Goal: Task Accomplishment & Management: Manage account settings

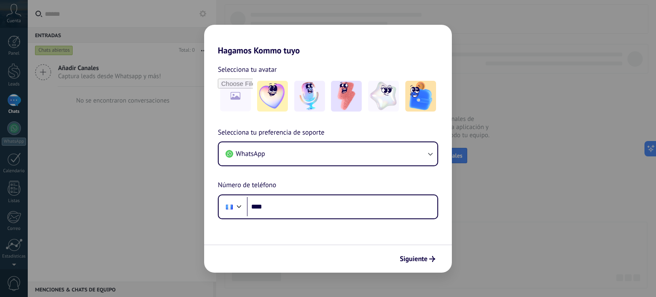
click at [309, 131] on span "Selecciona tu preferencia de soporte" at bounding box center [271, 132] width 107 height 11
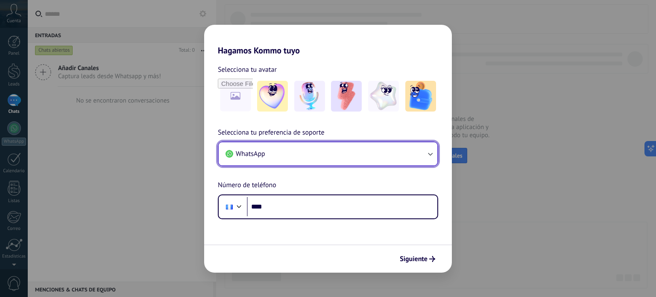
click at [292, 152] on button "WhatsApp" at bounding box center [328, 153] width 219 height 23
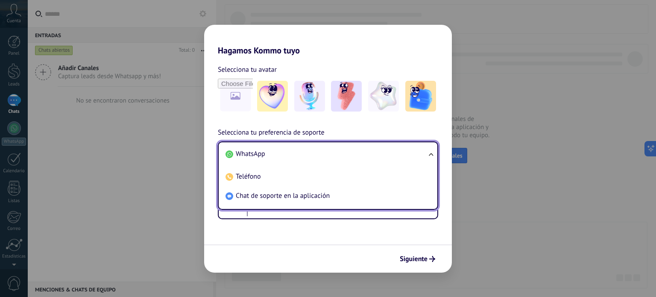
click at [270, 134] on span "Selecciona tu preferencia de soporte" at bounding box center [271, 132] width 107 height 11
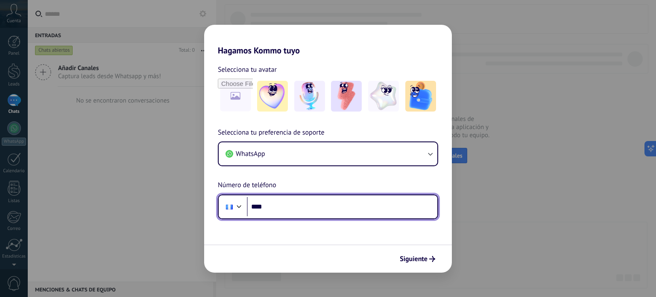
click at [272, 200] on input "****" at bounding box center [342, 207] width 190 height 20
type input "**********"
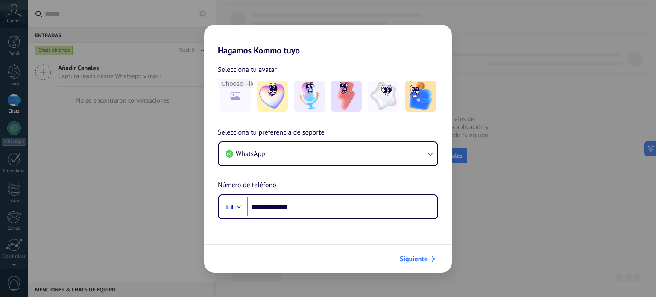
click at [420, 259] on span "Siguiente" at bounding box center [413, 259] width 28 height 6
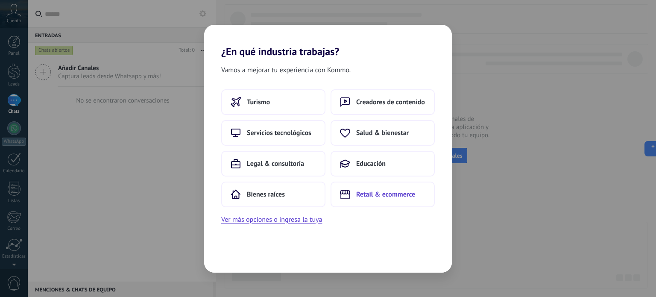
click at [374, 200] on button "Retail & ecommerce" at bounding box center [382, 194] width 104 height 26
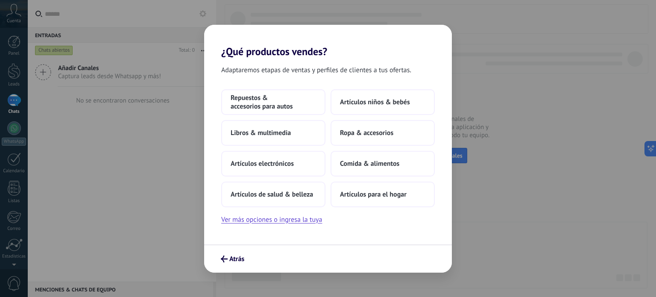
click at [374, 200] on button "Artículos para el hogar" at bounding box center [382, 194] width 104 height 26
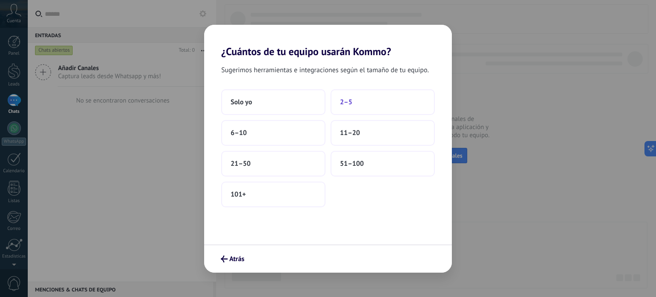
click at [345, 112] on button "2–5" at bounding box center [382, 102] width 104 height 26
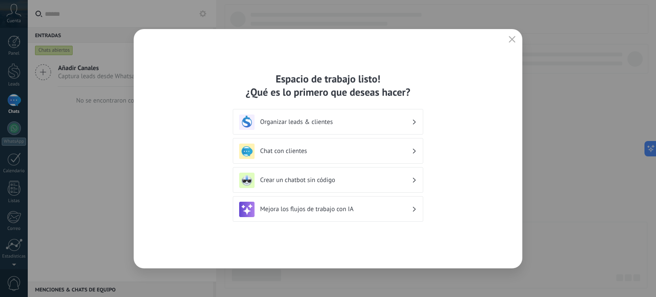
click at [359, 143] on div "Chat con clientes" at bounding box center [328, 150] width 178 height 15
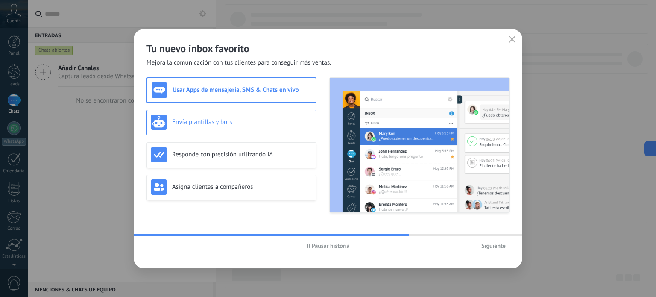
click at [222, 121] on h3 "Envía plantillas y bots" at bounding box center [242, 122] width 140 height 8
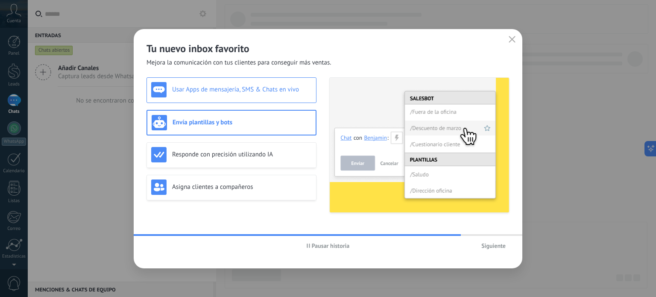
click at [229, 99] on div "Usar Apps de mensajería, SMS & Chats en vivo" at bounding box center [231, 90] width 170 height 26
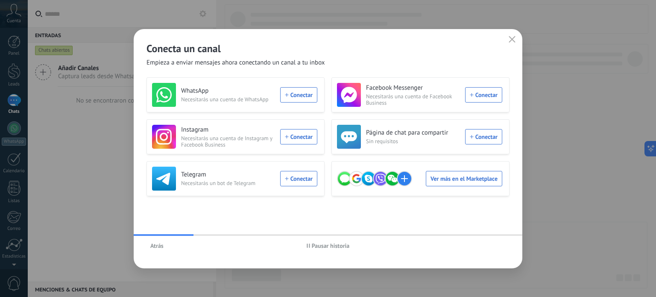
click at [155, 244] on span "Atrás" at bounding box center [156, 245] width 13 height 6
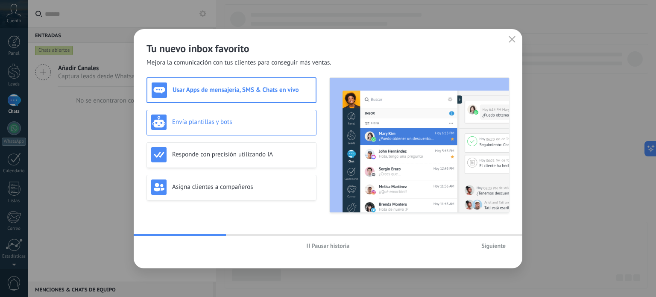
click at [219, 127] on div "Envía plantillas y bots" at bounding box center [231, 121] width 160 height 15
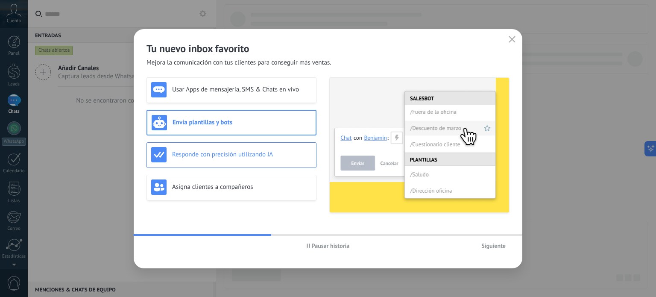
click at [219, 154] on h3 "Responde con precisión utilizando IA" at bounding box center [242, 154] width 140 height 8
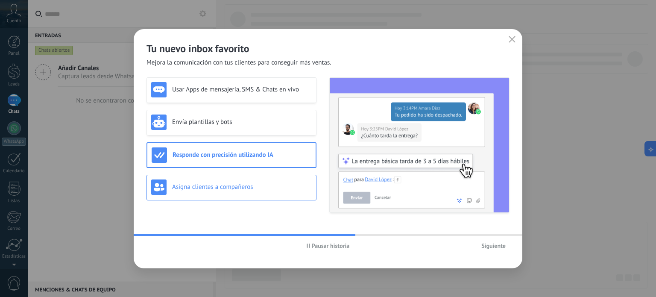
click at [220, 190] on h3 "Asigna clientes a compañeros" at bounding box center [242, 187] width 140 height 8
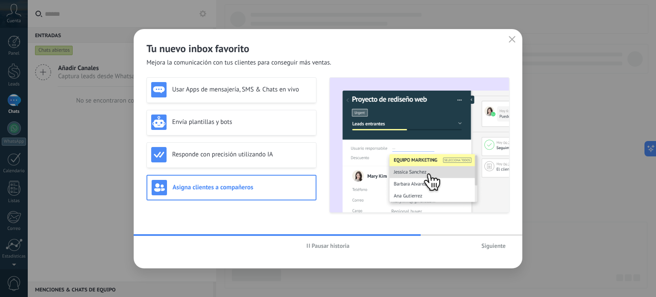
click at [491, 246] on span "Siguiente" at bounding box center [493, 245] width 24 height 6
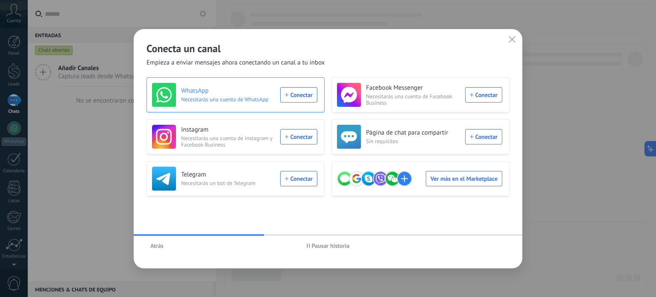
click at [304, 101] on div "WhatsApp Necesitarás una cuenta de WhatsApp Conectar" at bounding box center [234, 95] width 165 height 24
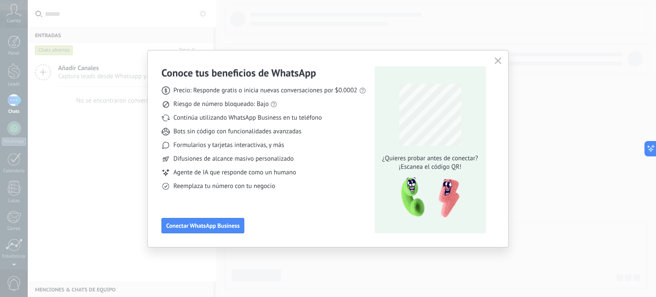
click at [265, 155] on span "Difusiones de alcance masivo personalizado" at bounding box center [233, 159] width 120 height 9
click at [201, 227] on span "Conectar WhatsApp Business" at bounding box center [202, 225] width 73 height 6
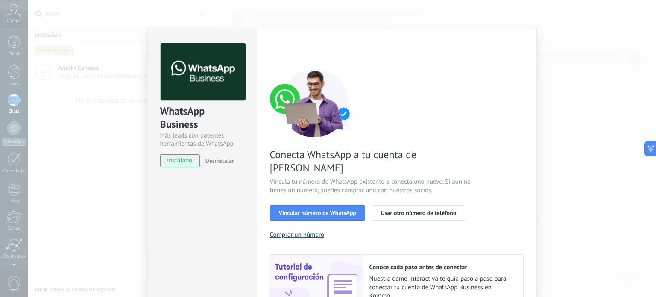
click at [212, 165] on button "Desinstalar" at bounding box center [218, 160] width 32 height 13
click at [177, 161] on span "instalado" at bounding box center [179, 160] width 39 height 13
click at [84, 104] on div "WhatsApp Business Más leads con potentes herramientas de WhatsApp instalado Des…" at bounding box center [342, 148] width 628 height 297
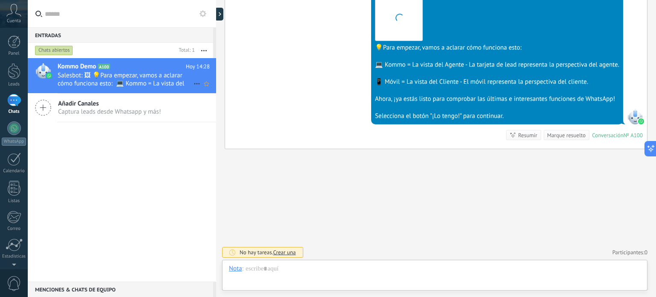
scroll to position [12, 0]
click at [117, 78] on span "Salesbot: 🖼 💡Para empezar, vamos a aclarar cómo funciona esto: 💻 Kommo = La vis…" at bounding box center [126, 79] width 136 height 16
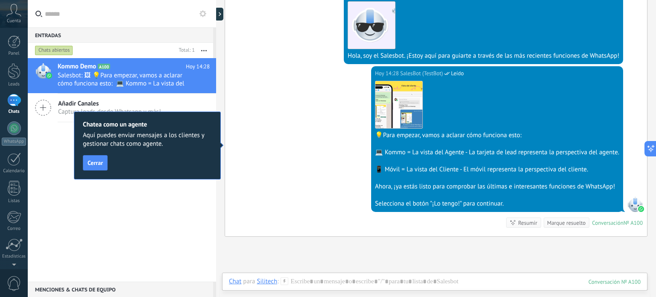
scroll to position [181, 0]
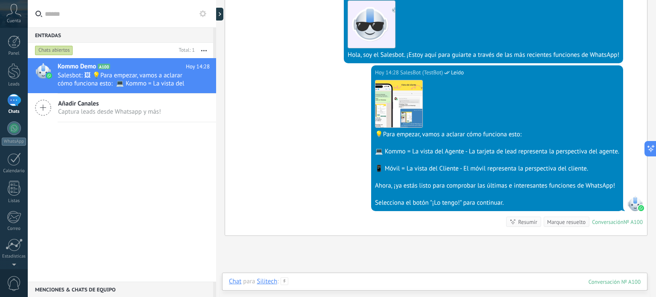
click at [333, 281] on div at bounding box center [434, 290] width 411 height 26
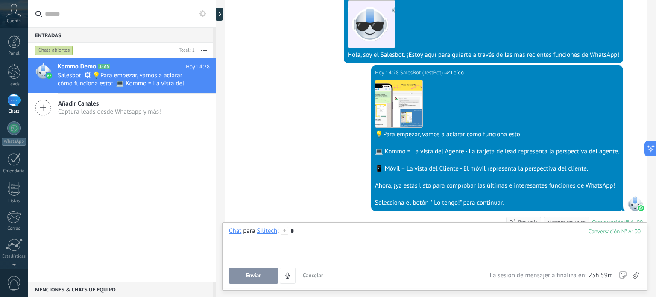
click at [242, 272] on button "Enviar" at bounding box center [253, 275] width 49 height 16
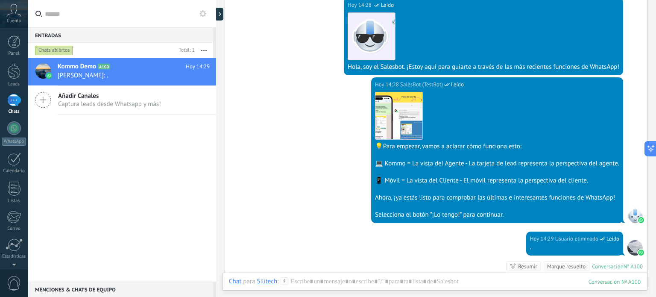
scroll to position [169, 0]
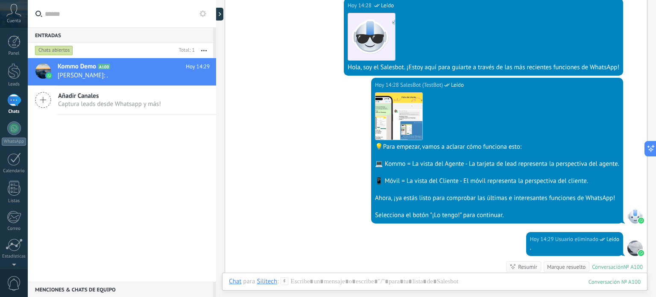
click at [216, 14] on div at bounding box center [216, 148] width 0 height 297
click at [216, 15] on div at bounding box center [216, 148] width 0 height 297
click at [649, 151] on button at bounding box center [648, 148] width 15 height 15
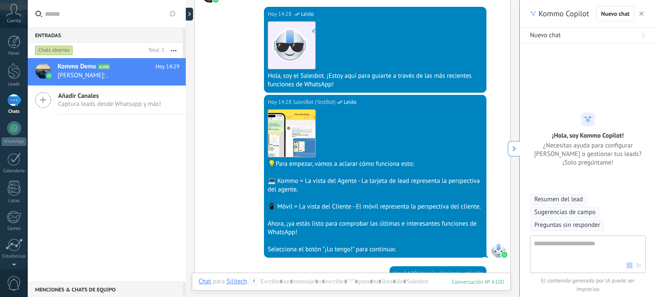
click at [640, 17] on button "button" at bounding box center [641, 14] width 9 height 10
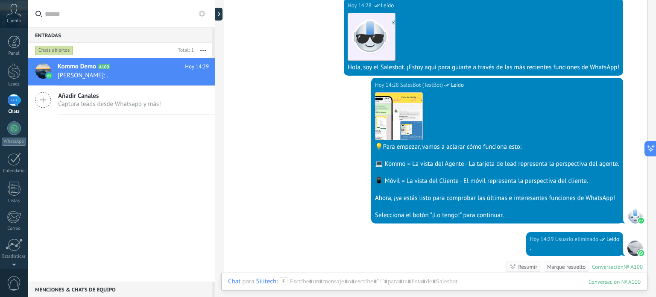
scroll to position [0, 0]
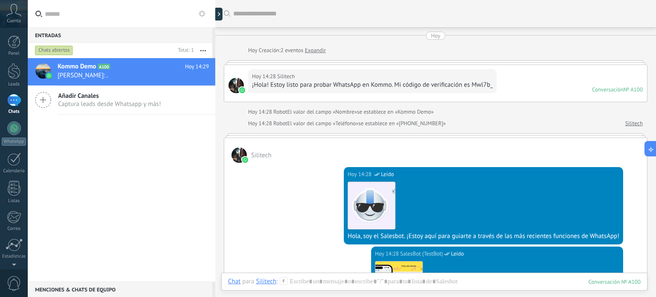
click at [431, 37] on div "Hoy" at bounding box center [435, 36] width 9 height 8
click at [219, 15] on div at bounding box center [220, 14] width 13 height 13
type textarea "**********"
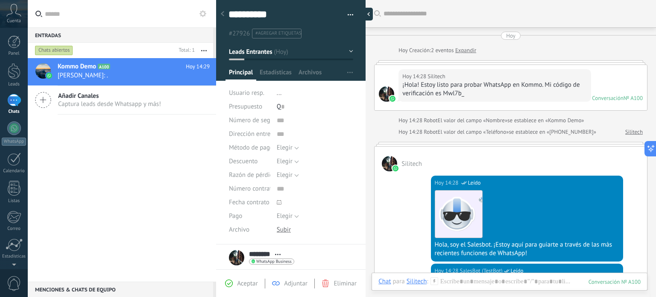
scroll to position [12, 0]
click at [278, 106] on div "Q 0" at bounding box center [315, 107] width 76 height 14
click at [277, 122] on input "text" at bounding box center [315, 121] width 76 height 14
click at [259, 122] on span "Número de seguimiento" at bounding box center [262, 120] width 66 height 6
click at [277, 137] on input "text" at bounding box center [315, 134] width 76 height 14
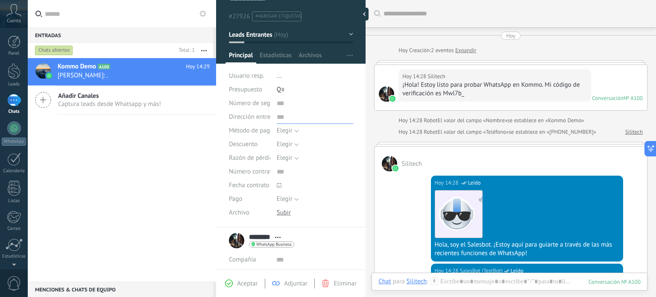
scroll to position [20, 0]
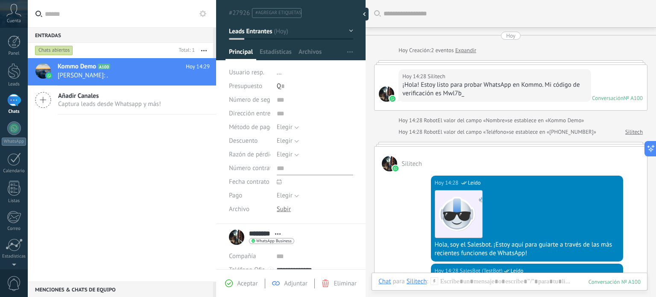
click at [278, 170] on input "text" at bounding box center [315, 168] width 76 height 14
click at [280, 185] on div at bounding box center [278, 181] width 9 height 9
click at [298, 180] on span at bounding box center [303, 182] width 53 height 14
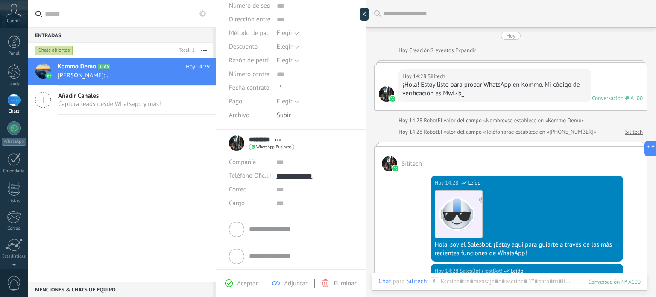
scroll to position [107, 0]
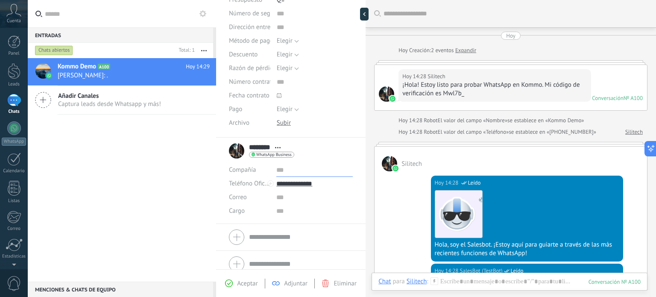
click at [280, 166] on input "text" at bounding box center [314, 170] width 76 height 14
type input "*"
type input "*********"
click at [248, 282] on span "Guardar" at bounding box center [243, 283] width 20 height 6
type textarea "***"
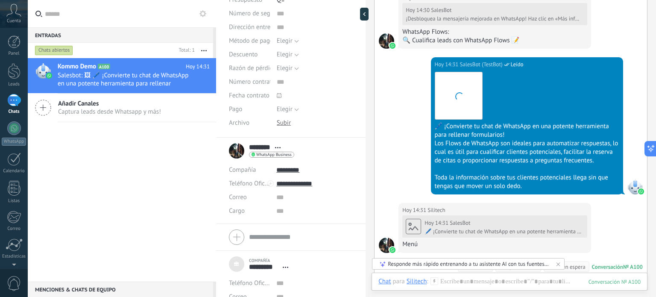
scroll to position [792, 0]
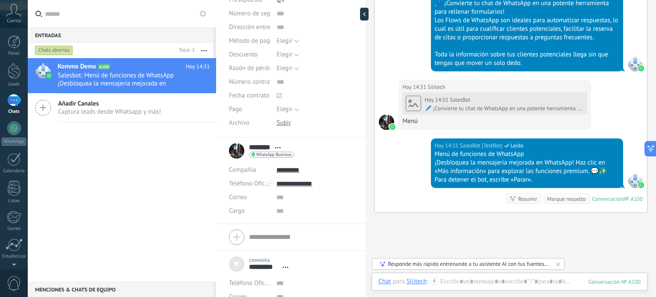
click at [44, 109] on icon at bounding box center [43, 107] width 16 height 16
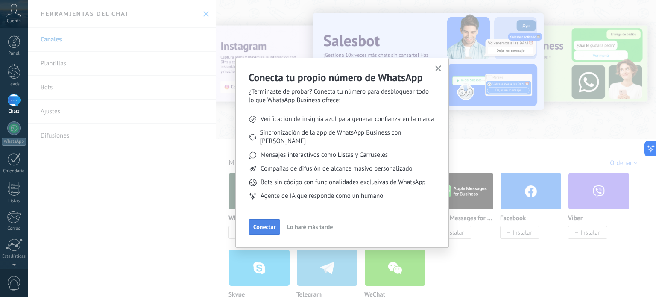
click at [268, 224] on span "Conectar" at bounding box center [264, 227] width 22 height 6
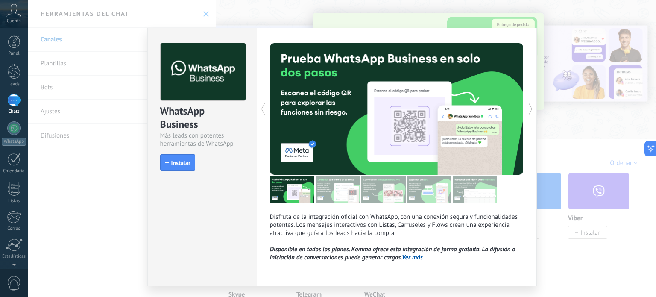
scroll to position [21, 0]
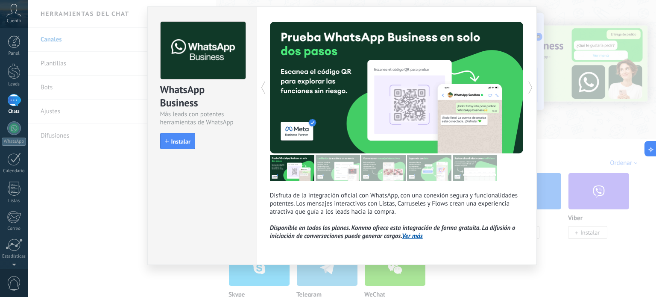
click at [411, 227] on icon "Disponible en todos los planes. Kommo ofrece esta integración de forma gratuita…" at bounding box center [392, 232] width 245 height 16
click at [408, 236] on link "Ver más" at bounding box center [412, 236] width 21 height 8
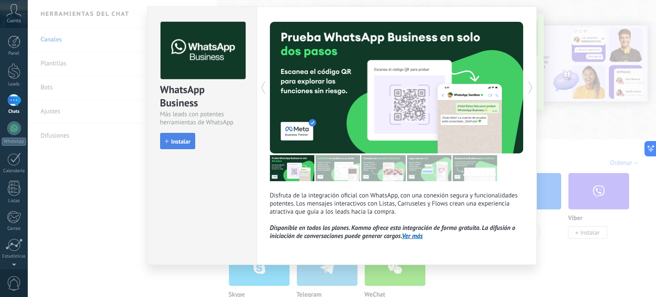
click at [179, 143] on span "Instalar" at bounding box center [180, 141] width 19 height 6
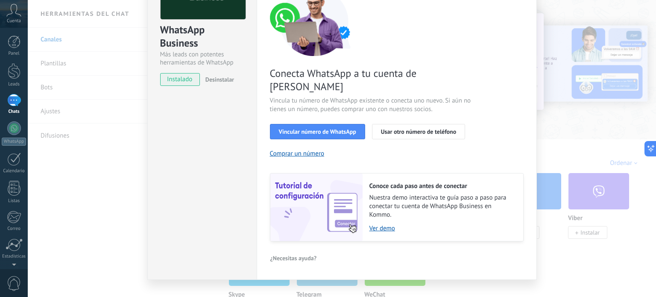
scroll to position [82, 0]
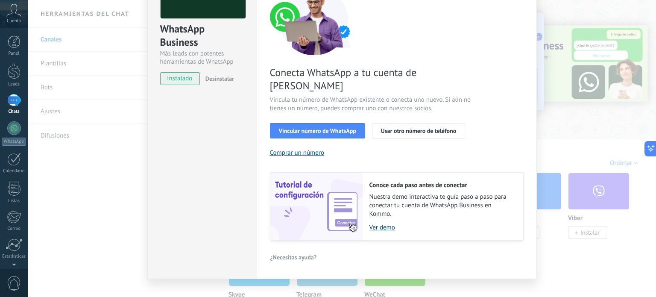
click at [384, 223] on link "Ver demo" at bounding box center [441, 227] width 145 height 8
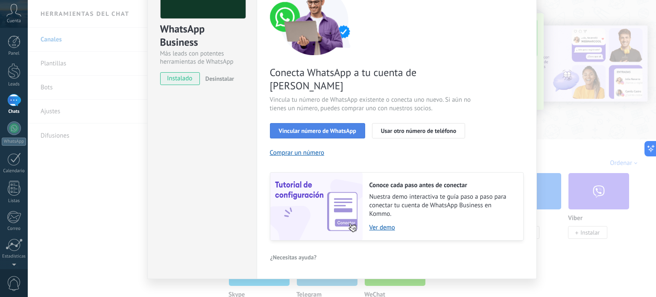
click at [324, 128] on span "Vincular número de WhatsApp" at bounding box center [317, 131] width 77 height 6
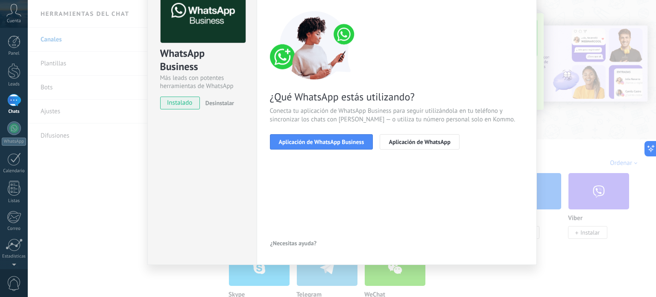
scroll to position [57, 0]
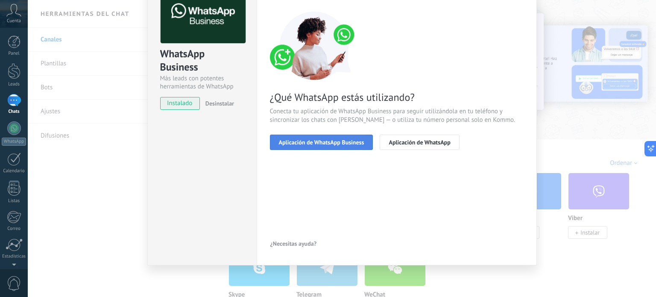
click at [316, 146] on button "Aplicación de WhatsApp Business" at bounding box center [321, 141] width 103 height 15
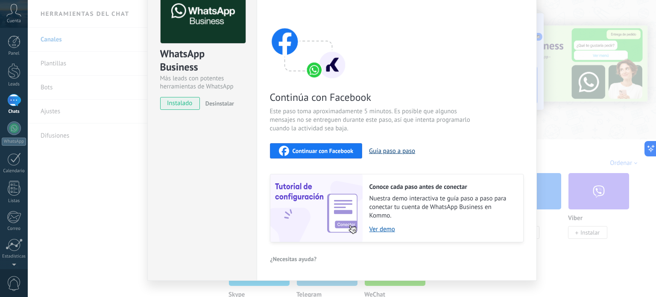
click at [382, 148] on button "Guía paso a paso" at bounding box center [392, 151] width 46 height 8
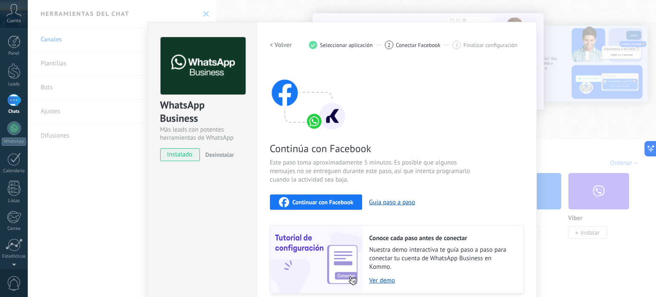
scroll to position [21, 0]
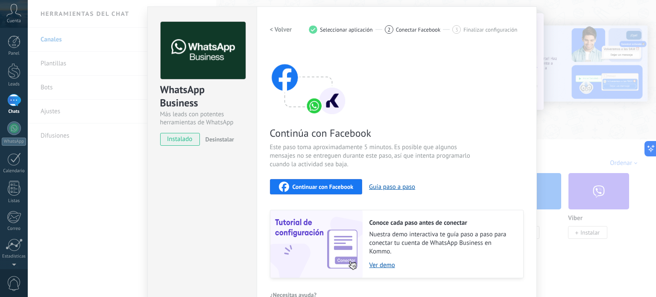
click at [315, 184] on span "Continuar con Facebook" at bounding box center [322, 187] width 61 height 6
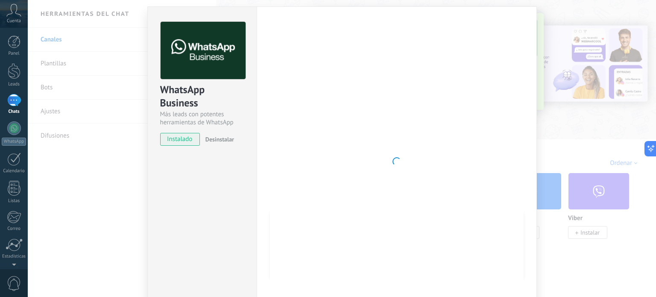
click at [391, 156] on div at bounding box center [397, 161] width 254 height 279
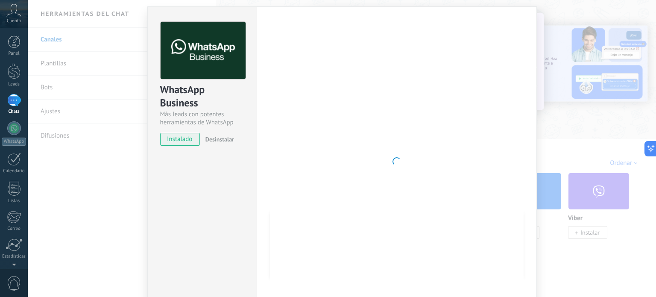
click at [179, 141] on span "instalado" at bounding box center [179, 139] width 39 height 13
click at [15, 102] on div "1" at bounding box center [14, 100] width 14 height 12
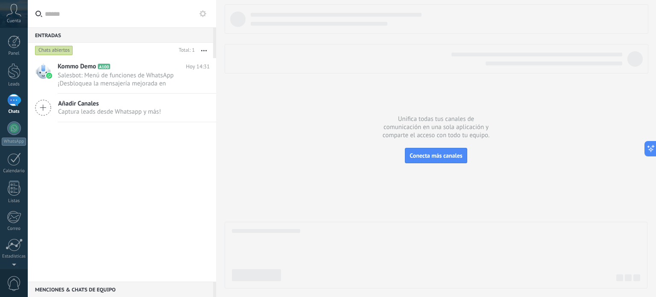
click at [91, 105] on span "Añadir Canales" at bounding box center [109, 103] width 103 height 8
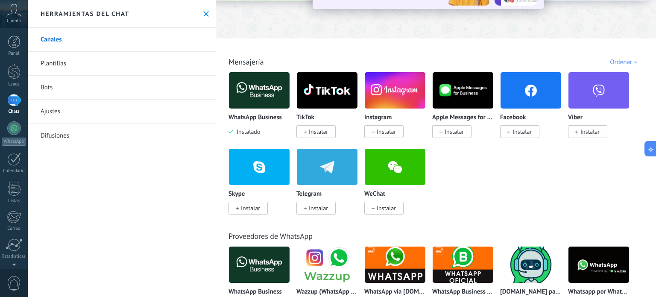
scroll to position [102, 0]
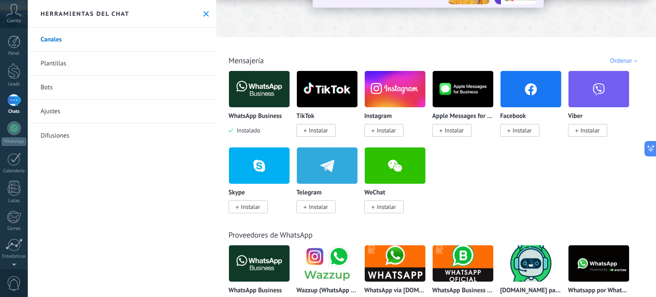
click at [251, 132] on span "Instalado" at bounding box center [246, 130] width 27 height 8
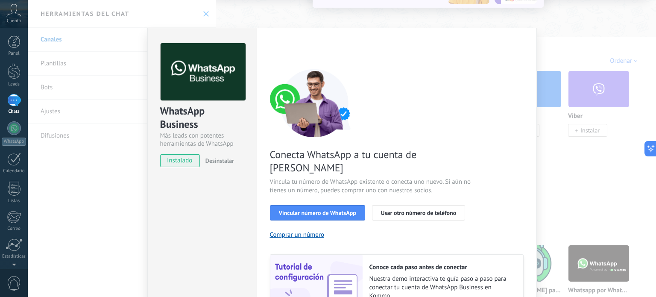
click at [353, 209] on div "Conecta WhatsApp a tu cuenta de Kommo Vincula tu número de WhatsApp existente o…" at bounding box center [397, 196] width 254 height 254
click at [327, 210] on span "Vincular número de WhatsApp" at bounding box center [317, 213] width 77 height 6
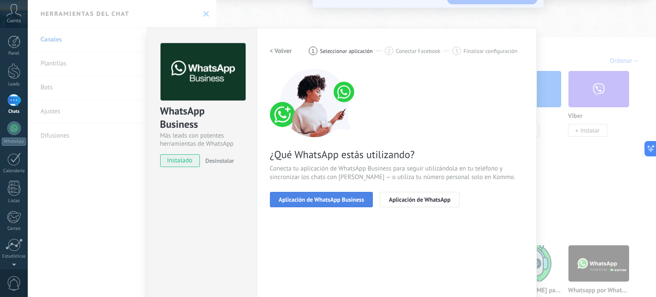
click at [324, 197] on span "Aplicación de WhatsApp Business" at bounding box center [321, 199] width 85 height 6
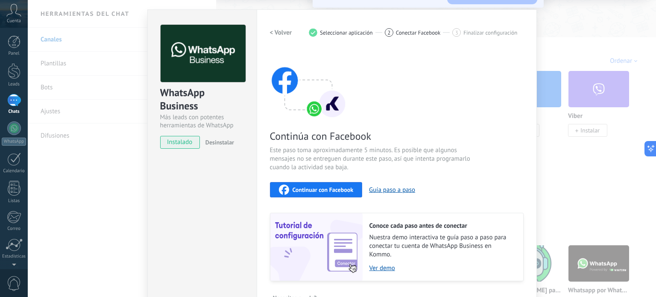
scroll to position [24, 0]
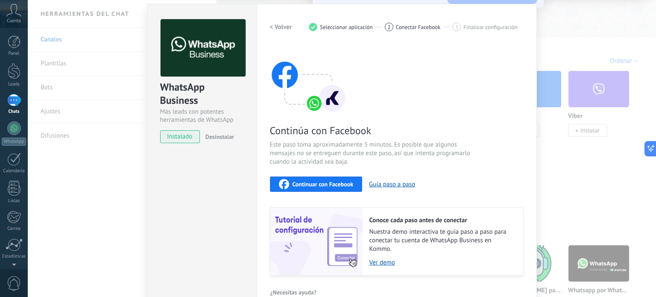
click at [328, 186] on span "Continuar con Facebook" at bounding box center [322, 184] width 61 height 6
click at [15, 98] on div "1" at bounding box center [14, 100] width 14 height 12
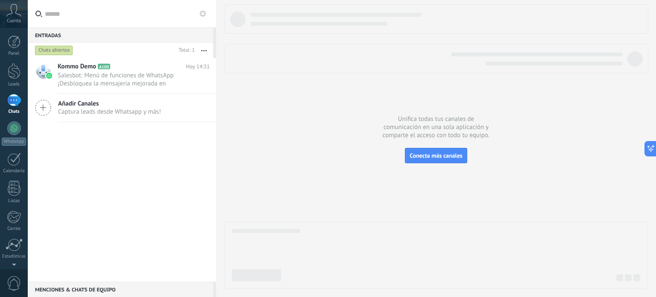
click at [15, 98] on div "1" at bounding box center [14, 100] width 14 height 12
click at [10, 125] on div at bounding box center [14, 128] width 14 height 14
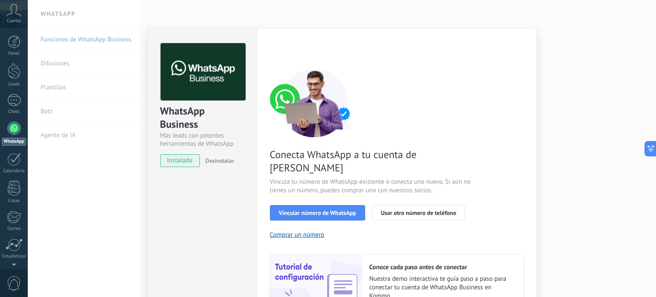
click at [603, 71] on div "WhatsApp Business Más leads con potentes herramientas de WhatsApp instalado Des…" at bounding box center [342, 148] width 628 height 297
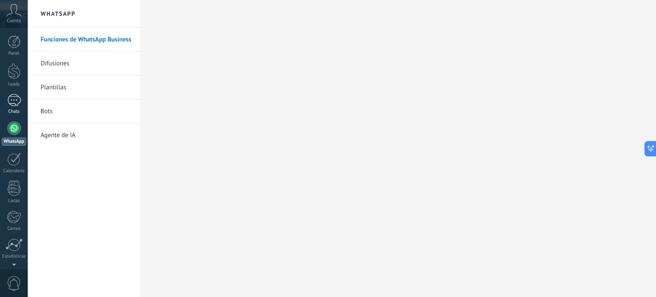
click at [10, 108] on link "1 Chats" at bounding box center [14, 104] width 28 height 20
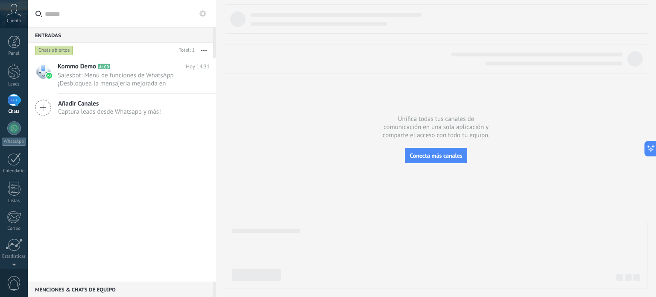
click at [70, 290] on div "Menciones & Chats de equipo 0" at bounding box center [120, 288] width 185 height 15
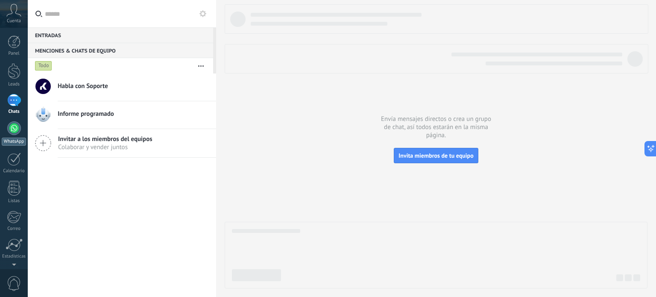
click at [14, 132] on div at bounding box center [14, 128] width 14 height 14
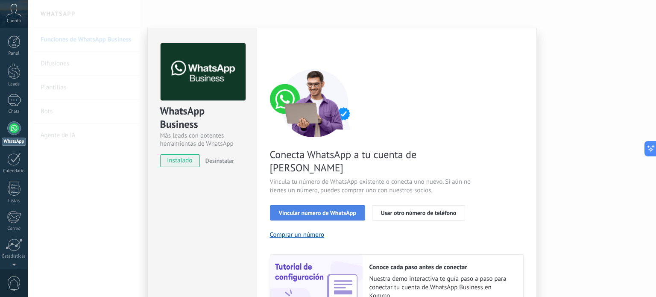
click at [305, 210] on span "Vincular número de WhatsApp" at bounding box center [317, 213] width 77 height 6
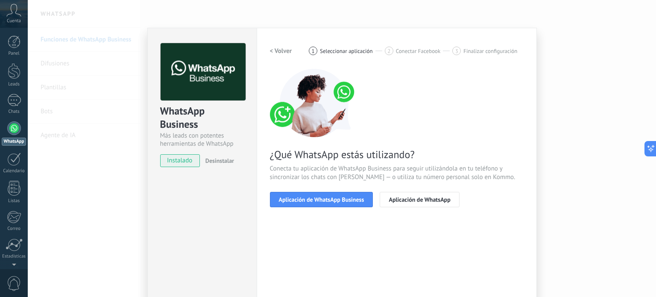
click at [305, 202] on span "Aplicación de WhatsApp Business" at bounding box center [321, 199] width 85 height 6
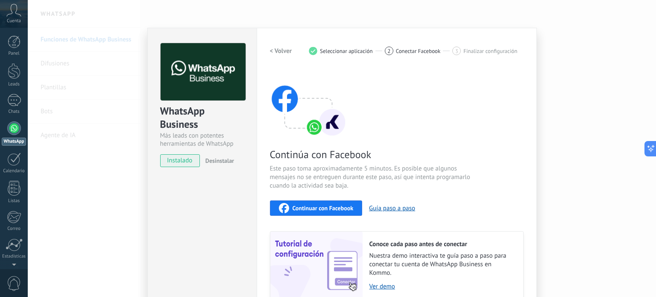
click at [305, 202] on button "Continuar con Facebook" at bounding box center [316, 207] width 93 height 15
click at [17, 101] on div "1" at bounding box center [14, 100] width 14 height 12
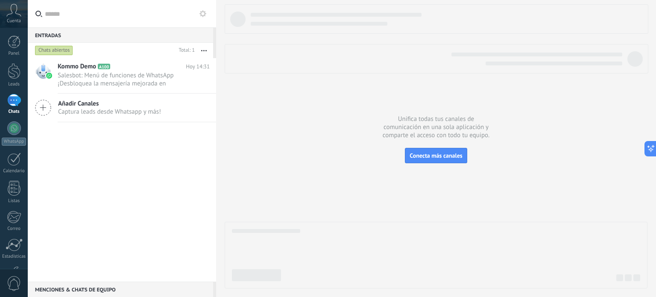
click at [118, 102] on span "Añadir Canales" at bounding box center [109, 103] width 103 height 8
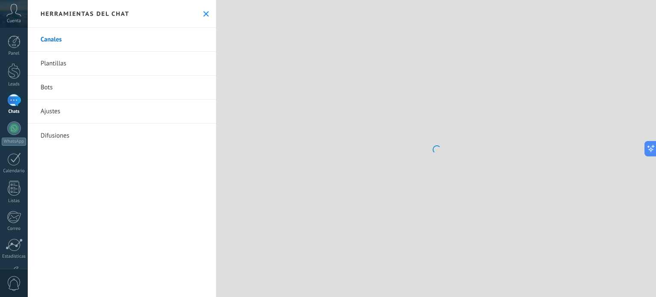
click at [118, 102] on link "Ajustes" at bounding box center [122, 111] width 188 height 24
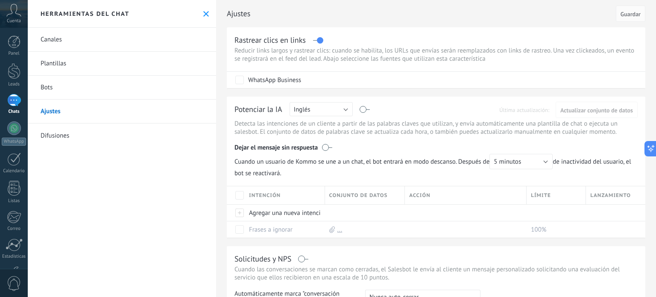
click at [80, 39] on link "Canales" at bounding box center [122, 40] width 188 height 24
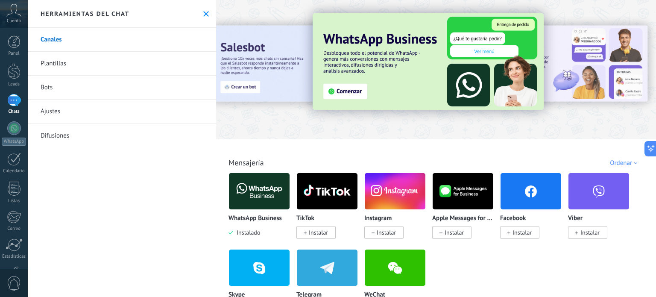
click at [350, 93] on img at bounding box center [427, 61] width 231 height 96
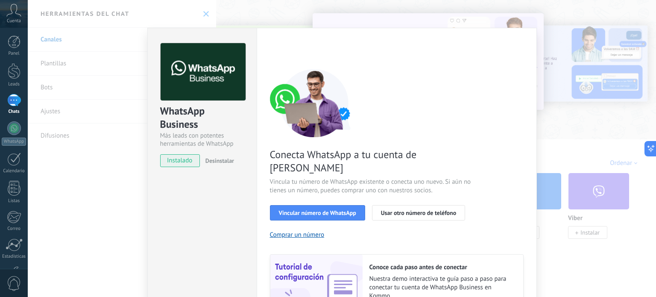
click at [561, 25] on div "WhatsApp Business Más leads con potentes herramientas de WhatsApp instalado Des…" at bounding box center [342, 148] width 628 height 297
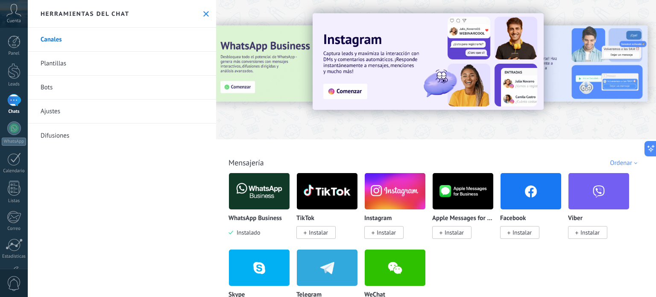
click at [230, 82] on div at bounding box center [226, 69] width 187 height 77
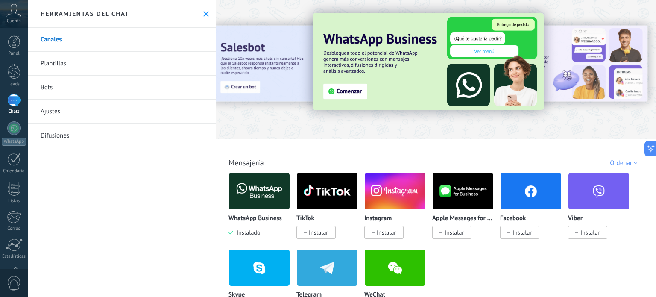
click at [327, 83] on img at bounding box center [427, 61] width 231 height 96
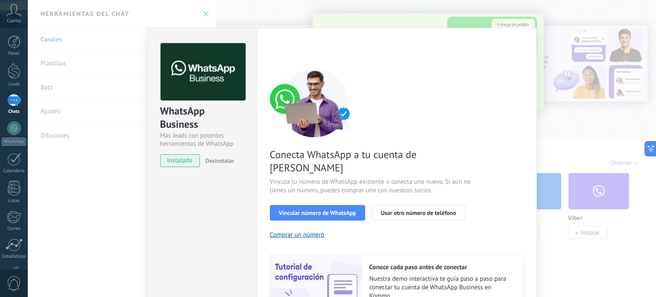
click at [7, 111] on div "Chats" at bounding box center [14, 112] width 25 height 6
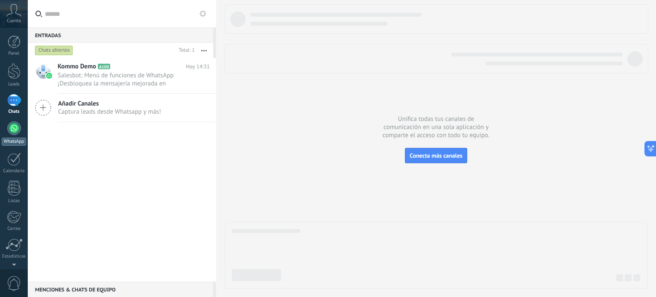
click at [17, 126] on div at bounding box center [14, 128] width 14 height 14
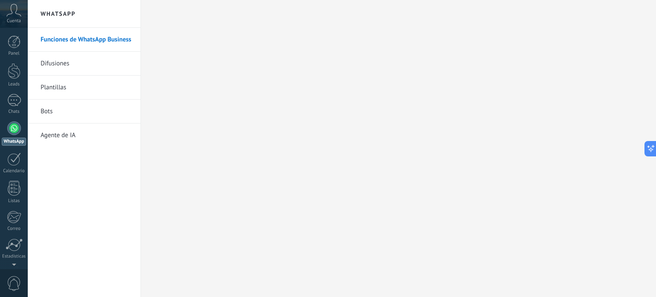
click at [85, 47] on link "Funciones de WhatsApp Business" at bounding box center [86, 40] width 91 height 24
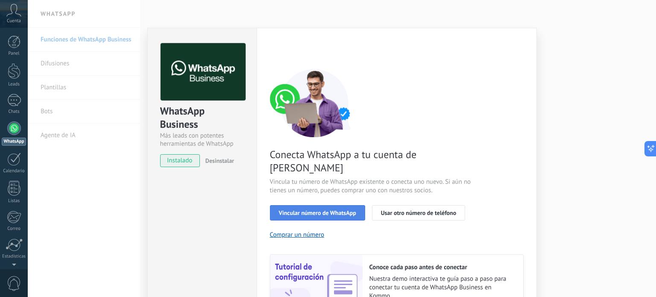
click at [309, 205] on button "Vincular número de WhatsApp" at bounding box center [317, 212] width 95 height 15
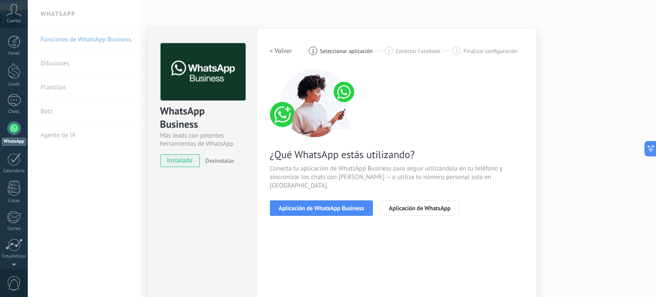
click at [309, 200] on button "Aplicación de WhatsApp Business" at bounding box center [321, 207] width 103 height 15
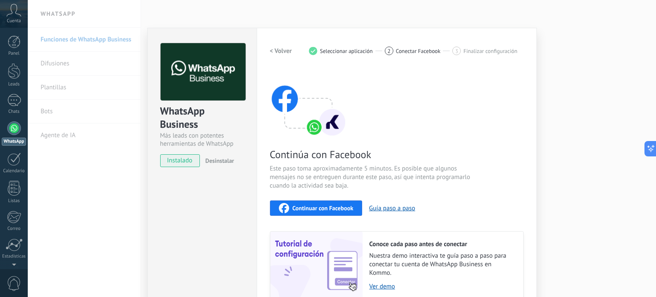
click at [309, 207] on span "Continuar con Facebook" at bounding box center [322, 208] width 61 height 6
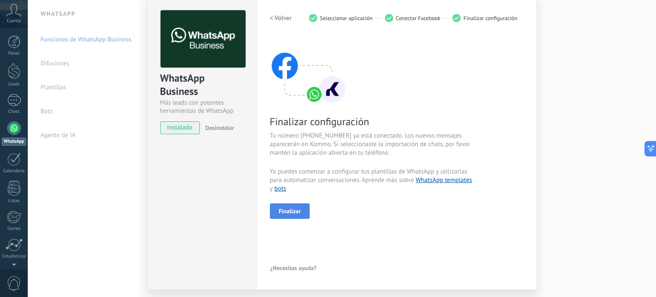
scroll to position [32, 0]
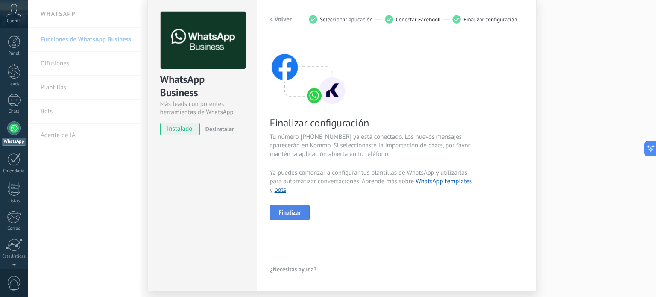
click at [292, 209] on span "Finalizar" at bounding box center [290, 212] width 22 height 6
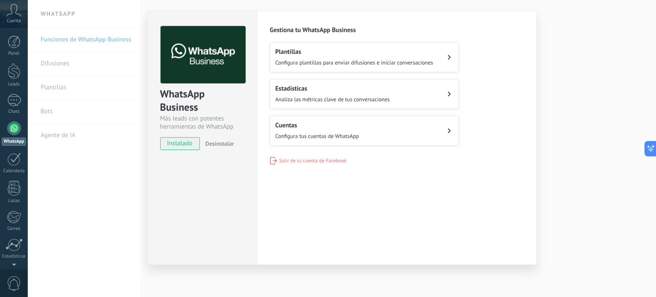
click at [474, 110] on div "Plantillas Configura plantillas para enviar difusiones e iniciar conversaciones…" at bounding box center [397, 93] width 254 height 103
click at [335, 99] on span "Analiza las métricas clave de tus conversaciones" at bounding box center [332, 99] width 114 height 7
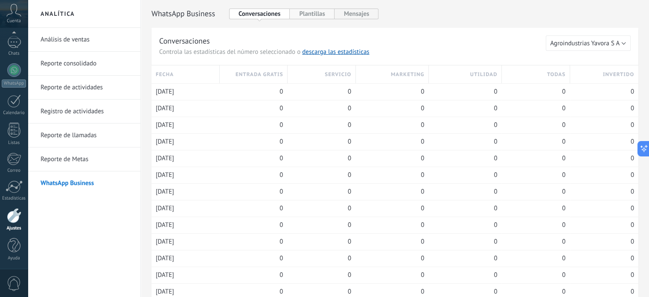
click at [306, 9] on button "Plantillas" at bounding box center [312, 14] width 44 height 11
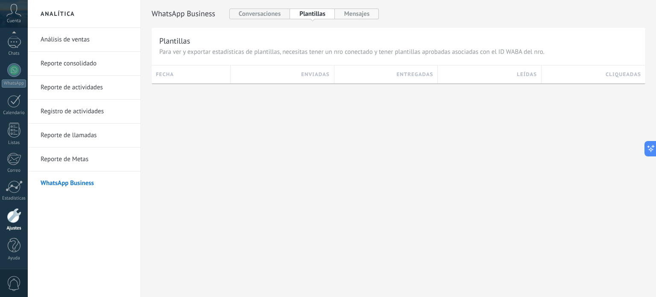
click at [364, 13] on button "Mensajes" at bounding box center [357, 14] width 44 height 11
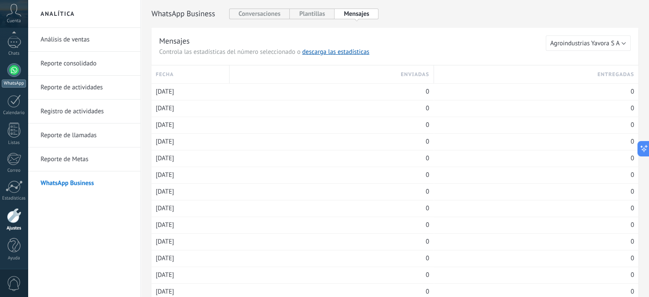
click at [3, 77] on link "WhatsApp" at bounding box center [14, 75] width 28 height 24
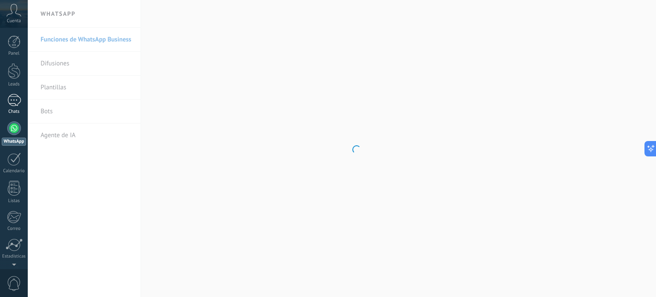
click at [14, 103] on div at bounding box center [14, 100] width 14 height 12
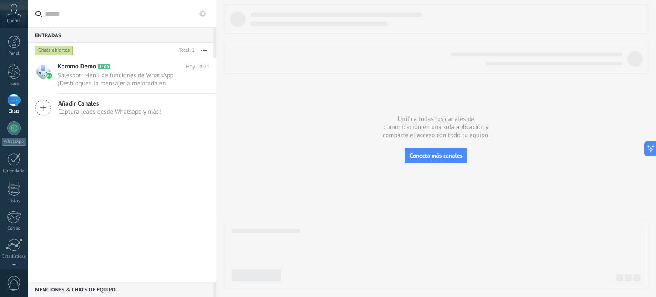
click at [14, 103] on div at bounding box center [14, 100] width 14 height 12
click at [203, 48] on button "button" at bounding box center [204, 50] width 18 height 15
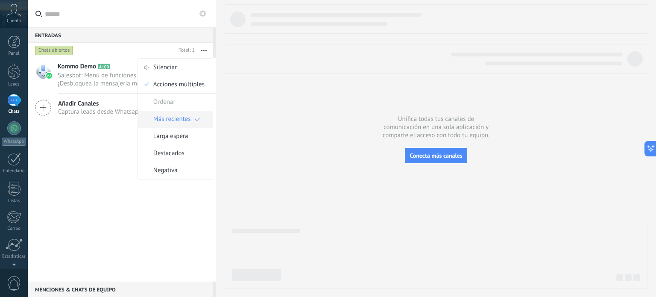
click at [175, 122] on span "Más recientes" at bounding box center [172, 119] width 38 height 17
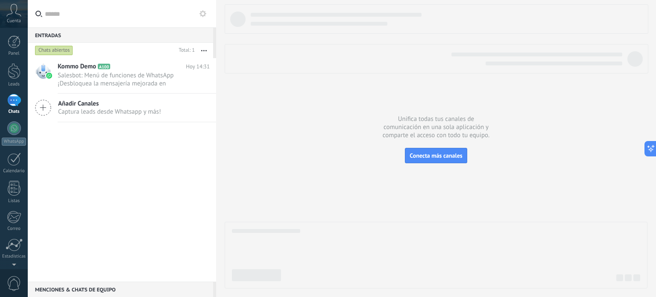
click at [40, 13] on icon at bounding box center [38, 14] width 7 height 6
click at [45, 13] on input "text" at bounding box center [127, 13] width 164 height 27
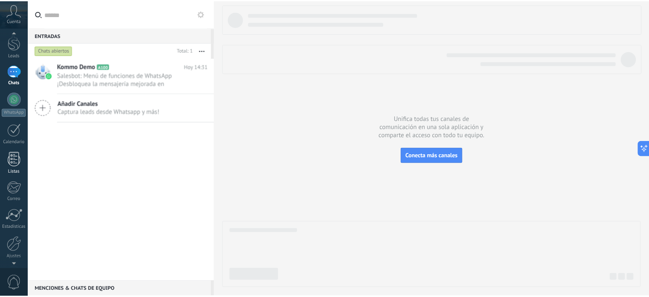
scroll to position [38, 0]
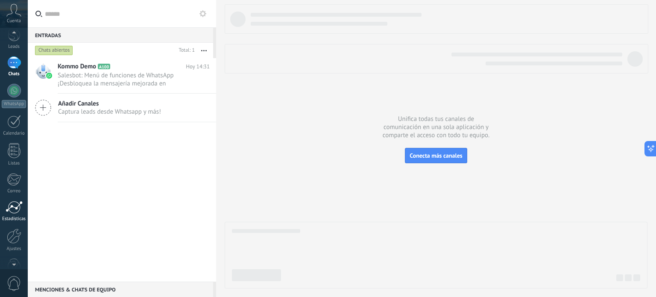
click at [13, 204] on div at bounding box center [14, 207] width 17 height 13
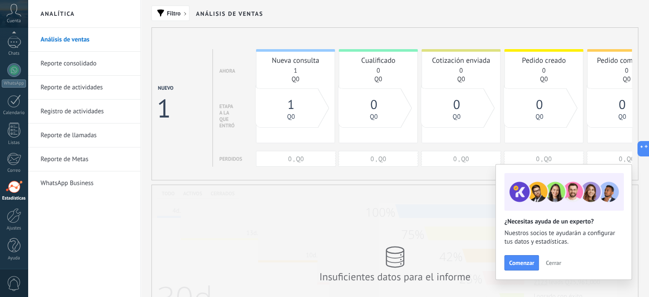
click at [444, 210] on div "Insuficientes datos para el informe" at bounding box center [395, 264] width 486 height 159
click at [74, 278] on span "Importación completada" at bounding box center [90, 278] width 67 height 8
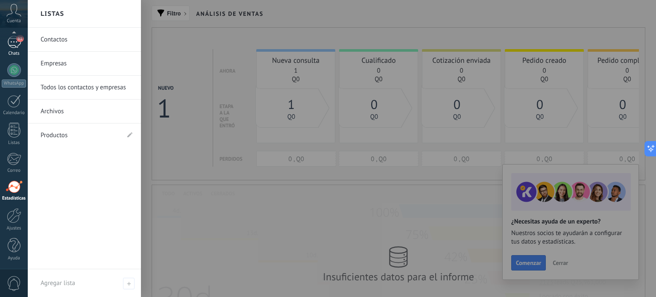
click at [15, 42] on div "61" at bounding box center [14, 42] width 14 height 12
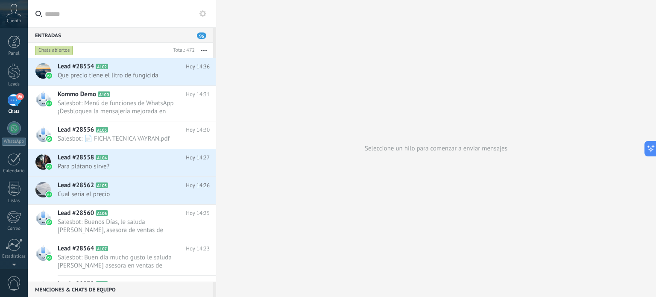
click at [8, 20] on span "Cuenta" at bounding box center [14, 21] width 14 height 6
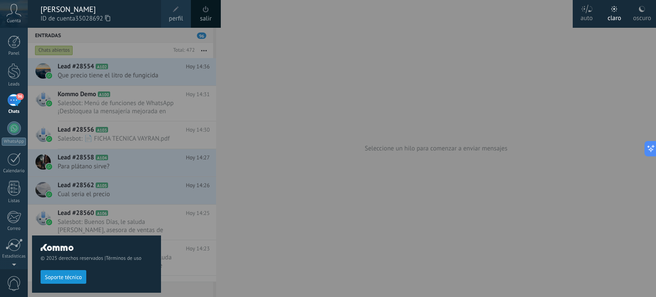
scroll to position [58, 0]
click at [18, 275] on div "0" at bounding box center [14, 282] width 28 height 28
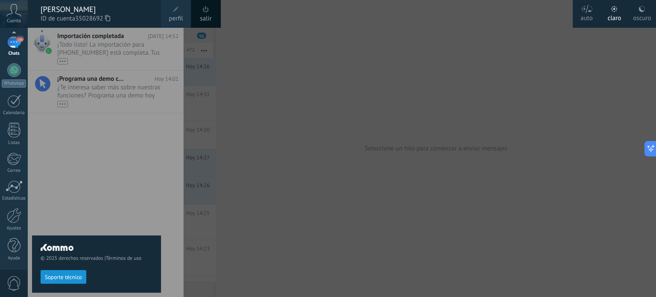
click at [121, 186] on div "© 2025 derechos reservados | Términos de uso Soporte técnico" at bounding box center [96, 162] width 129 height 269
click at [20, 17] on div "Cuenta" at bounding box center [14, 14] width 28 height 28
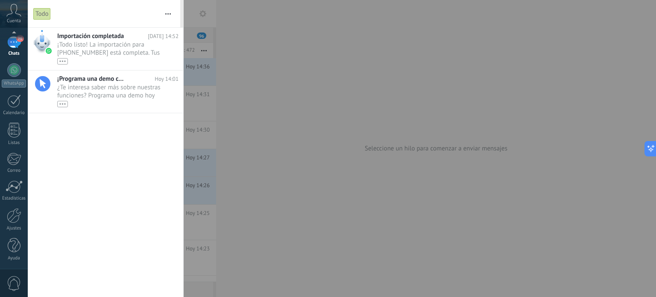
click at [10, 277] on span "0" at bounding box center [14, 283] width 15 height 15
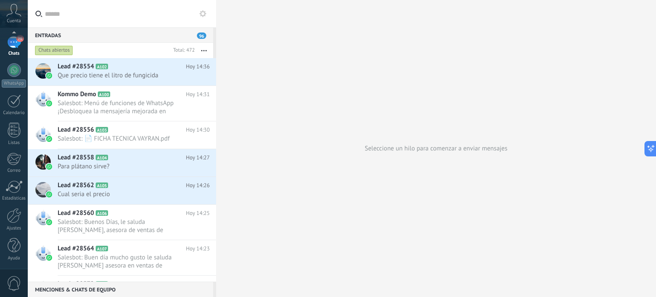
click at [10, 277] on span "0" at bounding box center [14, 283] width 15 height 15
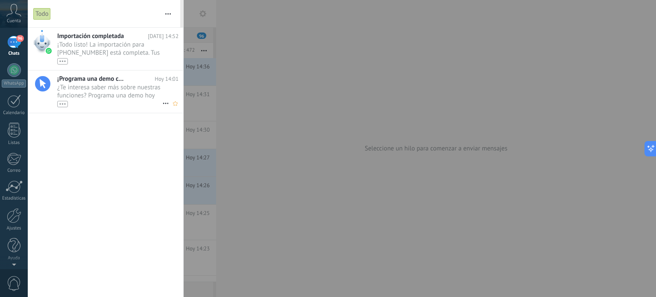
scroll to position [0, 0]
click at [168, 10] on button "button" at bounding box center [168, 13] width 18 height 27
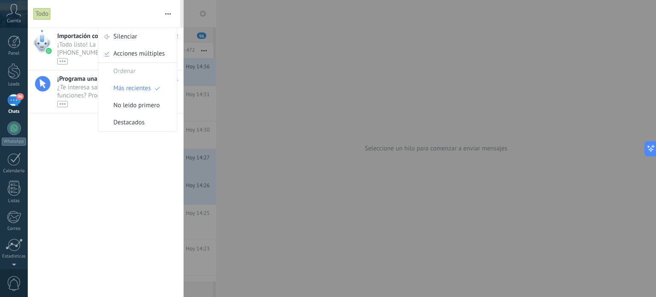
click at [130, 15] on div "Todo" at bounding box center [95, 13] width 125 height 27
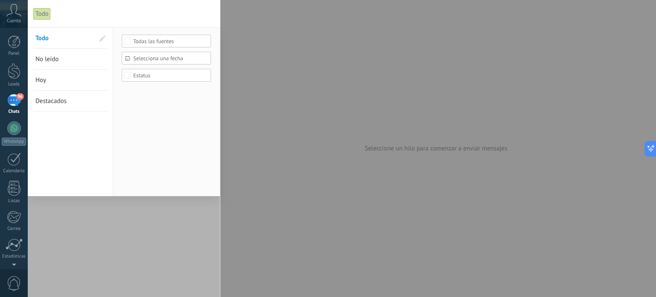
click at [13, 18] on span "Cuenta" at bounding box center [14, 21] width 14 height 6
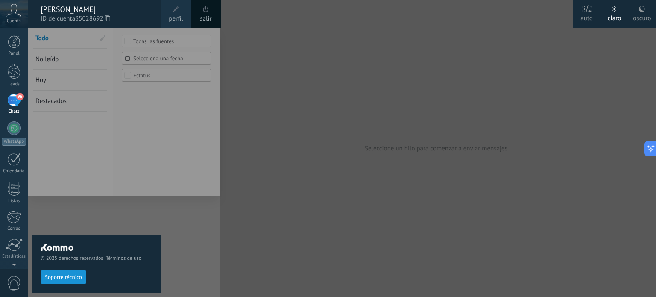
click at [13, 18] on span "Cuenta" at bounding box center [14, 21] width 14 height 6
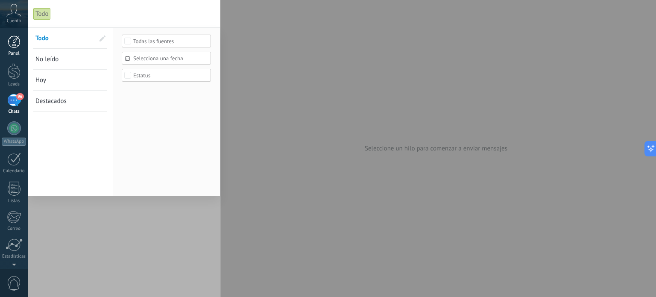
click at [19, 51] on div "Panel" at bounding box center [14, 54] width 25 height 6
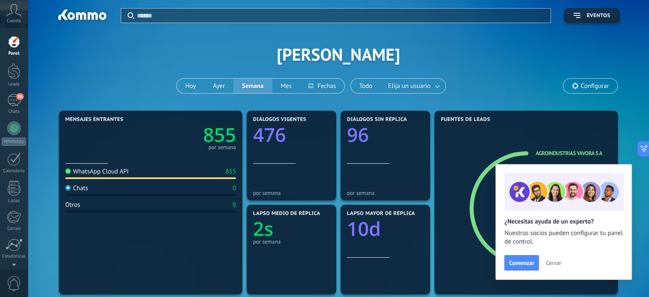
click at [17, 284] on span "0" at bounding box center [14, 283] width 15 height 15
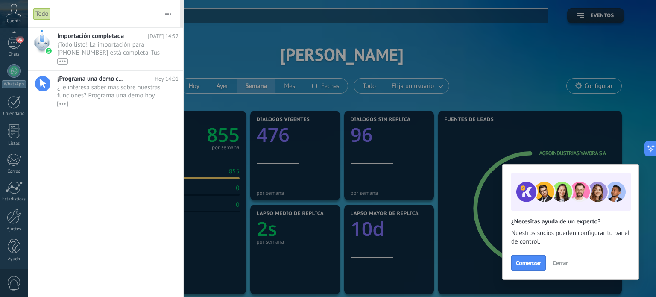
scroll to position [58, 0]
click at [17, 219] on div at bounding box center [14, 215] width 15 height 15
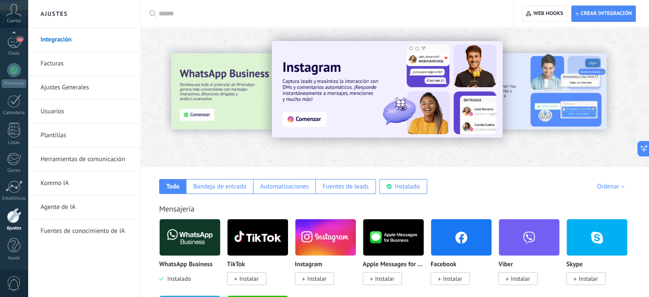
click at [68, 112] on link "Usuarios" at bounding box center [86, 111] width 91 height 24
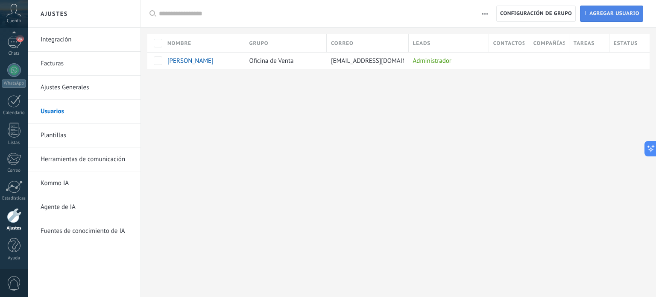
click at [621, 14] on span "Agregar usuario" at bounding box center [614, 13] width 50 height 15
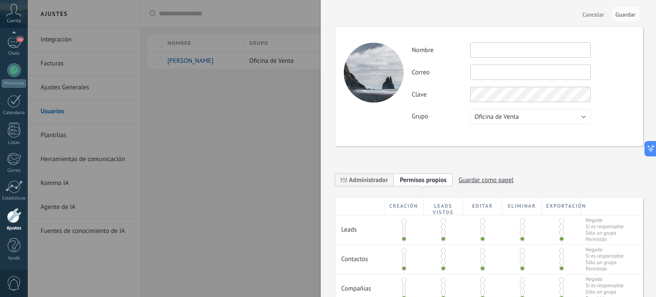
click at [516, 47] on input "text" at bounding box center [530, 49] width 120 height 15
type input "*******"
click at [483, 79] on input "text" at bounding box center [530, 71] width 120 height 15
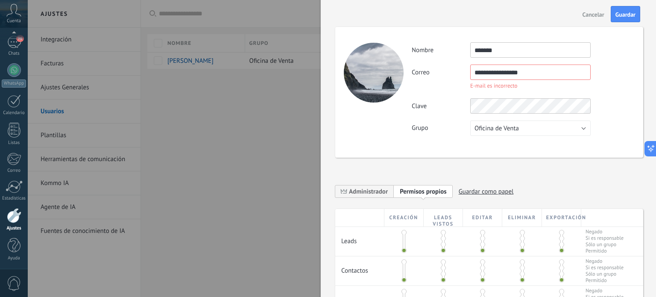
click at [499, 71] on input "**********" at bounding box center [530, 71] width 120 height 15
type input "**********"
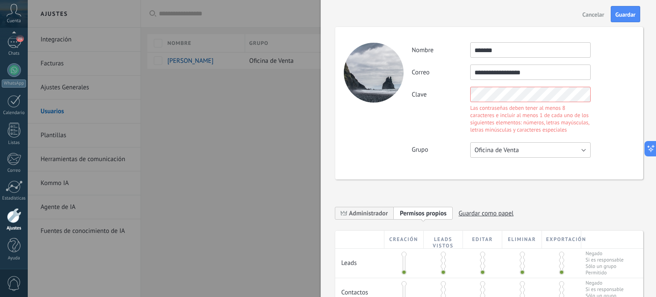
click at [504, 116] on div "**********" at bounding box center [522, 99] width 222 height 115
click at [495, 147] on span "Oficina de Venta" at bounding box center [496, 150] width 44 height 8
click at [442, 160] on div "**********" at bounding box center [489, 103] width 308 height 152
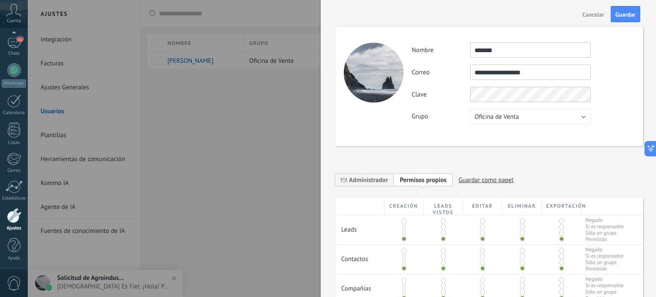
click at [488, 109] on div "**********" at bounding box center [522, 83] width 222 height 82
click at [459, 99] on div "Clave" at bounding box center [522, 94] width 222 height 15
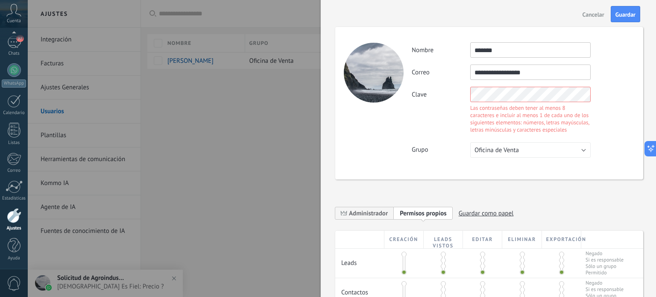
click at [429, 129] on div "**********" at bounding box center [489, 103] width 308 height 152
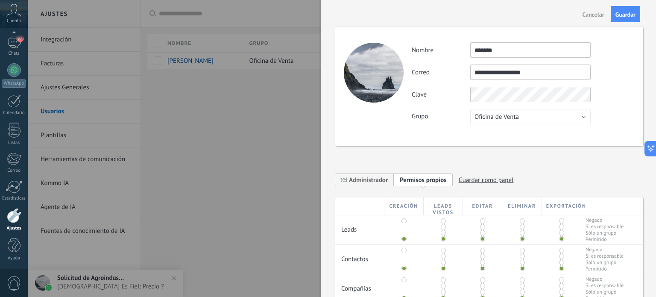
click at [451, 148] on div "**********" at bounding box center [489, 243] width 308 height 466
click at [435, 145] on div "**********" at bounding box center [489, 86] width 308 height 119
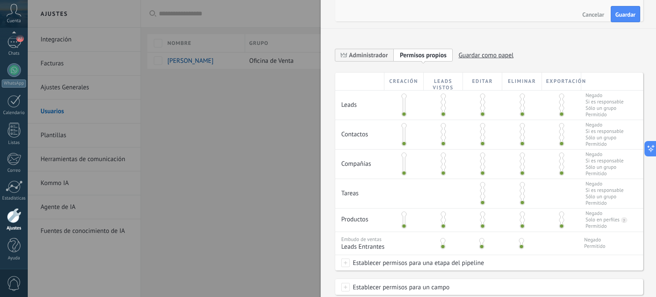
scroll to position [128, 0]
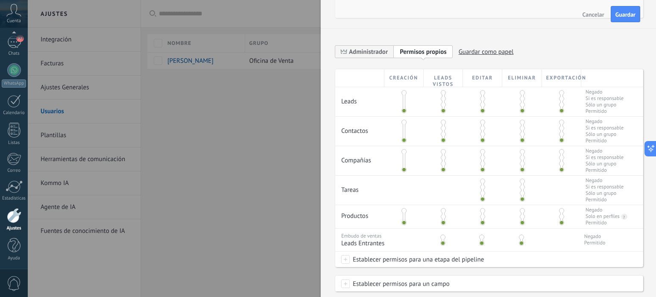
drag, startPoint x: 404, startPoint y: 105, endPoint x: 405, endPoint y: 92, distance: 13.3
click at [405, 92] on div at bounding box center [403, 101] width 39 height 29
drag, startPoint x: 402, startPoint y: 108, endPoint x: 403, endPoint y: 93, distance: 15.0
click at [403, 93] on div at bounding box center [403, 101] width 3 height 21
click at [403, 93] on span at bounding box center [403, 92] width 5 height 5
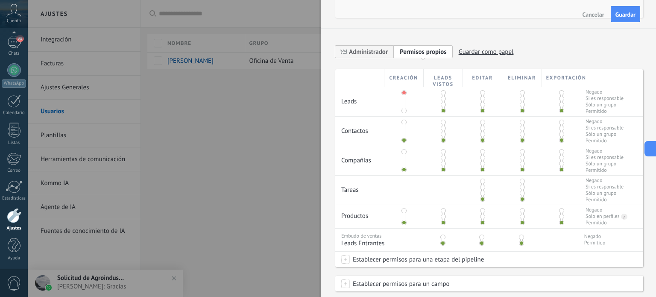
click at [402, 111] on span at bounding box center [403, 110] width 5 height 5
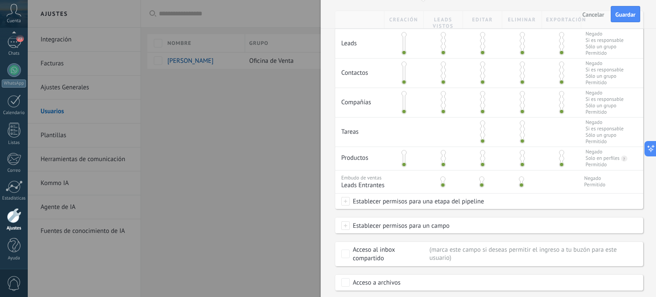
scroll to position [188, 0]
click at [348, 200] on span at bounding box center [345, 199] width 9 height 9
click at [361, 126] on div at bounding box center [342, 148] width 628 height 297
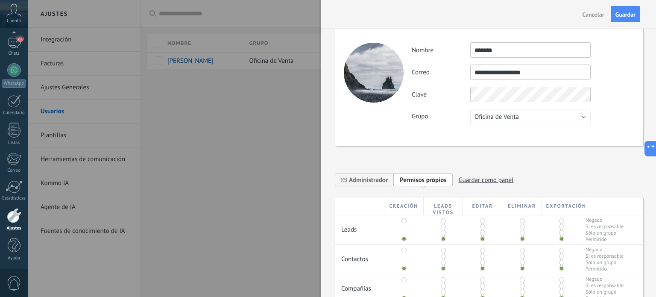
scroll to position [0, 0]
click at [633, 17] on span "Guardar" at bounding box center [625, 15] width 20 height 6
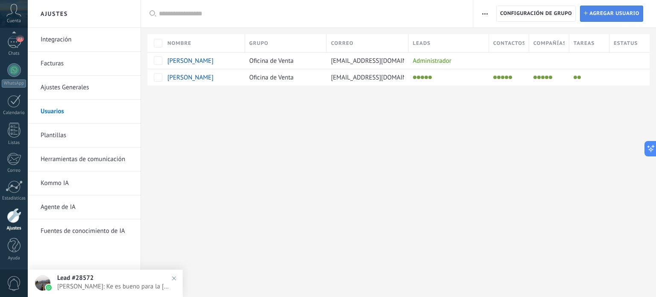
click at [620, 15] on span "Agregar usuario" at bounding box center [614, 13] width 50 height 15
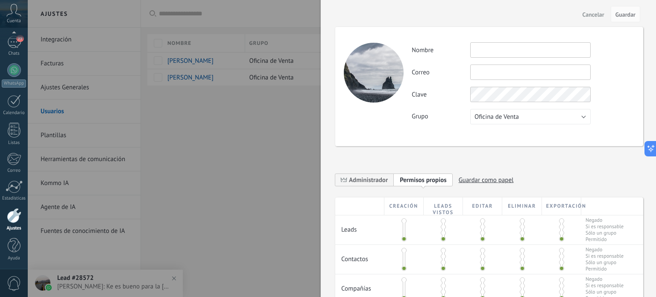
click at [509, 53] on input "text" at bounding box center [530, 49] width 120 height 15
type input "******"
click at [493, 67] on input "text" at bounding box center [530, 71] width 120 height 15
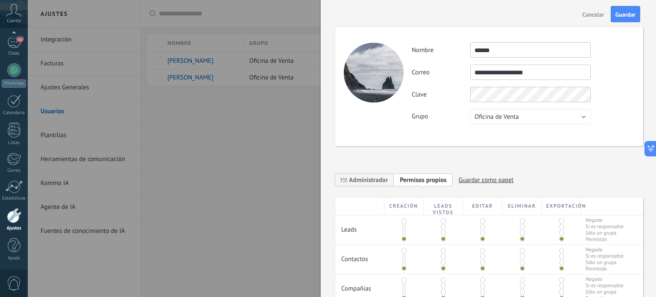
type input "**********"
click at [455, 128] on div "**********" at bounding box center [489, 86] width 308 height 119
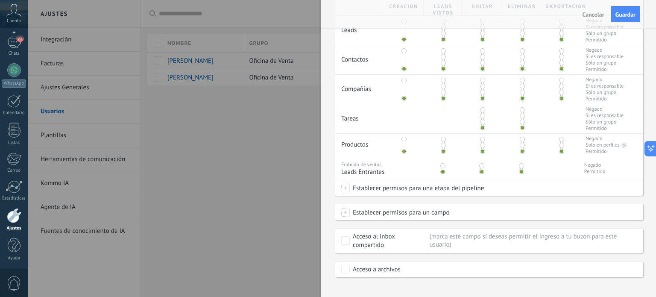
scroll to position [210, 0]
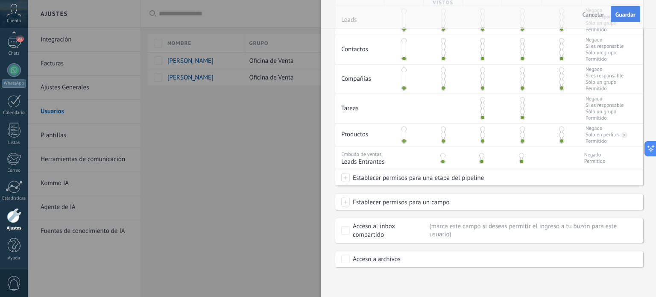
click at [619, 8] on button "Guardar" at bounding box center [624, 14] width 29 height 16
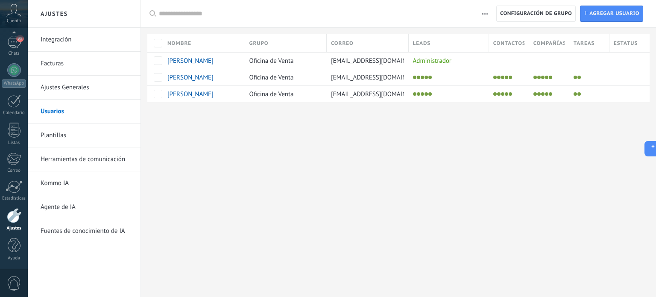
click at [483, 17] on span "button" at bounding box center [485, 14] width 6 height 16
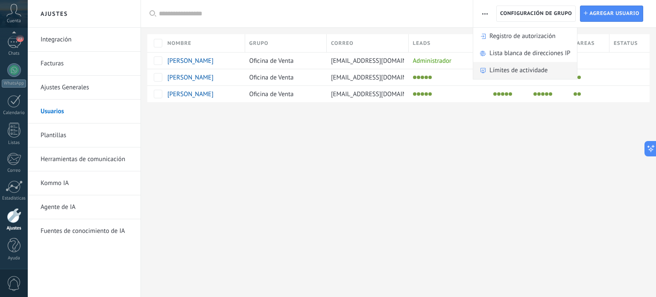
click at [501, 72] on span "Límites de actividade" at bounding box center [518, 70] width 58 height 17
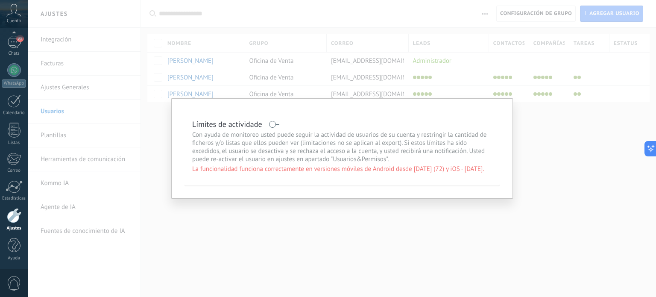
click at [546, 147] on div "Límites de actividade Con ayuda de monitoreo usted puede seguir la actividad de…" at bounding box center [342, 148] width 628 height 297
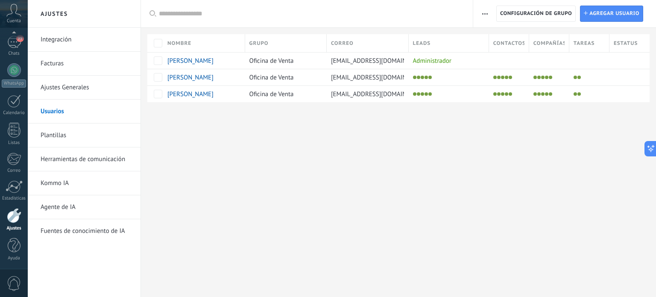
click at [385, 145] on div "Ajustes Integración Facturas Ajustes Generales Usuarios Plantillas Herramientas…" at bounding box center [342, 148] width 628 height 297
click at [15, 18] on span "Cuenta" at bounding box center [14, 21] width 14 height 6
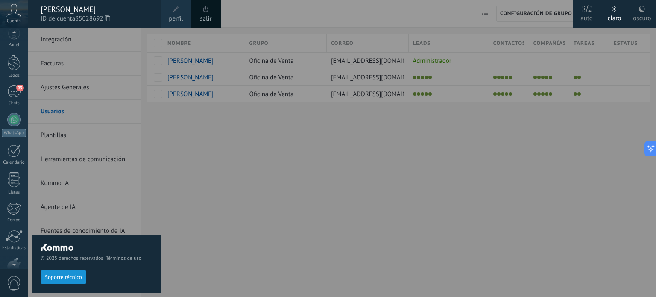
click at [167, 13] on link "perfil" at bounding box center [176, 14] width 30 height 28
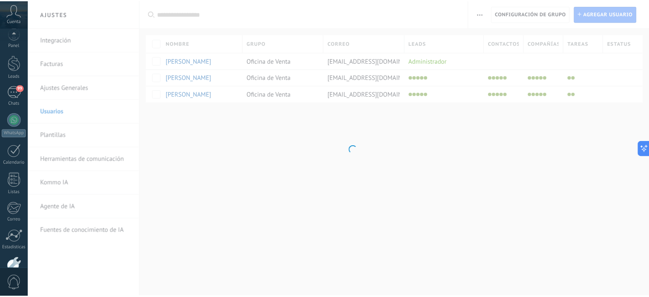
scroll to position [58, 0]
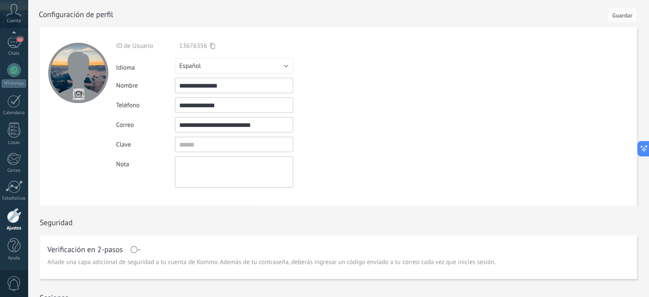
click at [238, 88] on input "**********" at bounding box center [234, 85] width 118 height 15
click at [233, 85] on input "**********" at bounding box center [234, 85] width 118 height 15
click at [307, 38] on div "**********" at bounding box center [254, 116] width 276 height 178
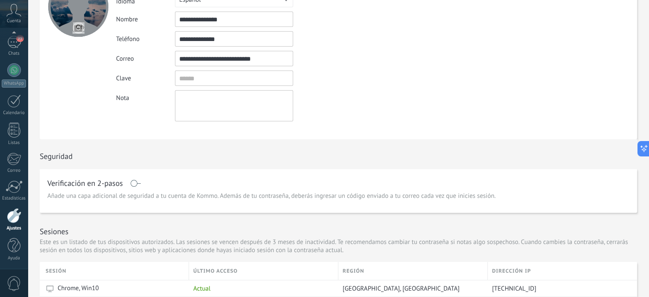
scroll to position [0, 0]
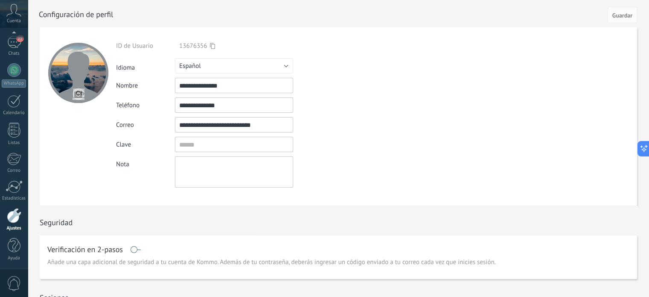
click at [154, 47] on div "ID de Usuario" at bounding box center [145, 46] width 59 height 8
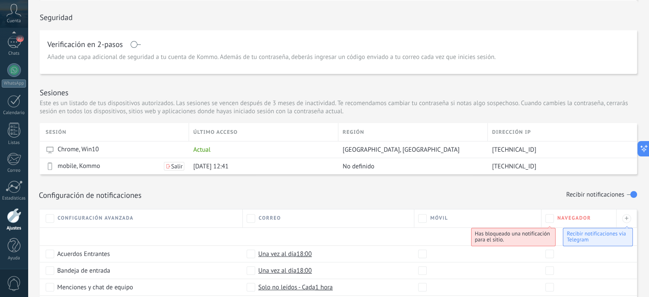
scroll to position [203, 0]
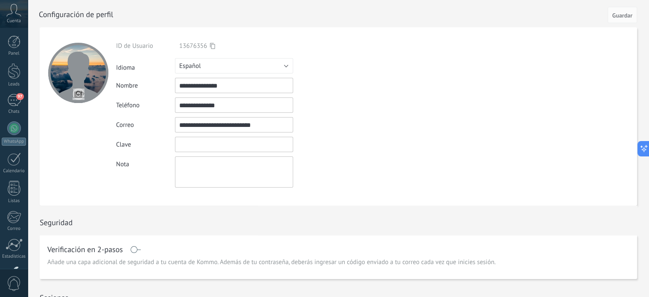
click at [195, 143] on input "textbox" at bounding box center [234, 144] width 118 height 15
click at [147, 140] on div "Clave" at bounding box center [254, 144] width 276 height 15
click at [217, 64] on button "Español" at bounding box center [234, 65] width 118 height 15
click at [149, 73] on div "Idioma Русский English Español Português Indonesia Türkçe Español" at bounding box center [254, 65] width 276 height 15
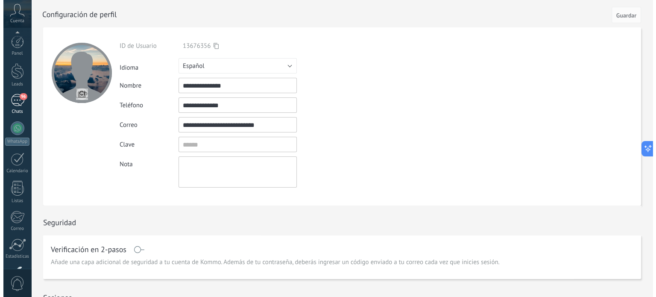
scroll to position [58, 0]
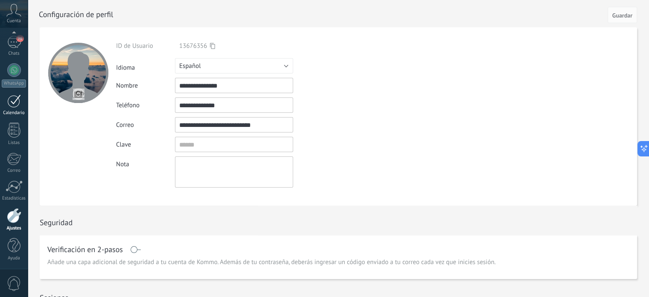
click at [11, 104] on div at bounding box center [14, 100] width 14 height 13
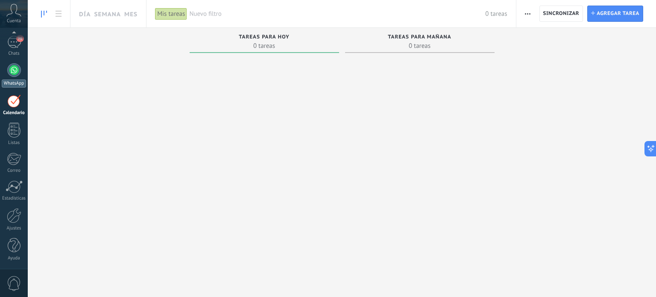
click at [11, 70] on div at bounding box center [14, 70] width 14 height 14
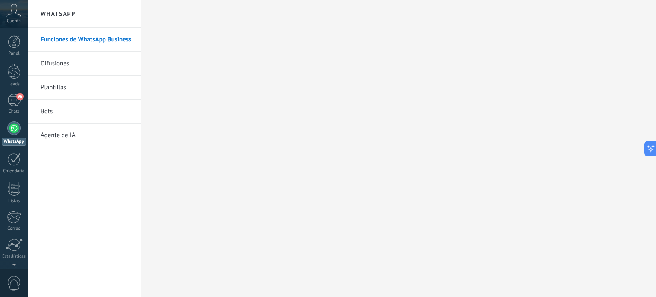
click at [77, 114] on link "Bots" at bounding box center [86, 111] width 91 height 24
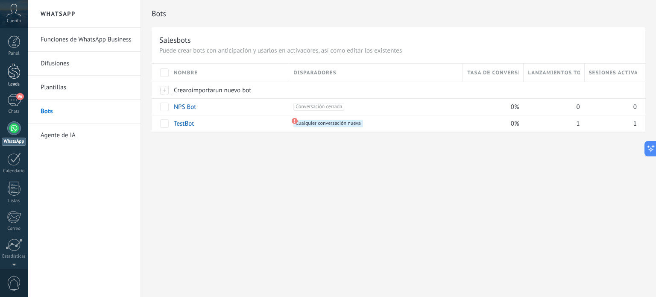
click at [17, 71] on div at bounding box center [14, 71] width 13 height 16
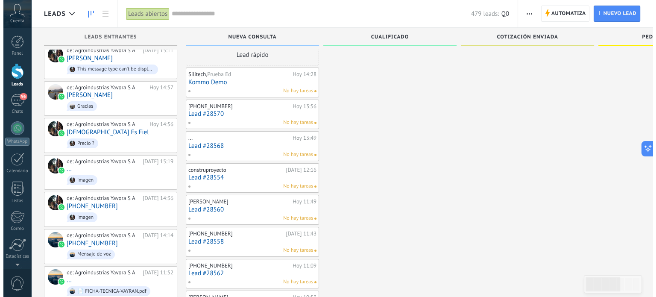
scroll to position [13, 0]
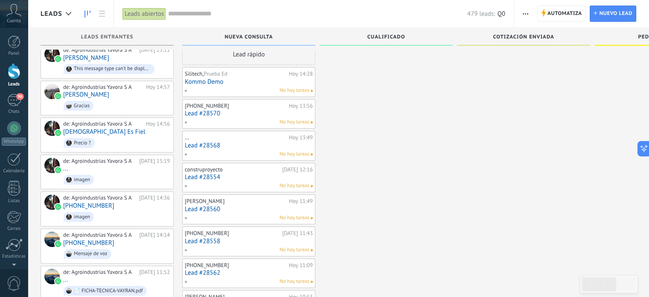
click at [236, 114] on link "Lead #28570" at bounding box center [249, 113] width 128 height 7
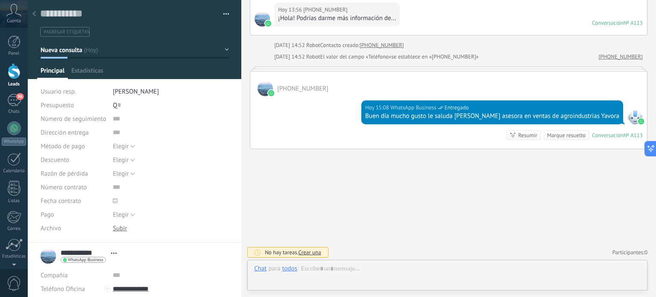
scroll to position [12, 0]
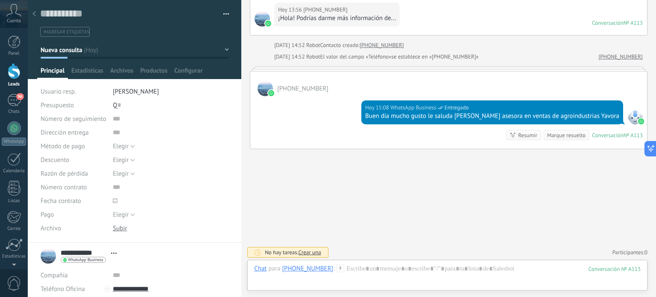
click at [32, 11] on div at bounding box center [34, 14] width 12 height 17
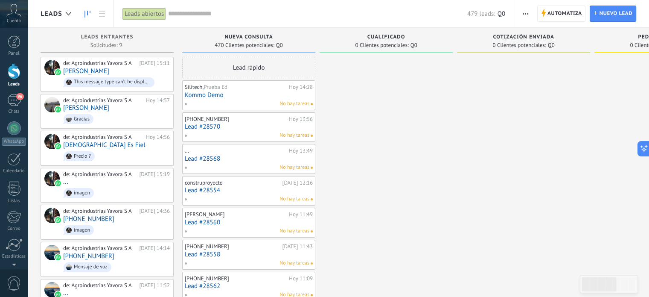
click at [58, 15] on span "Leads" at bounding box center [52, 14] width 22 height 8
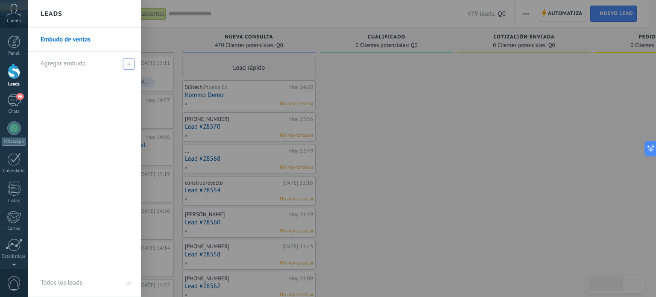
click at [91, 61] on div "Agregar embudo" at bounding box center [87, 63] width 92 height 23
click at [82, 63] on input "text" at bounding box center [81, 64] width 80 height 14
type input "*"
type input "**********"
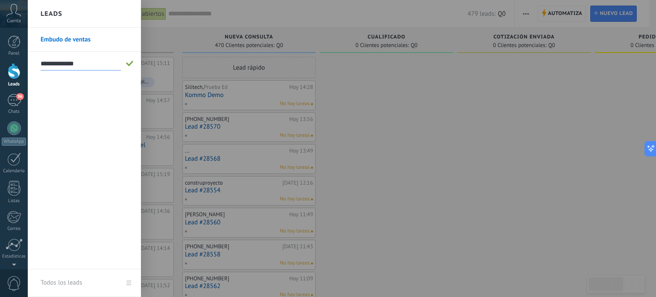
click at [130, 63] on span at bounding box center [130, 64] width 8 height 6
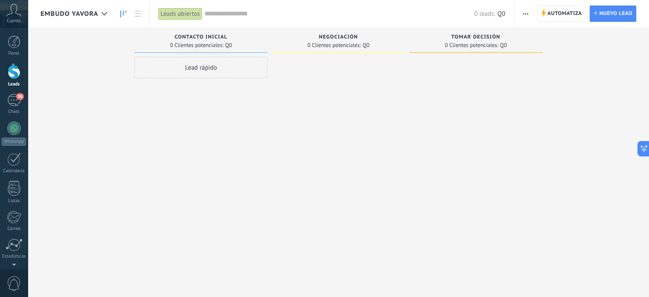
click at [355, 35] on span "Negociación" at bounding box center [338, 37] width 39 height 6
click at [222, 35] on span "Contacto inicial" at bounding box center [201, 37] width 53 height 6
click at [179, 41] on div "Contacto inicial" at bounding box center [201, 37] width 125 height 7
click at [233, 43] on div "0 Clientes potenciales: Q0" at bounding box center [201, 44] width 125 height 7
click at [182, 17] on div "Leads abiertos" at bounding box center [180, 14] width 44 height 12
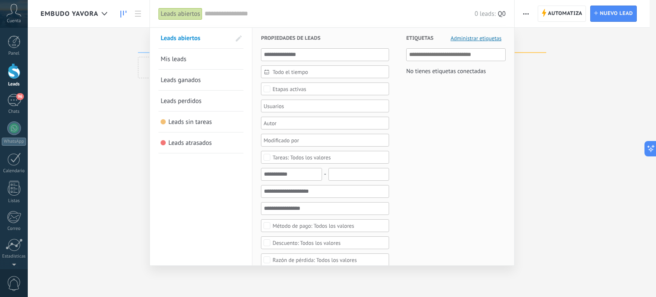
click at [116, 111] on div at bounding box center [328, 148] width 656 height 297
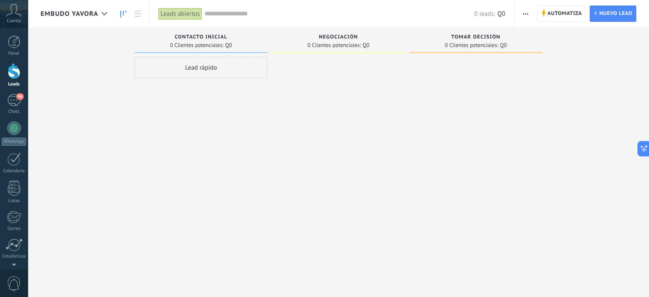
click at [210, 37] on span "Contacto inicial" at bounding box center [201, 37] width 53 height 6
click at [237, 40] on div "Contacto inicial" at bounding box center [201, 37] width 125 height 7
click at [197, 68] on div "Lead rápido" at bounding box center [200, 67] width 133 height 21
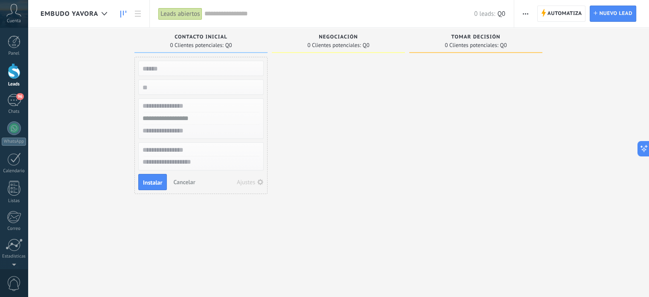
click at [197, 68] on input "text" at bounding box center [200, 68] width 125 height 12
click at [118, 102] on div "Lamentablemente, no hay leads con estos parámetros. Mostrar todo Leads Entrante…" at bounding box center [345, 135] width 609 height 214
click at [189, 181] on span "Cancelar" at bounding box center [184, 182] width 22 height 8
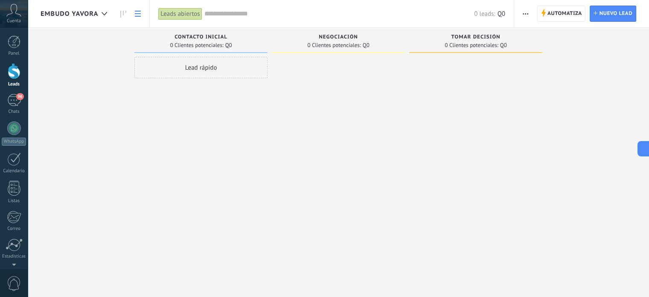
click at [131, 10] on link at bounding box center [138, 14] width 15 height 17
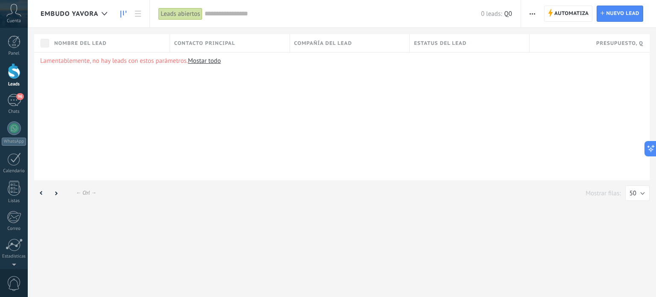
click at [123, 13] on use at bounding box center [123, 14] width 6 height 7
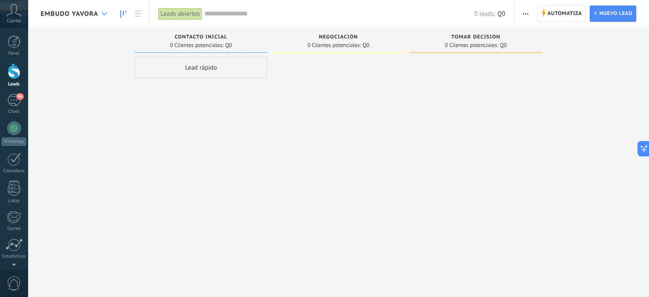
click at [99, 13] on div at bounding box center [104, 14] width 14 height 17
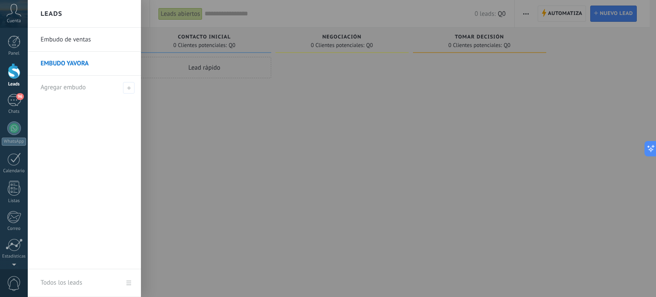
click at [82, 64] on link "EMBUDO YAVORA" at bounding box center [87, 64] width 92 height 24
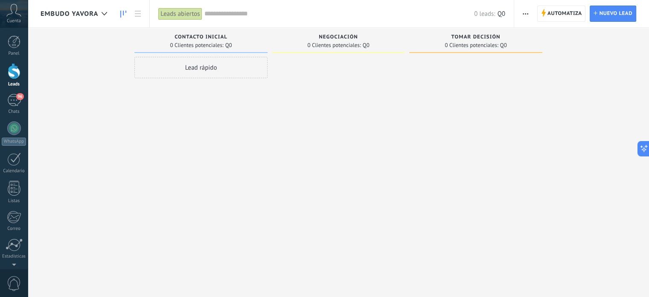
click at [189, 15] on div "Leads abiertos" at bounding box center [180, 14] width 44 height 12
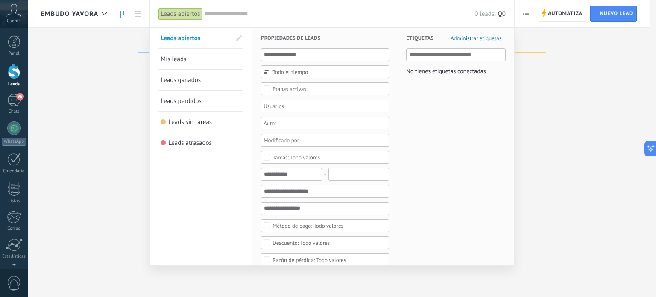
click at [202, 56] on link "Mis leads" at bounding box center [200, 59] width 81 height 20
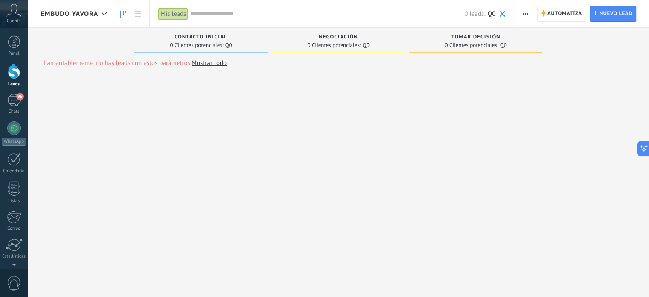
click at [206, 62] on link "Mostrar todo" at bounding box center [209, 63] width 35 height 8
click at [348, 41] on div "Negociación" at bounding box center [338, 37] width 125 height 7
click at [85, 23] on div "EMBUDO YAVORA" at bounding box center [76, 13] width 71 height 27
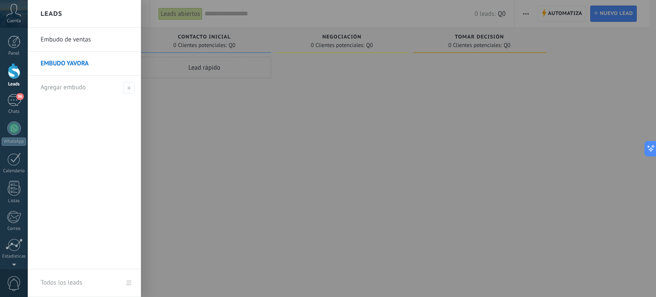
click at [82, 41] on link "Embudo de ventas" at bounding box center [87, 40] width 92 height 24
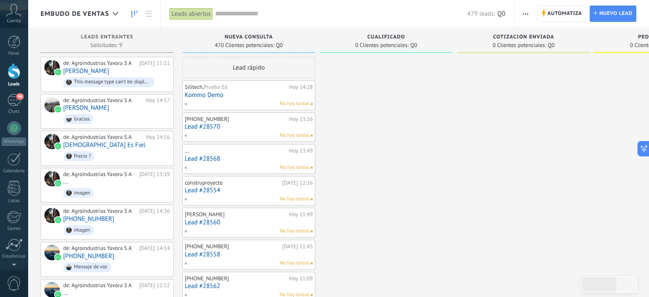
click at [387, 35] on span "Cualificado" at bounding box center [386, 37] width 38 height 6
click at [386, 35] on span "Cualificado" at bounding box center [386, 37] width 38 height 6
click at [561, 10] on span "Automatiza" at bounding box center [565, 13] width 35 height 15
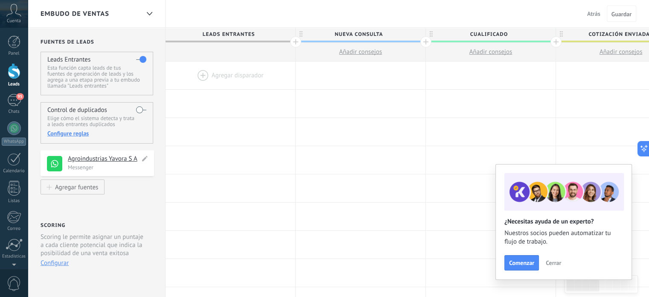
click at [80, 159] on h4 "Agroindustrias Yavora S A" at bounding box center [104, 159] width 72 height 9
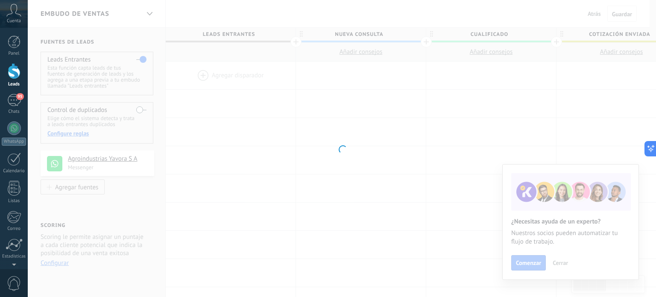
drag, startPoint x: 90, startPoint y: 159, endPoint x: 96, endPoint y: 155, distance: 7.9
click at [96, 155] on div at bounding box center [342, 148] width 628 height 297
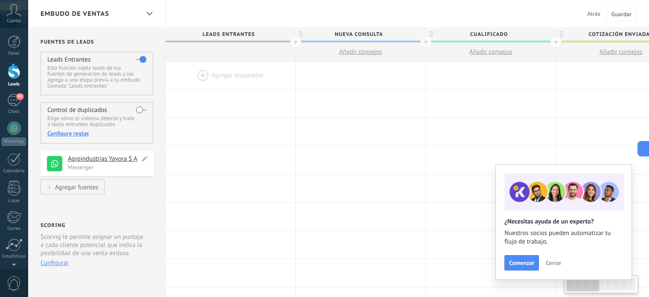
click at [97, 161] on h4 "Agroindustrias Yavora S A" at bounding box center [104, 159] width 72 height 9
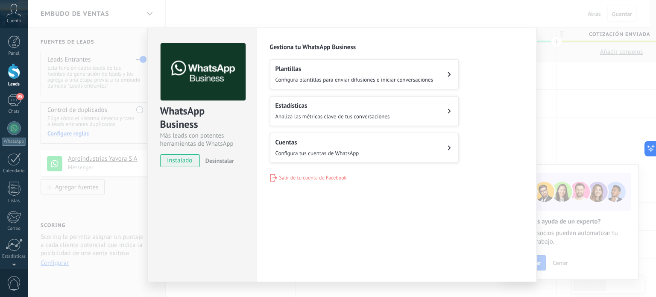
click at [92, 201] on div "WhatsApp Business Más leads con potentes herramientas de WhatsApp instalado Des…" at bounding box center [342, 148] width 628 height 297
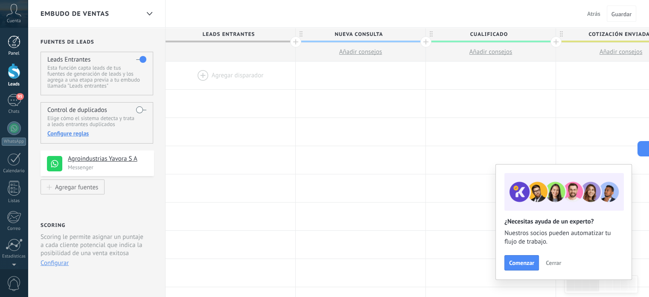
click at [19, 38] on div at bounding box center [14, 41] width 13 height 13
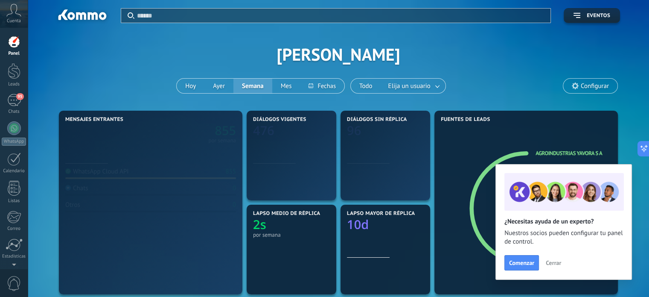
click at [15, 18] on span "Cuenta" at bounding box center [14, 21] width 14 height 6
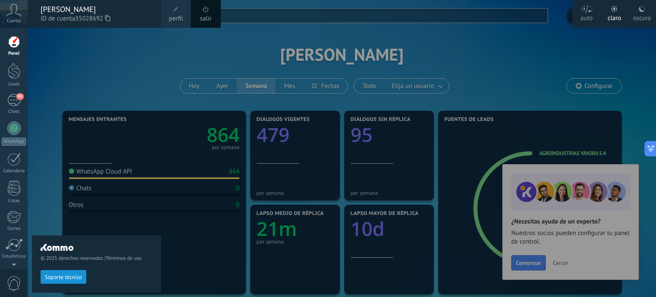
click at [540, 80] on div at bounding box center [356, 148] width 656 height 297
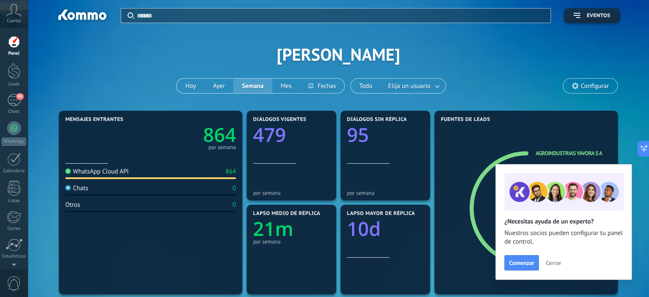
click at [531, 70] on div "Aplicar Eventos Edwin Hernández Hoy Ayer Semana Mes Todo Elija un usuario Confi…" at bounding box center [339, 54] width 596 height 108
click at [9, 76] on link "WhatsApp" at bounding box center [14, 75] width 28 height 24
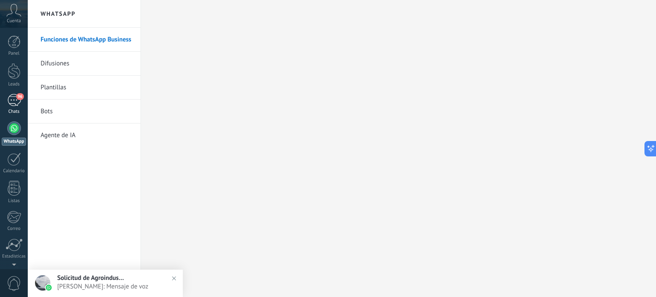
click at [14, 102] on div "96" at bounding box center [14, 100] width 14 height 12
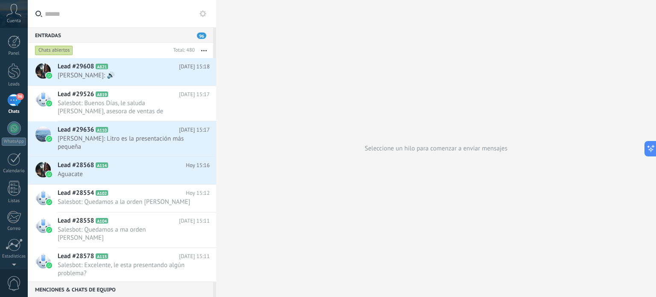
click at [201, 13] on use at bounding box center [202, 13] width 7 height 7
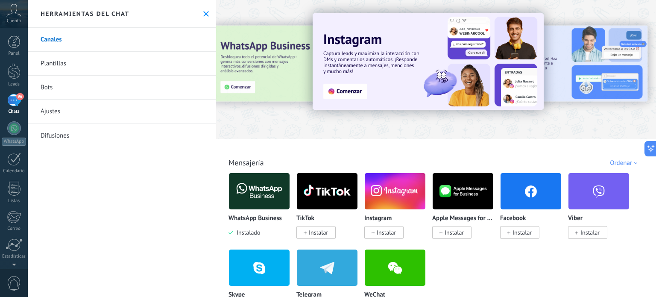
click at [61, 109] on link "Ajustes" at bounding box center [122, 111] width 188 height 24
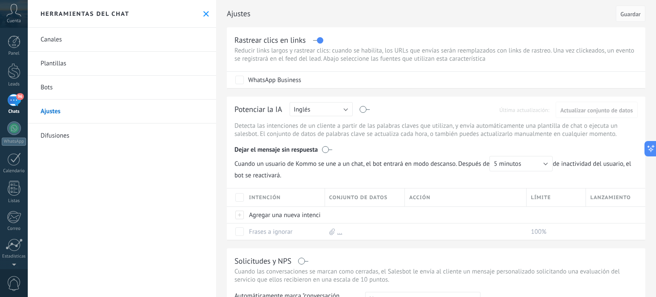
click at [67, 88] on link "Bots" at bounding box center [122, 88] width 188 height 24
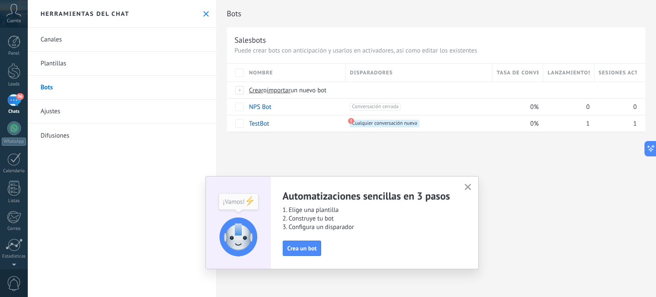
click at [10, 103] on div "96" at bounding box center [14, 100] width 14 height 12
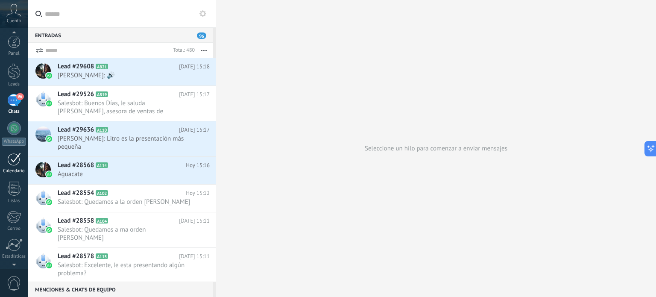
scroll to position [58, 0]
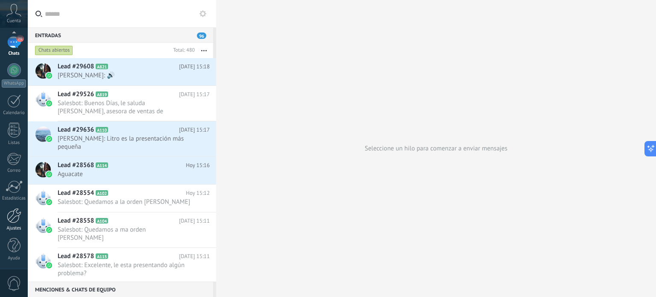
click at [23, 222] on link "Ajustes" at bounding box center [14, 219] width 28 height 23
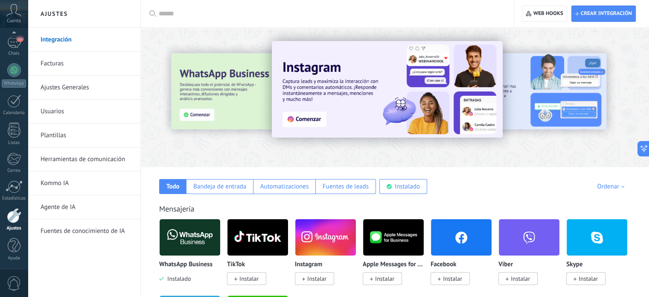
click at [63, 108] on link "Usuarios" at bounding box center [86, 111] width 91 height 24
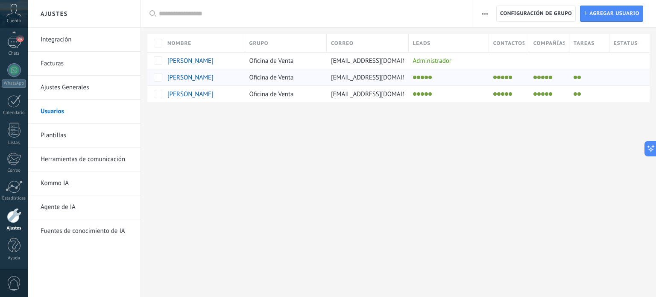
click at [499, 76] on li at bounding box center [498, 77] width 3 height 3
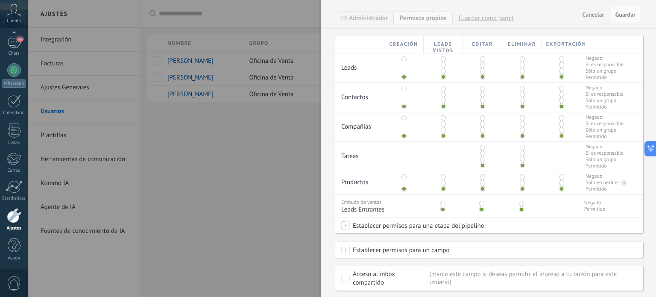
scroll to position [180, 0]
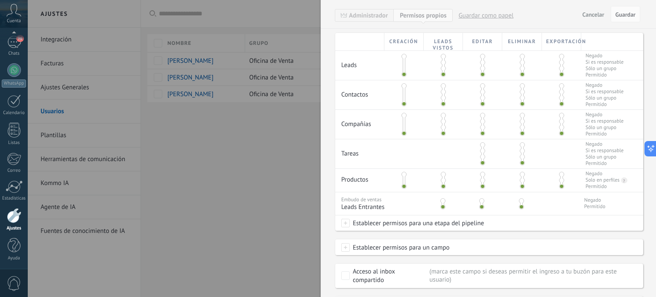
click at [442, 92] on span at bounding box center [442, 91] width 5 height 5
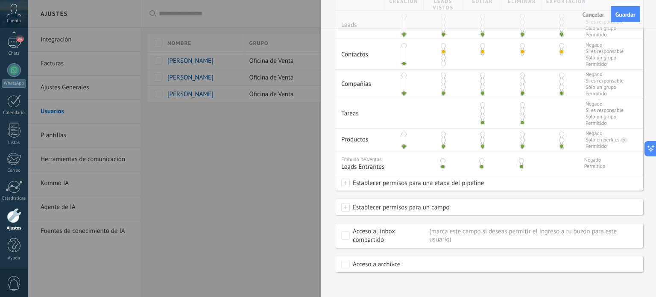
scroll to position [221, 0]
click at [443, 160] on span at bounding box center [442, 159] width 5 height 5
click at [626, 12] on span "Guardar" at bounding box center [625, 15] width 20 height 6
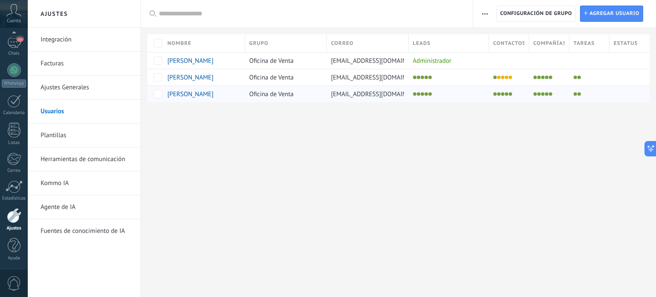
click at [501, 93] on li at bounding box center [502, 93] width 3 height 3
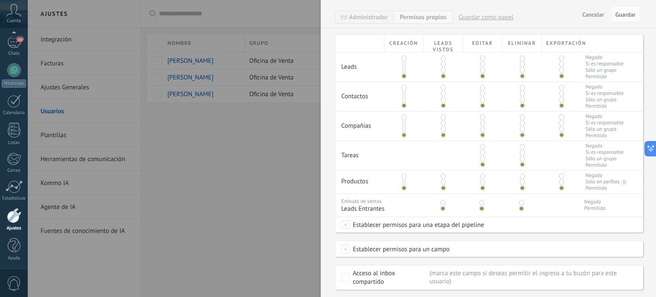
scroll to position [179, 0]
click at [441, 93] on span at bounding box center [442, 92] width 5 height 5
click at [441, 203] on span at bounding box center [442, 201] width 5 height 5
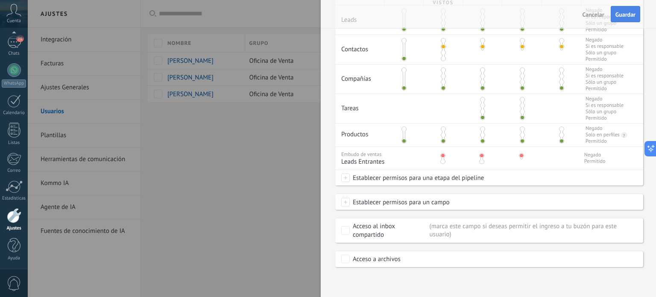
click at [626, 13] on span "Guardar" at bounding box center [625, 15] width 20 height 6
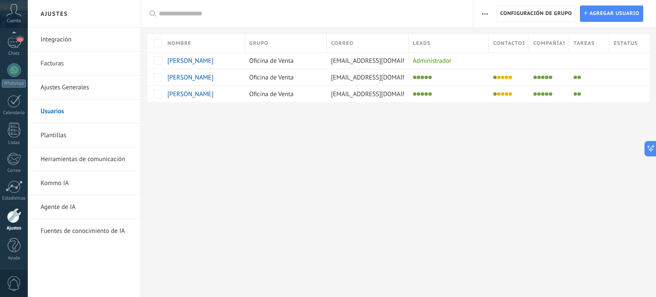
click at [60, 135] on link "Plantillas" at bounding box center [86, 135] width 91 height 24
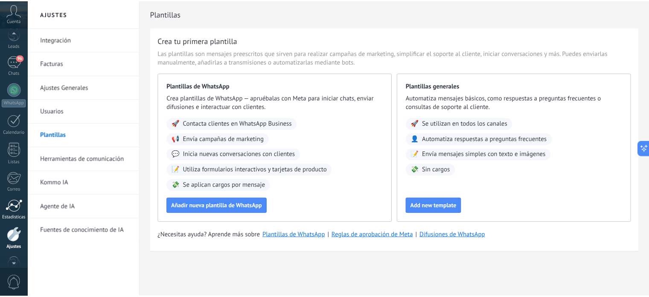
scroll to position [36, 0]
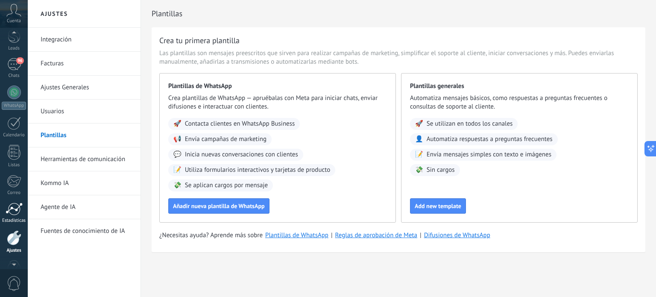
click at [15, 216] on link "Estadísticas" at bounding box center [14, 212] width 28 height 21
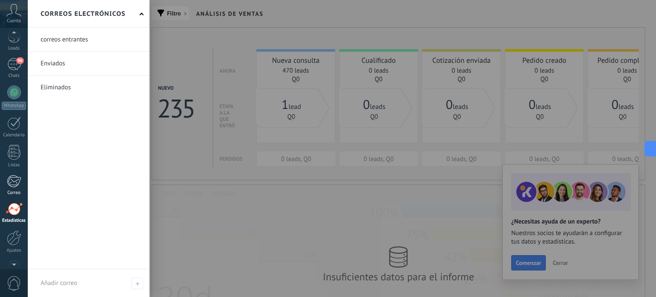
click at [11, 191] on div "Correo" at bounding box center [14, 193] width 25 height 6
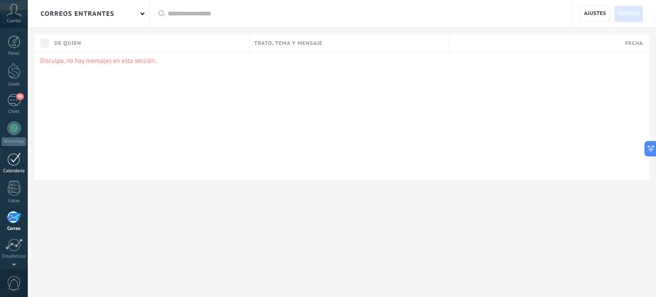
click at [9, 102] on div "96" at bounding box center [14, 100] width 14 height 12
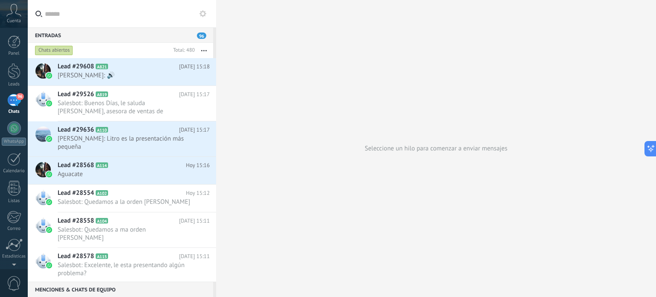
click at [202, 15] on use at bounding box center [202, 13] width 7 height 7
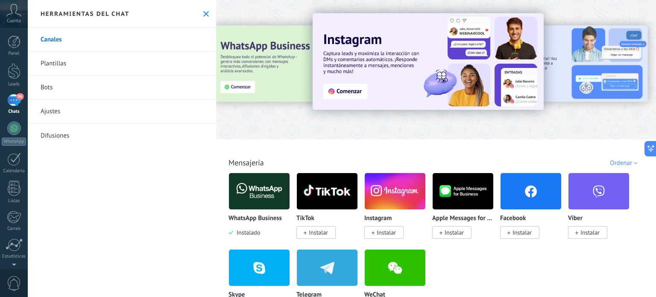
click at [61, 84] on link "Bots" at bounding box center [122, 88] width 188 height 24
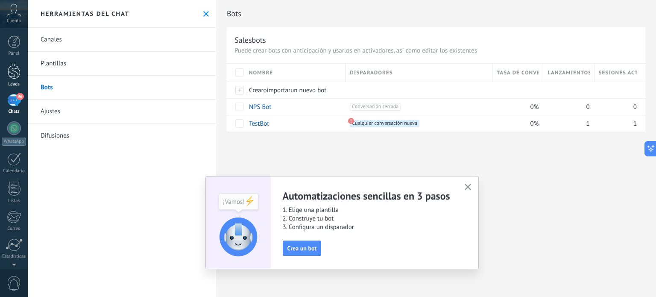
click at [14, 70] on div at bounding box center [14, 71] width 13 height 16
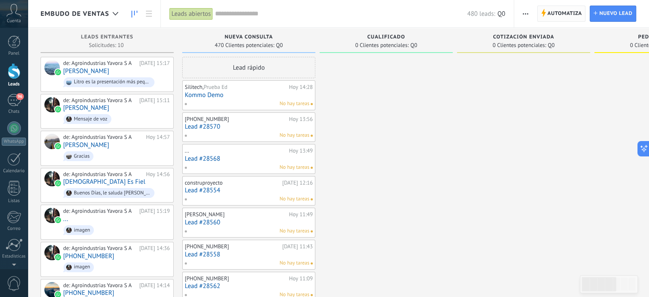
click at [565, 17] on span "Automatiza" at bounding box center [565, 13] width 35 height 15
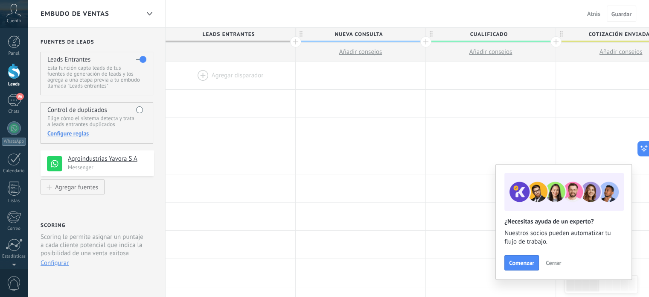
click at [246, 79] on div at bounding box center [231, 75] width 130 height 28
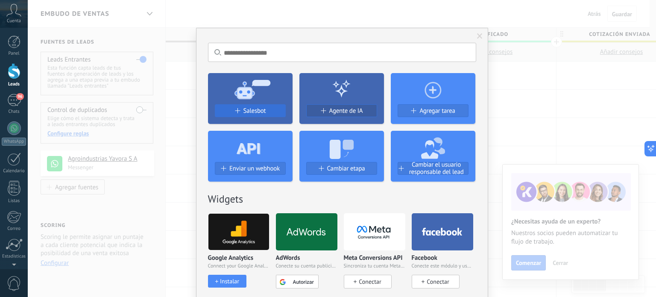
click at [257, 124] on div "Salesbot Agente de IA Agregar tarea Enviar un webhook Cambiar etapa Cambiar el …" at bounding box center [342, 123] width 268 height 115
click at [257, 109] on span "Salesbot" at bounding box center [254, 110] width 23 height 7
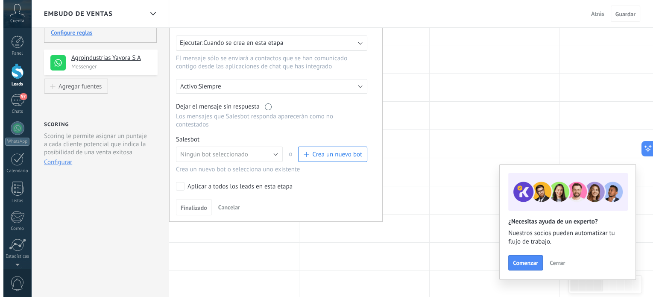
scroll to position [103, 0]
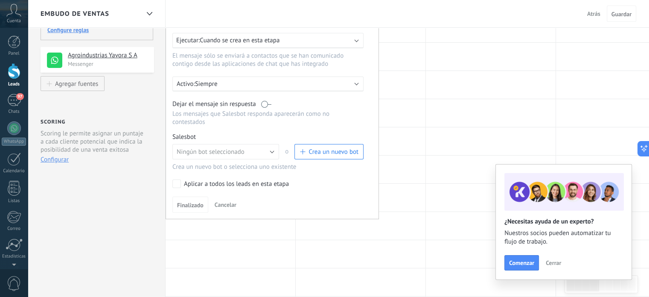
click at [335, 148] on span "Crea un nuevo bot" at bounding box center [334, 152] width 50 height 8
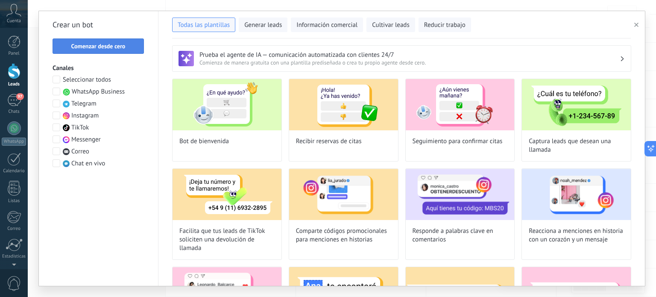
click at [138, 46] on span "Comenzar desde cero" at bounding box center [98, 46] width 82 height 6
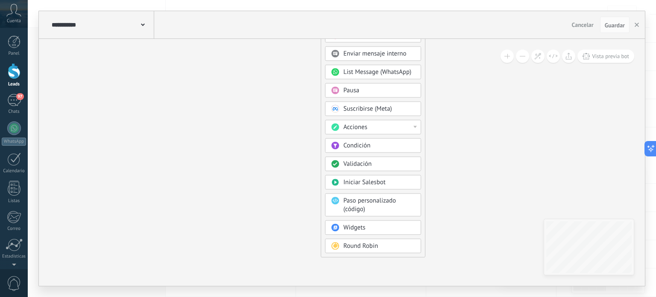
click at [362, 245] on span "Round Robin" at bounding box center [360, 246] width 35 height 8
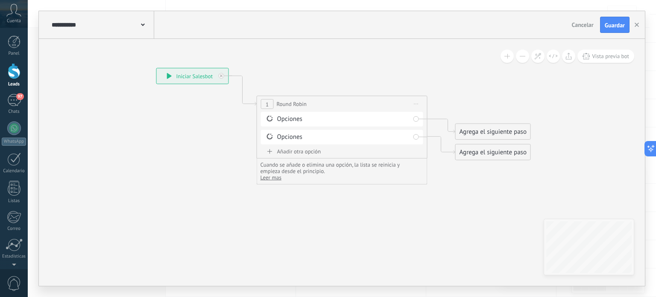
click at [481, 133] on div "Agrega el siguiente paso" at bounding box center [492, 132] width 75 height 14
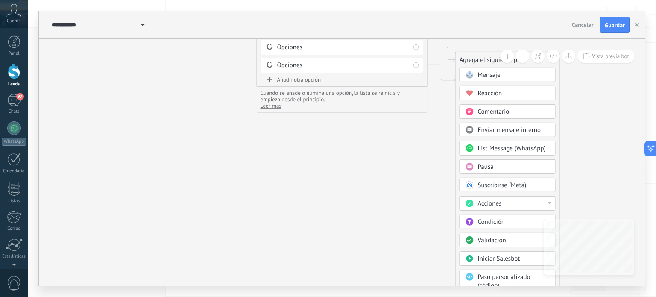
click at [488, 203] on span "Acciones" at bounding box center [490, 203] width 24 height 8
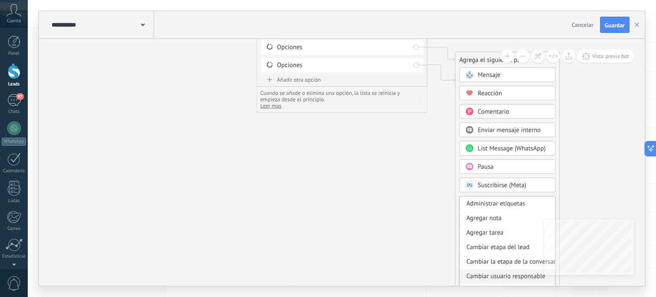
click at [492, 277] on div "Cambiar usuario responsable" at bounding box center [507, 276] width 95 height 15
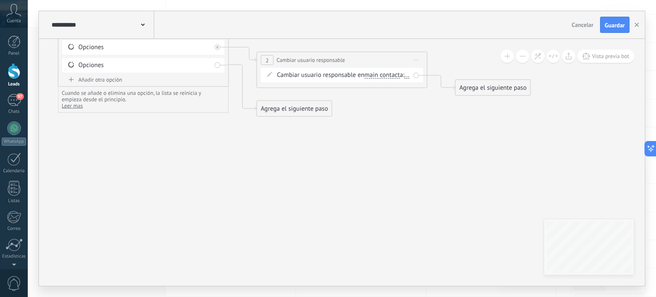
click at [294, 111] on div "Agrega el siguiente paso" at bounding box center [294, 109] width 75 height 14
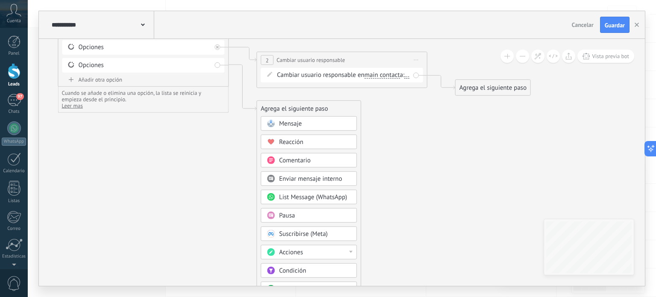
click at [292, 248] on span "Acciones" at bounding box center [291, 252] width 24 height 8
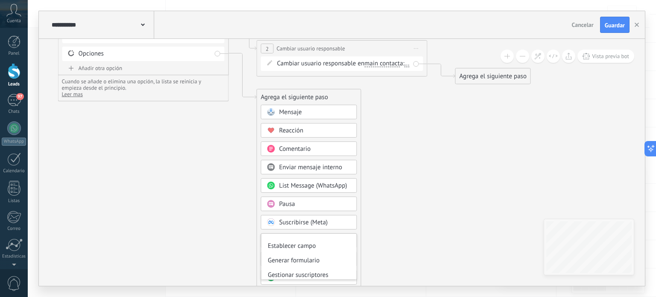
scroll to position [143, 0]
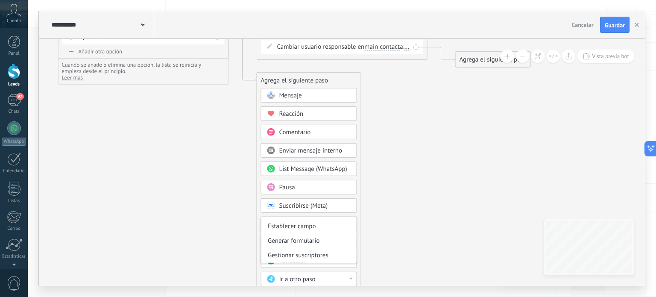
click at [408, 189] on icon at bounding box center [229, 28] width 971 height 547
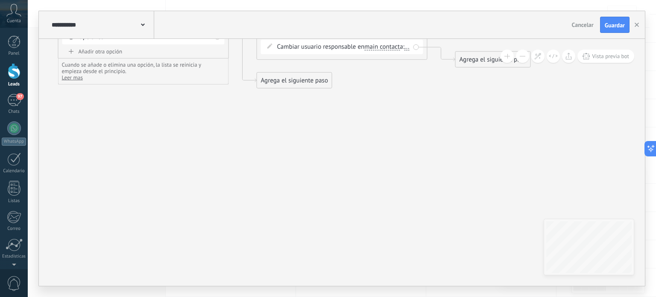
click at [311, 82] on div "Agrega el siguiente paso" at bounding box center [294, 80] width 75 height 14
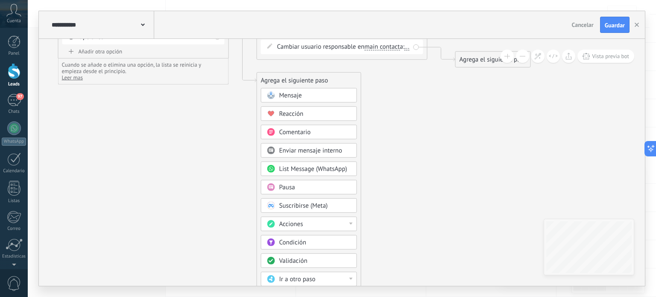
click at [294, 241] on span "Condición" at bounding box center [292, 242] width 27 height 8
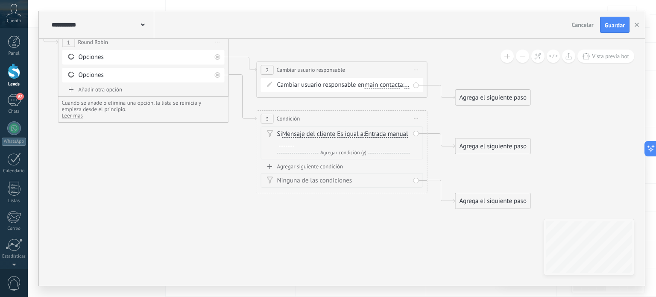
click at [413, 118] on span "Iniciar vista previa aquí Cambiar nombre Duplicar Borrar" at bounding box center [416, 118] width 14 height 12
click at [424, 172] on div "Borrar" at bounding box center [455, 174] width 85 height 15
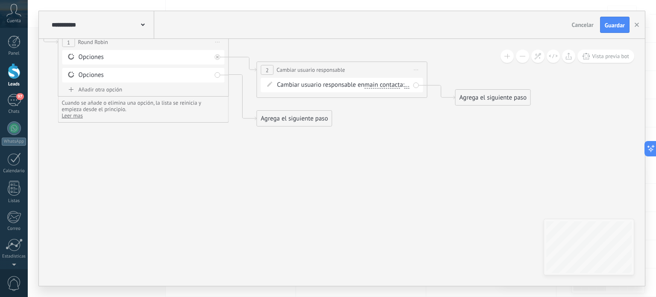
click at [290, 114] on div "Agrega el siguiente paso" at bounding box center [294, 118] width 75 height 14
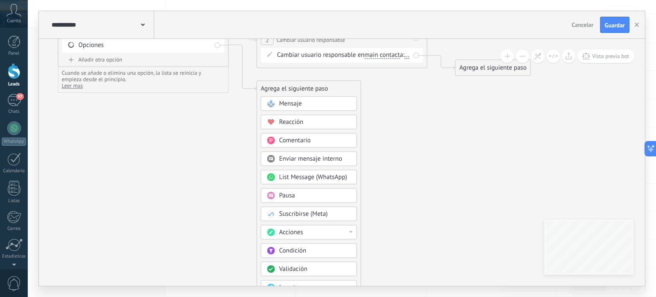
click at [313, 228] on div "Acciones" at bounding box center [315, 232] width 72 height 9
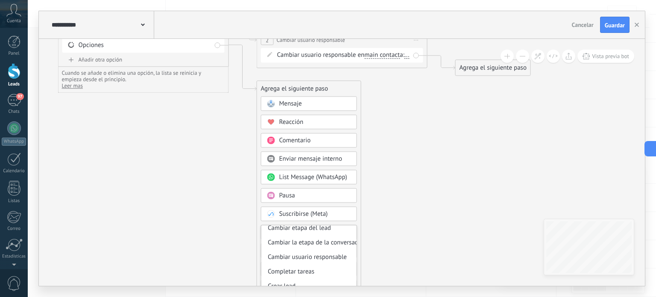
scroll to position [49, 0]
click at [302, 255] on div "Cambiar usuario responsable" at bounding box center [308, 256] width 95 height 15
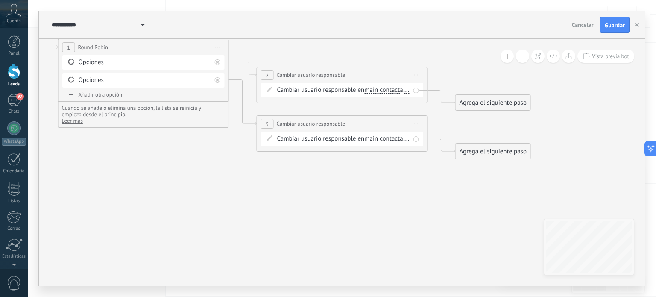
click at [121, 93] on div "Añadir otra opción" at bounding box center [143, 94] width 162 height 7
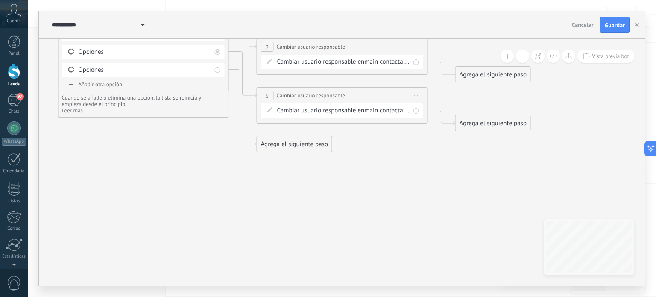
click at [296, 143] on div "Agrega el siguiente paso" at bounding box center [294, 144] width 75 height 14
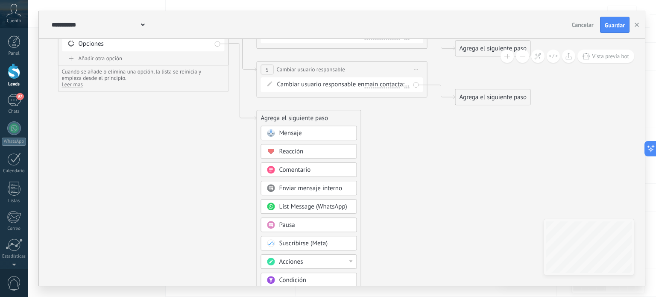
click at [292, 260] on span "Acciones" at bounding box center [291, 261] width 24 height 8
click at [303, 266] on div "Cambiar usuario responsable" at bounding box center [308, 267] width 95 height 15
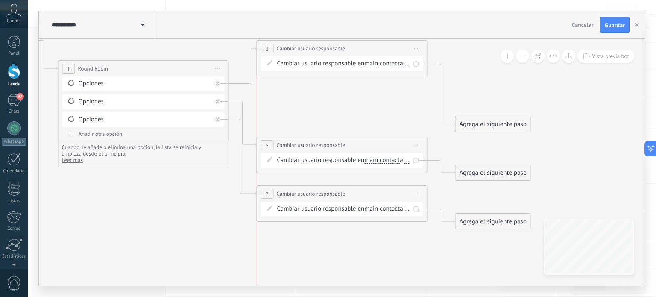
drag, startPoint x: 324, startPoint y: 103, endPoint x: 322, endPoint y: 55, distance: 47.8
click at [322, 55] on div "**********" at bounding box center [342, 49] width 170 height 16
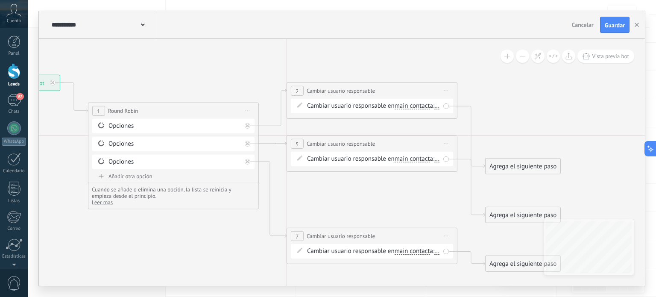
drag, startPoint x: 336, startPoint y: 184, endPoint x: 335, endPoint y: 143, distance: 40.6
click at [335, 143] on span "Cambiar usuario responsable" at bounding box center [340, 144] width 68 height 8
drag, startPoint x: 333, startPoint y: 243, endPoint x: 335, endPoint y: 223, distance: 20.6
drag, startPoint x: 329, startPoint y: 234, endPoint x: 326, endPoint y: 196, distance: 38.1
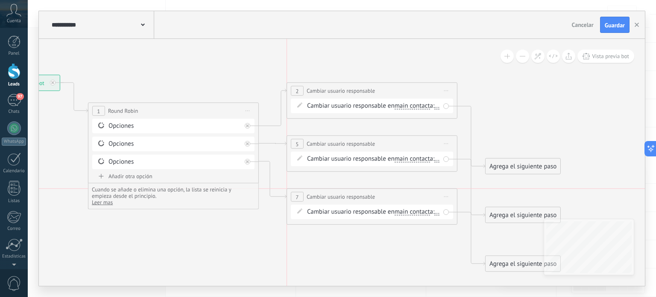
click at [326, 196] on span "Cambiar usuario responsable" at bounding box center [340, 196] width 68 height 8
click at [434, 109] on span "..." at bounding box center [436, 105] width 5 height 7
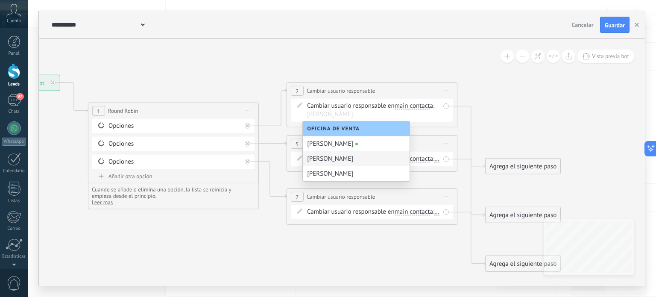
click at [328, 158] on div "Siomara" at bounding box center [356, 158] width 107 height 15
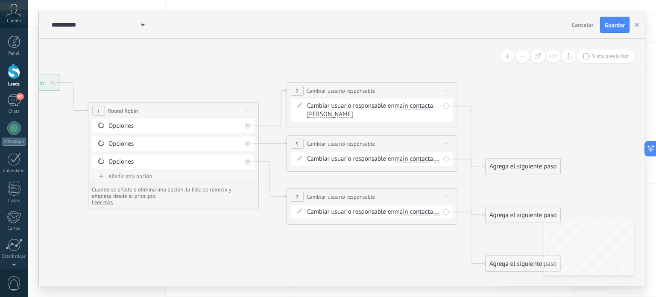
click at [434, 162] on span "..." at bounding box center [436, 158] width 5 height 7
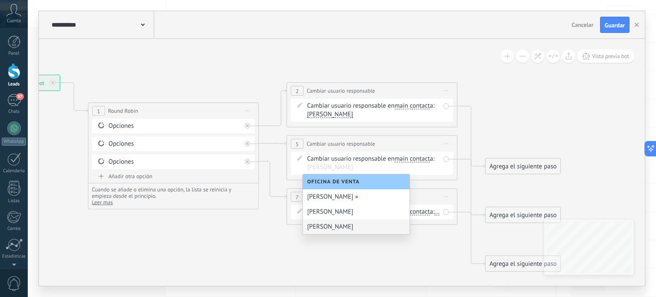
click at [322, 227] on div "Celeny" at bounding box center [356, 226] width 107 height 15
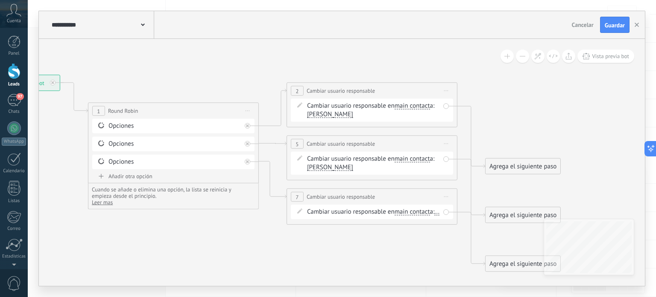
click at [434, 215] on span "..." at bounding box center [436, 211] width 5 height 7
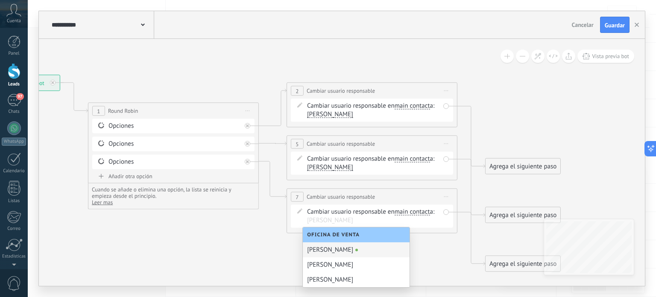
click at [331, 251] on div "[PERSON_NAME]" at bounding box center [356, 249] width 107 height 15
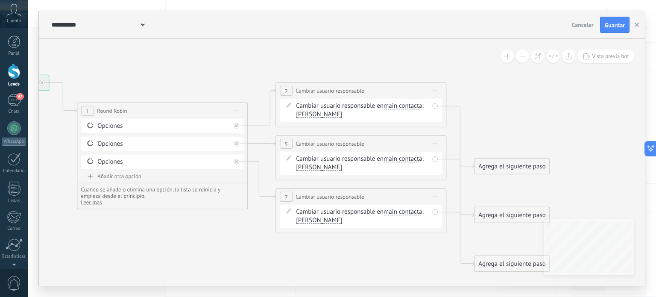
click at [334, 220] on span "[PERSON_NAME]" at bounding box center [319, 220] width 46 height 7
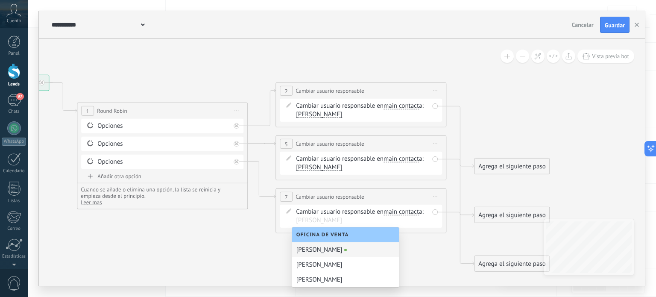
click at [286, 214] on div "Cambiar usuario responsable en main contact main contact all contacts chat cont…" at bounding box center [361, 215] width 162 height 23
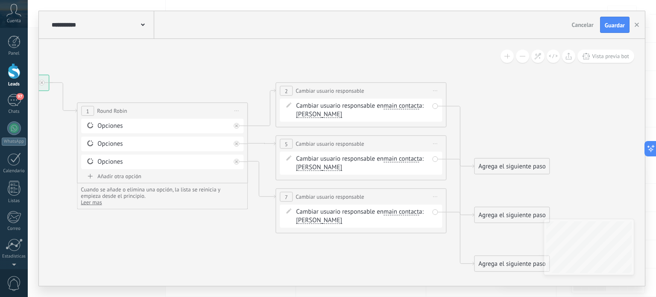
click at [432, 200] on span "Iniciar vista previa aquí Cambiar nombre Duplicar Borrar" at bounding box center [435, 196] width 14 height 12
click at [448, 252] on div "Borrar" at bounding box center [473, 252] width 85 height 15
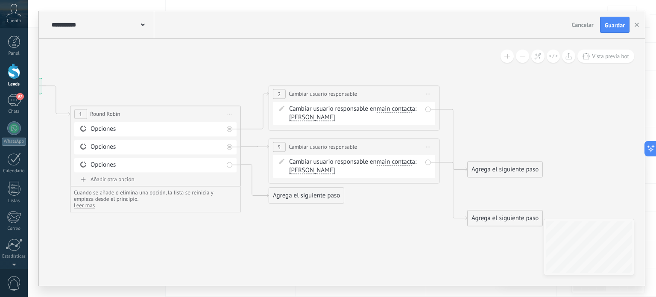
click at [480, 168] on div "Agrega el siguiente paso" at bounding box center [504, 170] width 75 height 14
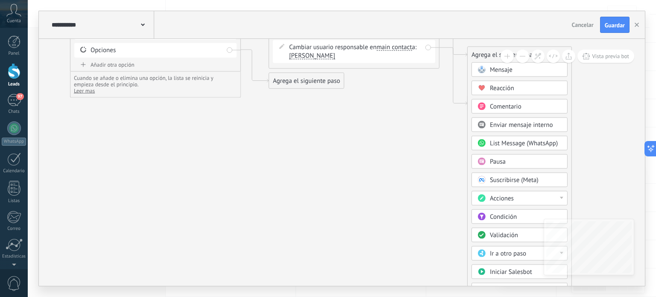
click at [507, 194] on span "Acciones" at bounding box center [502, 198] width 24 height 8
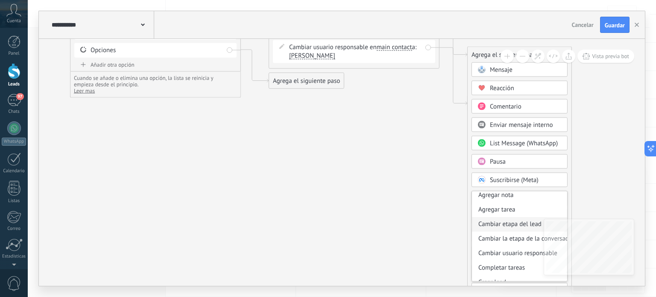
scroll to position [20, 0]
click at [501, 248] on div "Cambiar usuario responsable" at bounding box center [519, 251] width 95 height 15
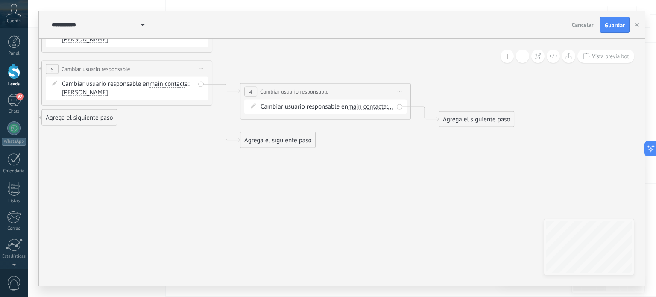
click at [382, 108] on span "main contact" at bounding box center [365, 106] width 35 height 7
click at [382, 108] on button "main contact" at bounding box center [397, 106] width 107 height 15
click at [359, 152] on span "acuerdo" at bounding box center [389, 152] width 103 height 9
drag, startPoint x: 314, startPoint y: 91, endPoint x: 324, endPoint y: 56, distance: 36.5
click at [324, 56] on span "Cambiar usuario responsable" at bounding box center [301, 60] width 68 height 8
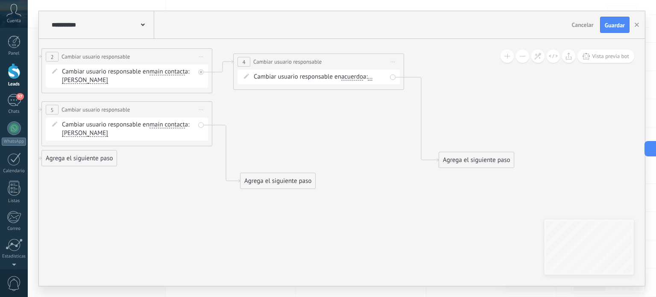
drag, startPoint x: 292, startPoint y: 99, endPoint x: 274, endPoint y: 63, distance: 39.3
click at [274, 63] on span "Cambiar usuario responsable" at bounding box center [287, 62] width 68 height 8
click at [373, 78] on span "..." at bounding box center [369, 76] width 5 height 7
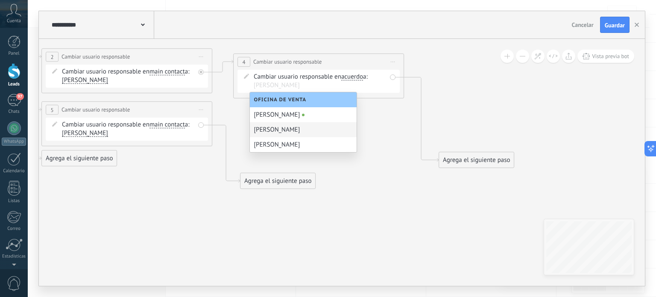
click at [268, 128] on div "Siomara" at bounding box center [303, 129] width 107 height 15
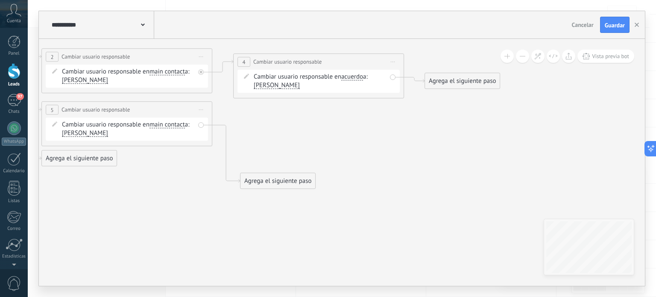
drag, startPoint x: 447, startPoint y: 157, endPoint x: 433, endPoint y: 78, distance: 80.2
click at [433, 78] on div "Agrega el siguiente paso" at bounding box center [462, 81] width 75 height 14
drag, startPoint x: 257, startPoint y: 179, endPoint x: 256, endPoint y: 125, distance: 53.8
click at [256, 125] on div "Agrega el siguiente paso" at bounding box center [276, 127] width 75 height 14
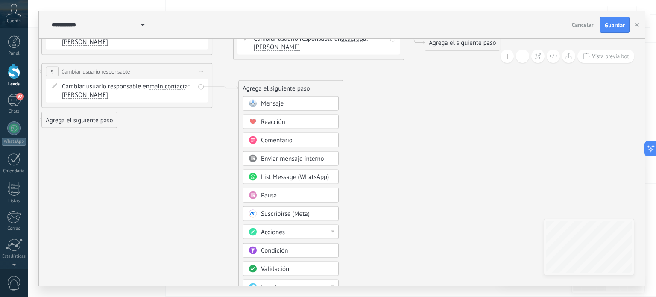
click at [275, 231] on span "Acciones" at bounding box center [273, 232] width 24 height 8
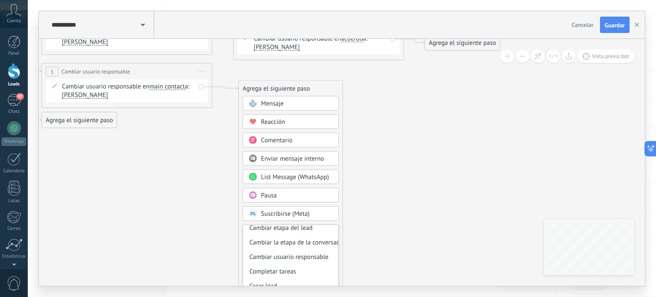
scroll to position [49, 0]
click at [277, 255] on div "Cambiar usuario responsable" at bounding box center [290, 256] width 95 height 15
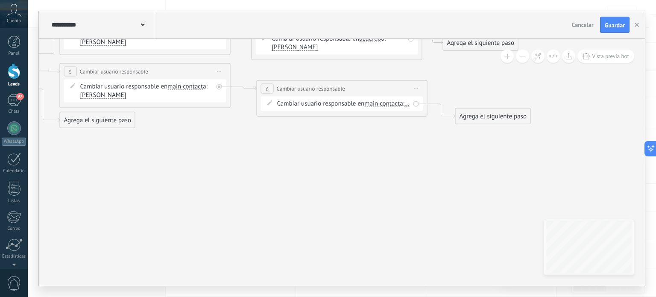
click at [389, 108] on div "Cambiar usuario responsable en main contact main contact all contacts chat cont…" at bounding box center [343, 103] width 133 height 9
click at [387, 108] on div "Cambiar usuario responsable en main contact main contact all contacts chat cont…" at bounding box center [343, 103] width 133 height 9
click at [386, 108] on div "Cambiar usuario responsable en main contact main contact all contacts chat cont…" at bounding box center [343, 103] width 133 height 9
click at [382, 104] on span "main contact" at bounding box center [381, 103] width 35 height 7
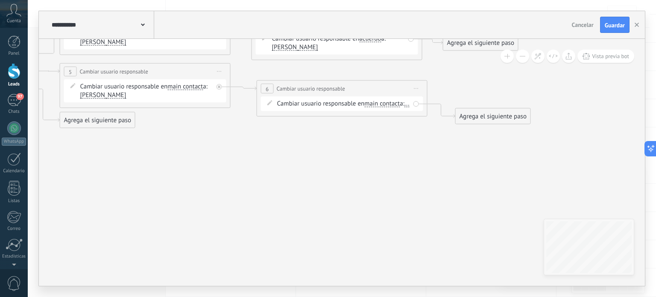
click at [382, 104] on button "main contact" at bounding box center [413, 103] width 107 height 15
click at [384, 151] on span "acuerdo" at bounding box center [406, 149] width 103 height 9
click at [396, 104] on span "..." at bounding box center [393, 103] width 5 height 7
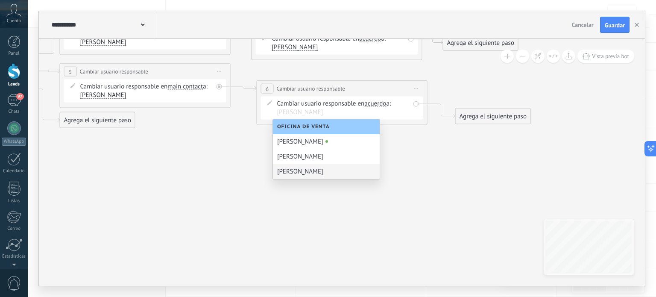
click at [287, 172] on div "Celeny" at bounding box center [326, 171] width 107 height 15
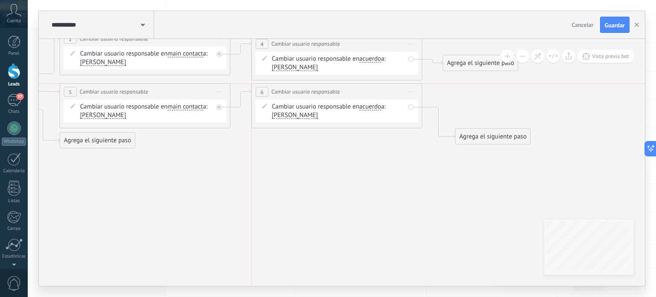
drag, startPoint x: 301, startPoint y: 108, endPoint x: 295, endPoint y: 94, distance: 15.3
click at [295, 94] on span "Cambiar usuario responsable" at bounding box center [305, 91] width 68 height 8
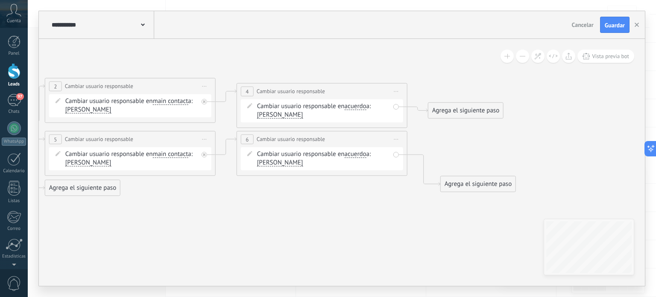
click at [453, 108] on div "Agrega el siguiente paso" at bounding box center [465, 111] width 75 height 14
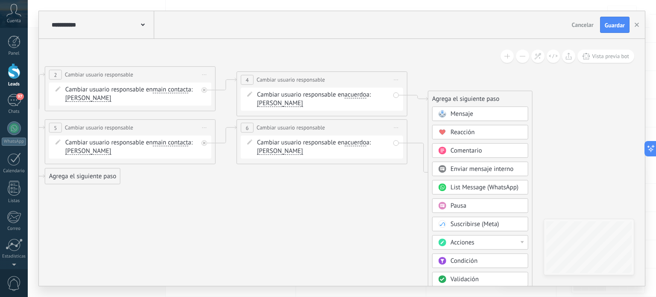
click at [457, 239] on span "Acciones" at bounding box center [462, 242] width 24 height 8
click at [460, 262] on div "Cambiar etapa del lead" at bounding box center [479, 262] width 95 height 15
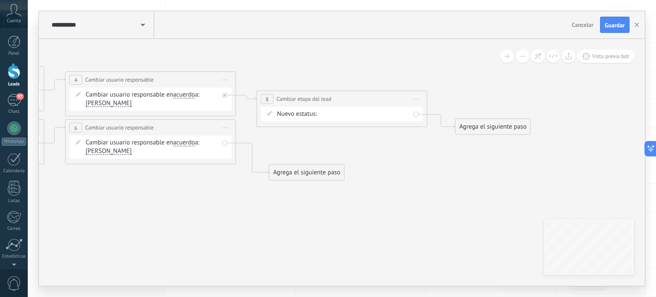
click at [0, 0] on div "Nueva consulta Cualificado Cotización enviada Pedido creado Pedido completado P…" at bounding box center [0, 0] width 0 height 0
click at [377, 83] on div at bounding box center [342, 148] width 628 height 297
click at [0, 0] on div "Nueva consulta Cualificado Cotización enviada Pedido creado Pedido completado P…" at bounding box center [0, 0] width 0 height 0
click at [0, 0] on label "Nueva consulta" at bounding box center [0, 0] width 0 height 0
click at [473, 132] on div "Agrega el siguiente paso" at bounding box center [492, 127] width 75 height 14
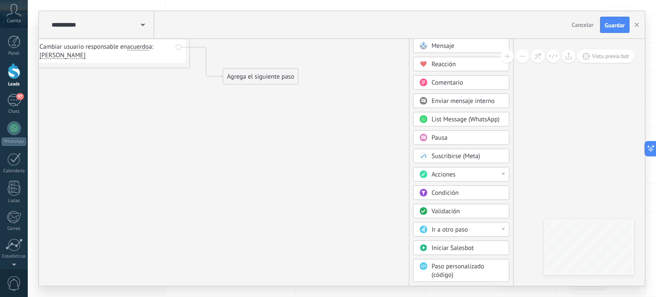
drag, startPoint x: 579, startPoint y: 134, endPoint x: 533, endPoint y: 47, distance: 98.5
click at [423, 193] on body ".abccls-1,.abccls-2{fill-rule:evenodd}.abccls-2{fill:#fff} .abfcls-1{fill:none}…" at bounding box center [328, 45] width 656 height 297
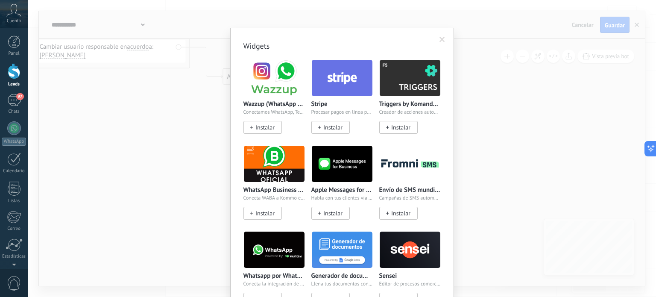
click at [440, 41] on span at bounding box center [442, 40] width 6 height 6
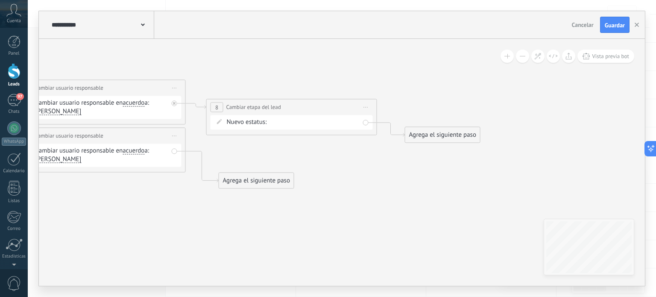
click at [423, 132] on div "Agrega el siguiente paso" at bounding box center [442, 135] width 75 height 14
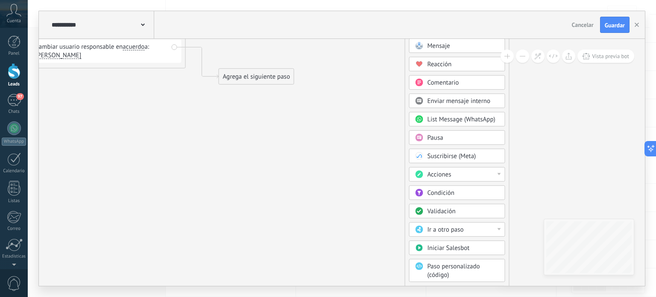
click at [489, 227] on div "Ir a otro paso" at bounding box center [463, 229] width 72 height 9
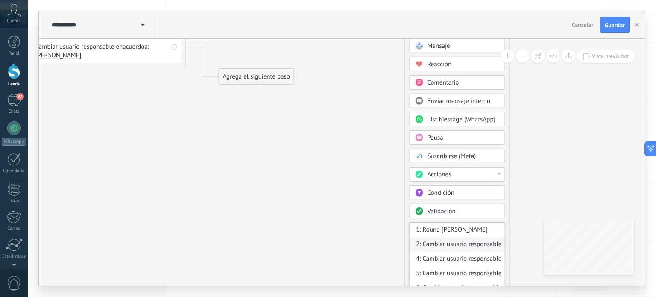
scroll to position [3, 0]
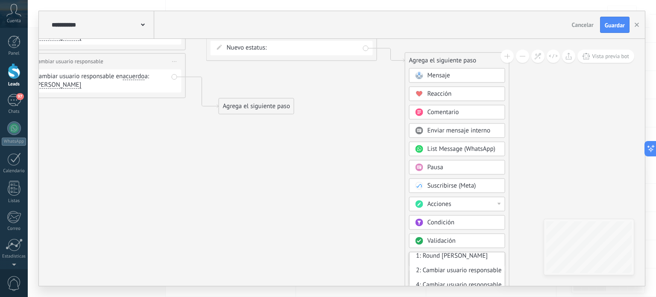
click at [434, 168] on span "Pausa" at bounding box center [435, 167] width 16 height 8
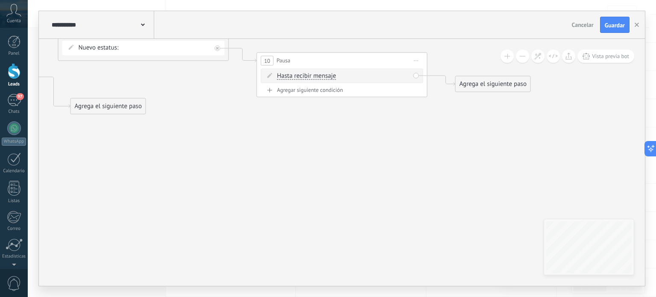
click at [415, 60] on icon at bounding box center [416, 60] width 4 height 1
click at [429, 120] on div "Borrar" at bounding box center [455, 116] width 85 height 15
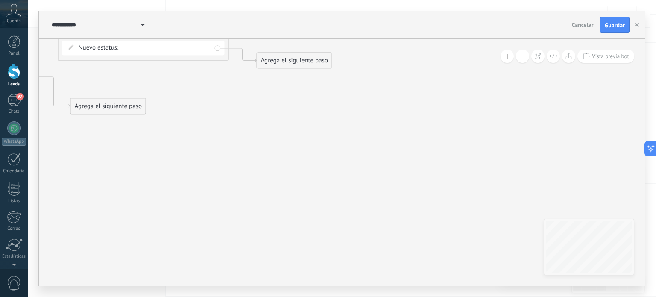
click at [301, 60] on div "Agrega el siguiente paso" at bounding box center [294, 61] width 75 height 14
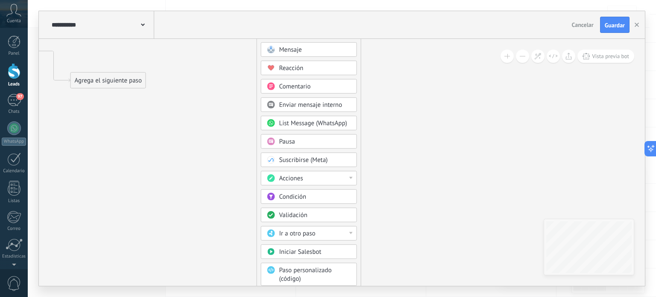
click at [294, 177] on span "Acciones" at bounding box center [291, 178] width 24 height 8
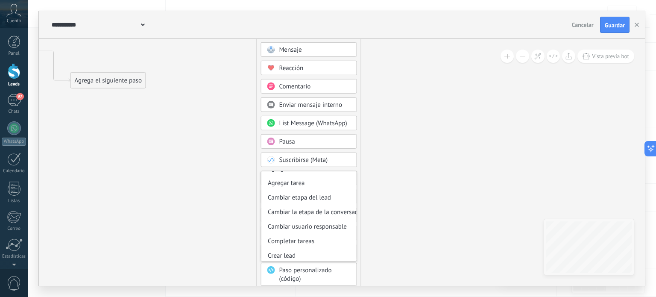
scroll to position [0, 0]
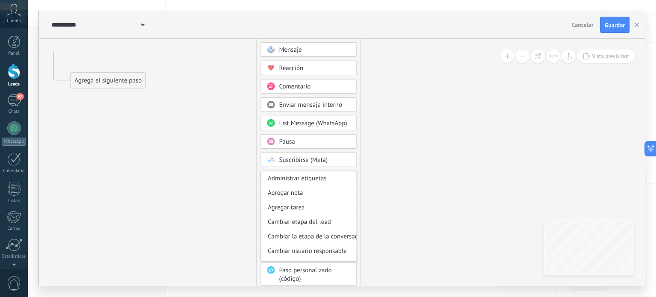
click at [356, 151] on div "Mensaje Mensaje Mensaje Reacción Comentario Enviar mensaje interno" at bounding box center [309, 190] width 96 height 297
click at [357, 151] on div "Agrega el siguiente paso Mensaje Mensaje Mensaje Reacción Comentario Enviar men…" at bounding box center [309, 182] width 105 height 313
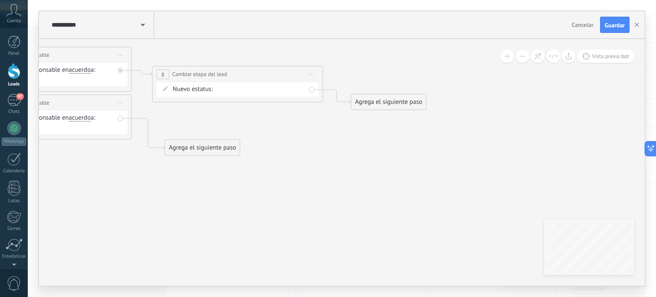
click at [242, 80] on div "**********" at bounding box center [237, 75] width 170 height 16
click at [379, 105] on div "Agrega el siguiente paso" at bounding box center [388, 102] width 75 height 14
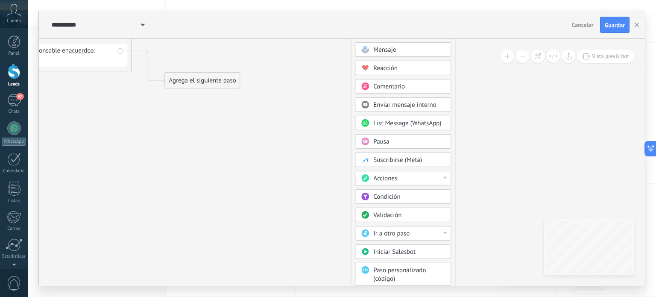
click at [362, 286] on div "Mensaje Mensaje Mensaje Reacción Comentario Enviar mensaje interno" at bounding box center [403, 190] width 96 height 297
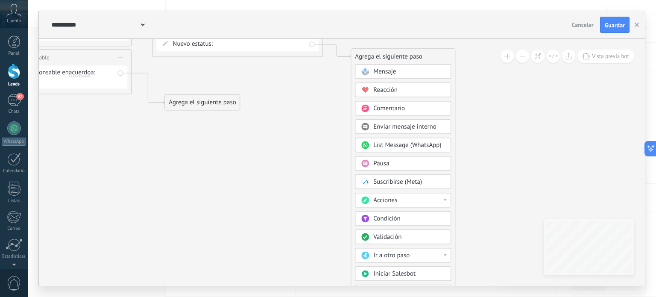
click at [388, 163] on span "Pausa" at bounding box center [381, 164] width 16 height 8
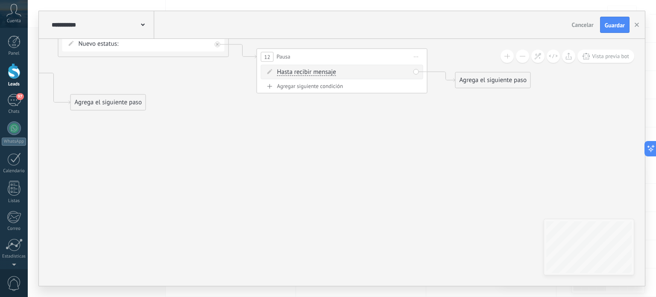
click at [418, 54] on span "Iniciar vista previa aquí Cambiar nombre Duplicar Borrar" at bounding box center [416, 57] width 14 height 12
click at [425, 111] on div "Borrar" at bounding box center [455, 112] width 85 height 15
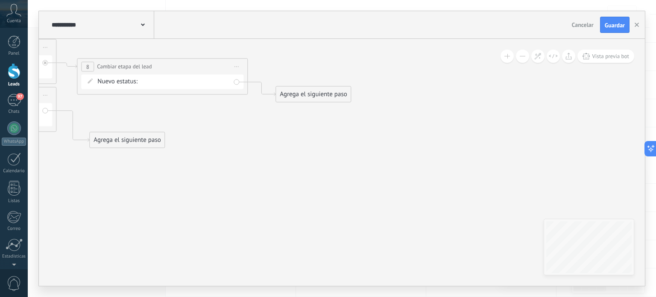
click at [284, 88] on div "Agrega el siguiente paso" at bounding box center [313, 94] width 75 height 14
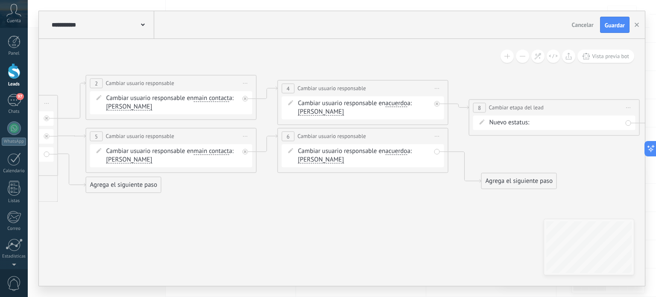
click at [437, 89] on span "Iniciar vista previa aquí Cambiar nombre Duplicar Borrar" at bounding box center [437, 88] width 14 height 12
click at [405, 71] on icon at bounding box center [250, 128] width 1353 height 548
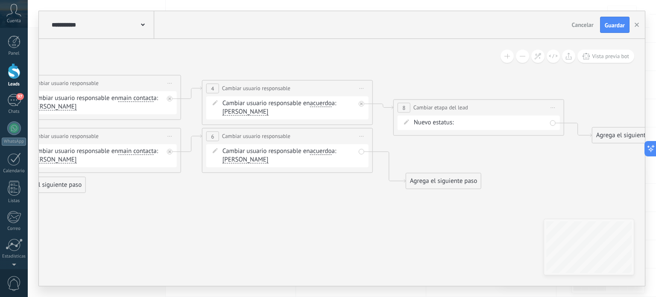
click at [552, 107] on icon at bounding box center [553, 107] width 4 height 1
click at [556, 118] on icon at bounding box center [558, 120] width 6 height 6
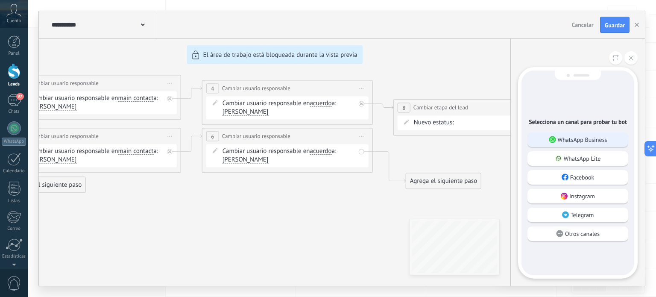
click at [572, 144] on div "WhatsApp Business" at bounding box center [577, 139] width 101 height 15
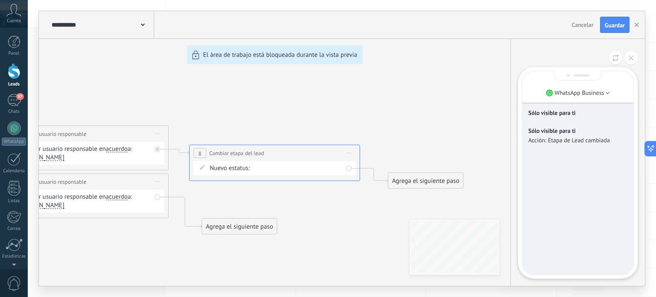
click at [548, 141] on p "Acción: Etapa de Lead cambiada" at bounding box center [577, 140] width 99 height 8
click at [557, 112] on p "Sólo visible para ti" at bounding box center [577, 113] width 99 height 8
click at [558, 134] on div "Sólo visible para ti Acción: Etapa de Lead cambiada" at bounding box center [577, 135] width 99 height 17
click at [555, 143] on p "Acción: Etapa de Lead cambiada" at bounding box center [577, 140] width 99 height 8
drag, startPoint x: 563, startPoint y: 128, endPoint x: 568, endPoint y: 147, distance: 18.8
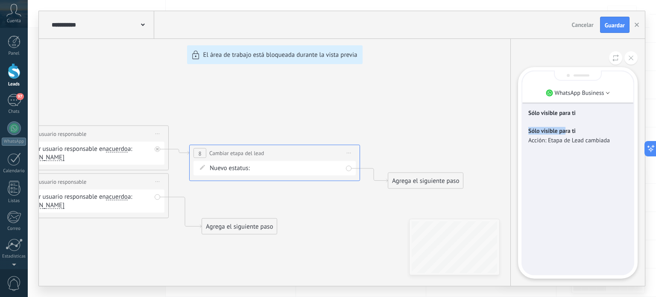
click at [568, 147] on div "Sólo visible para ti Acción: Etapa de Lead cambiada" at bounding box center [577, 135] width 99 height 26
click at [473, 125] on div "**********" at bounding box center [342, 148] width 606 height 274
click at [615, 61] on icon at bounding box center [615, 57] width 6 height 7
click at [562, 119] on div "Sólo visible para ti" at bounding box center [577, 114] width 99 height 18
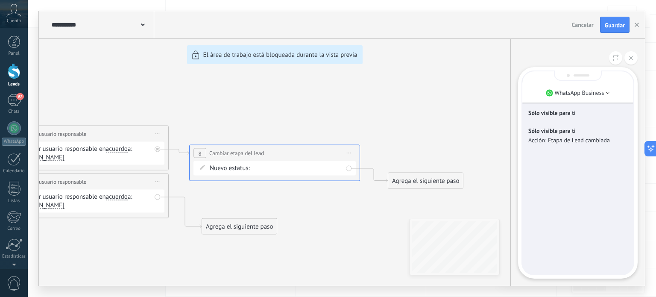
click at [562, 133] on p "Sólo visible para ti" at bounding box center [577, 131] width 99 height 8
drag, startPoint x: 568, startPoint y: 168, endPoint x: 562, endPoint y: 136, distance: 32.3
click at [562, 136] on div "Sólo visible para ti Sólo visible para ti Acción: Etapa de Lead cambiada" at bounding box center [577, 172] width 111 height 203
click at [562, 136] on p "Acción: Etapa de Lead cambiada" at bounding box center [577, 140] width 99 height 8
click at [534, 127] on p "Sólo visible para ti" at bounding box center [577, 131] width 99 height 8
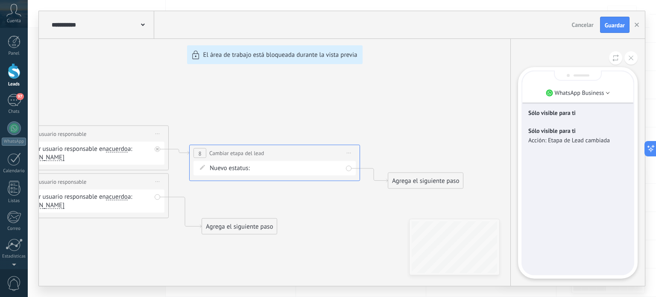
click at [548, 116] on p "Sólo visible para ti" at bounding box center [577, 113] width 99 height 8
click at [630, 56] on icon at bounding box center [630, 57] width 5 height 5
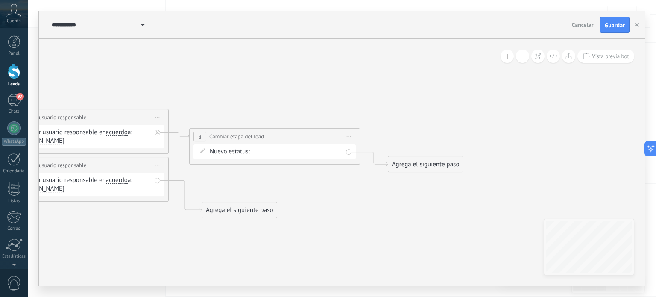
click at [407, 165] on div "Agrega el siguiente paso" at bounding box center [425, 164] width 75 height 14
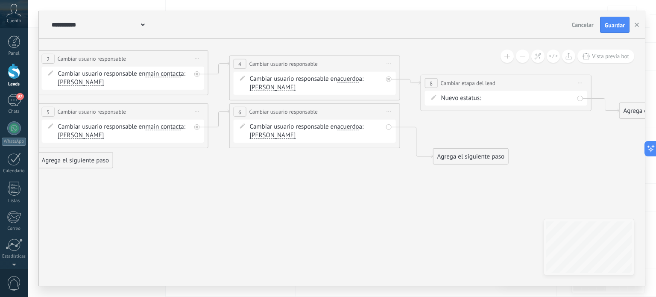
click at [463, 154] on div "Agrega el siguiente paso" at bounding box center [470, 156] width 75 height 14
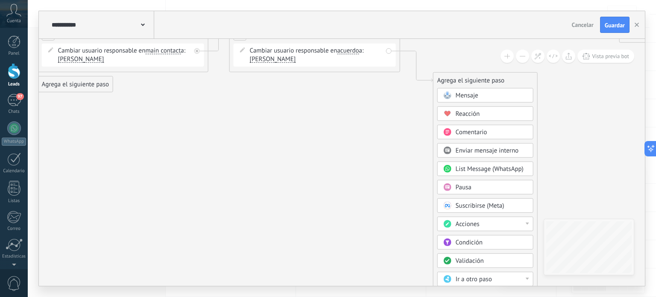
click at [475, 217] on div "Acciones" at bounding box center [485, 223] width 96 height 15
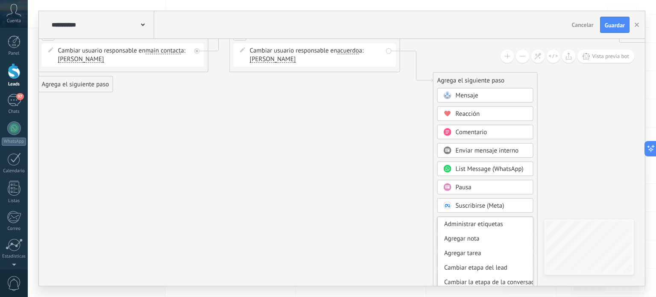
click at [418, 153] on icon at bounding box center [201, 27] width 1353 height 548
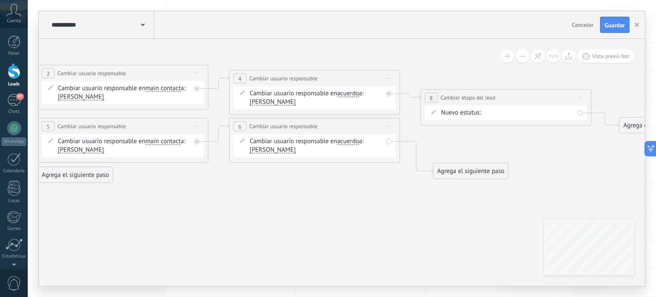
click at [469, 171] on div "Agrega el siguiente paso" at bounding box center [470, 171] width 75 height 14
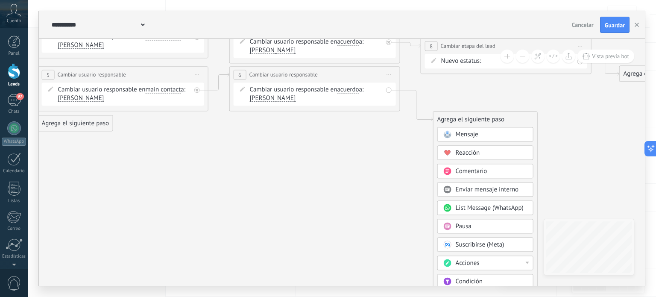
click at [468, 257] on div "Acciones" at bounding box center [485, 263] width 96 height 15
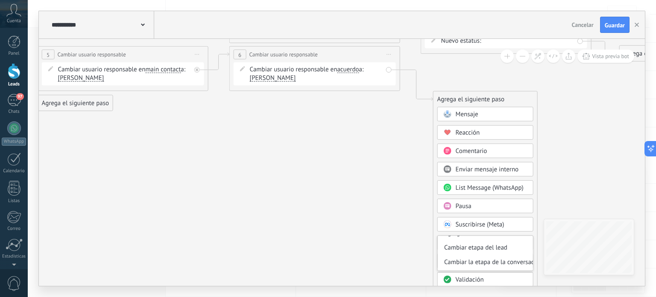
scroll to position [43, 0]
click at [469, 240] on div "Cambiar etapa del lead" at bounding box center [484, 243] width 95 height 15
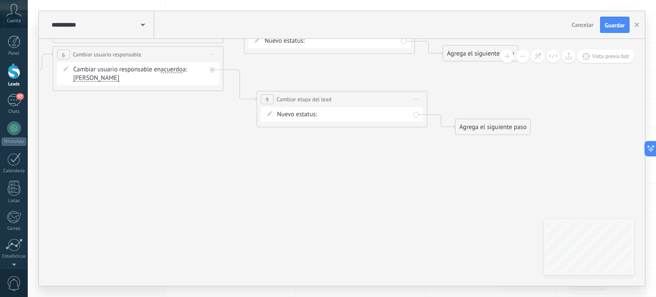
click at [0, 0] on div "Nueva consulta Cualificado Cotización enviada Pedido creado Pedido completado P…" at bounding box center [0, 0] width 0 height 0
click at [347, 137] on span at bounding box center [345, 132] width 42 height 7
click at [349, 100] on span at bounding box center [346, 99] width 44 height 7
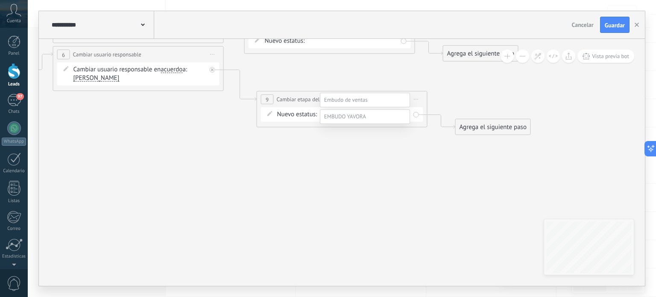
scroll to position [0, 0]
click at [379, 81] on div at bounding box center [342, 148] width 628 height 297
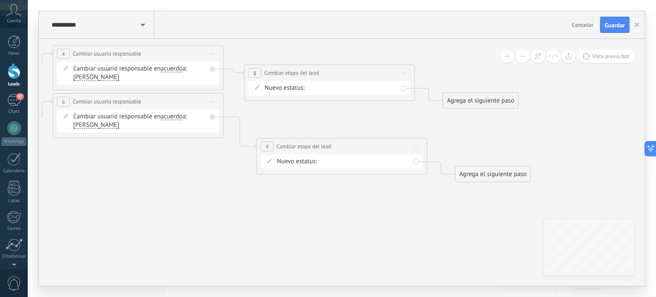
click at [485, 97] on div "Agrega el siguiente paso" at bounding box center [480, 100] width 75 height 14
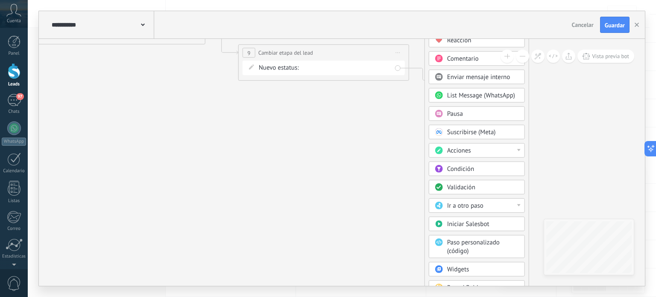
drag, startPoint x: 630, startPoint y: 136, endPoint x: 606, endPoint y: 62, distance: 77.3
click at [606, 62] on div "**********" at bounding box center [342, 162] width 606 height 247
click at [466, 283] on span "Round Robin" at bounding box center [460, 287] width 35 height 8
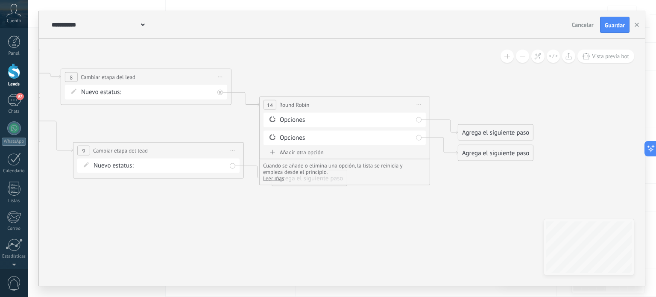
click at [421, 104] on span "Iniciar vista previa aquí Cambiar nombre Duplicar Borrar" at bounding box center [419, 105] width 14 height 12
click at [432, 160] on div "Borrar" at bounding box center [457, 160] width 85 height 15
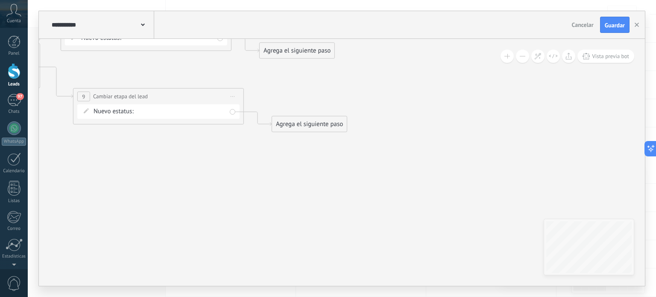
click at [303, 47] on div "Agrega el siguiente paso" at bounding box center [296, 51] width 75 height 14
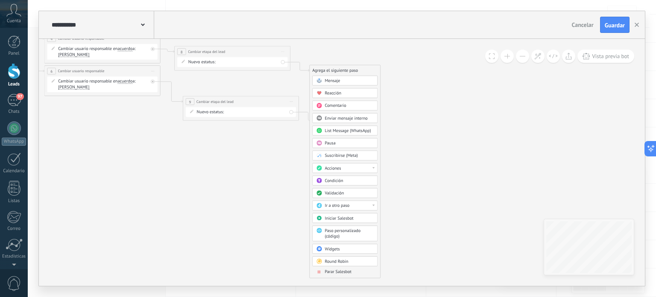
click at [336, 271] on span "Parar Salesbot" at bounding box center [337, 272] width 26 height 6
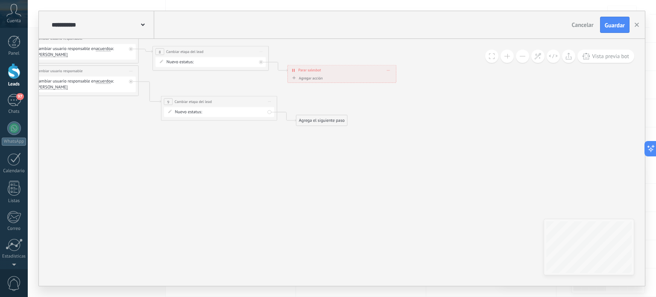
click at [326, 115] on div "Agrega el siguiente paso Mensaje Mensaje Mensaje Reacción Comentario Enviar men…" at bounding box center [322, 120] width 52 height 11
click at [322, 120] on div "Agrega el siguiente paso" at bounding box center [321, 120] width 51 height 9
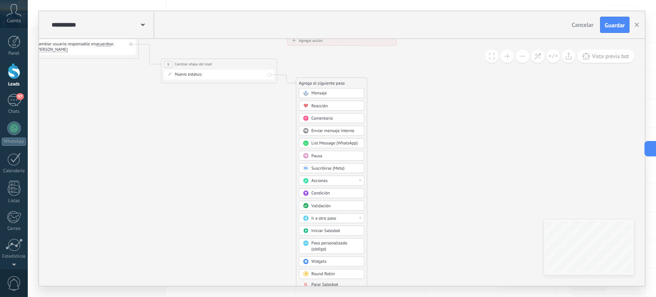
click at [326, 282] on span "Parar Salesbot" at bounding box center [324, 285] width 26 height 6
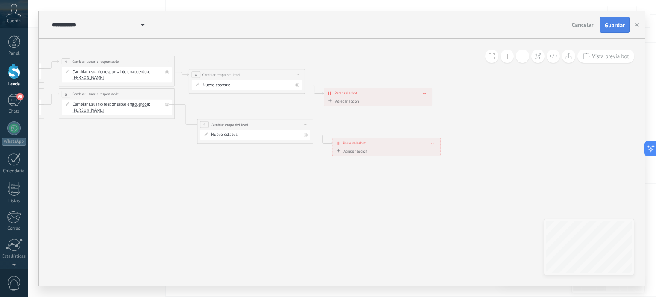
click at [604, 22] on span "Guardar" at bounding box center [614, 25] width 20 height 6
click at [146, 27] on div "**********" at bounding box center [102, 24] width 105 height 27
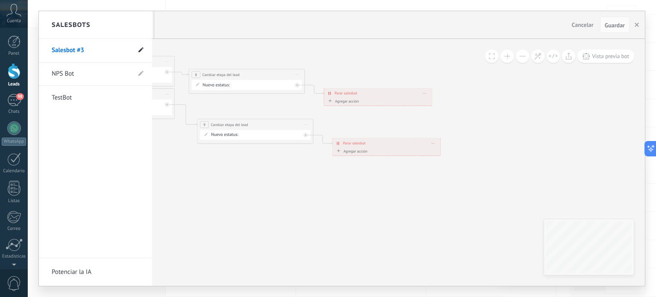
click at [140, 50] on use at bounding box center [140, 49] width 5 height 5
drag, startPoint x: 89, startPoint y: 50, endPoint x: 49, endPoint y: 51, distance: 40.1
click at [49, 51] on li "**********" at bounding box center [95, 50] width 113 height 23
type input "*"
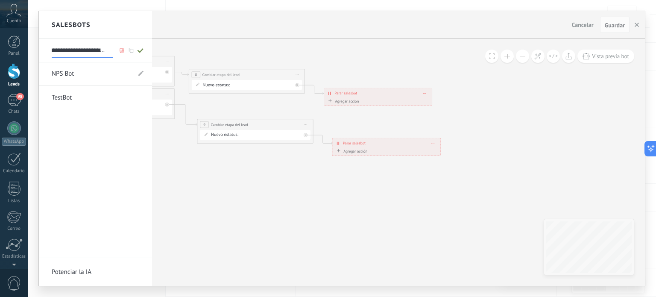
type input "**********"
click at [93, 46] on link "BOT DERIVADOR DE CONSULTAS" at bounding box center [91, 50] width 79 height 24
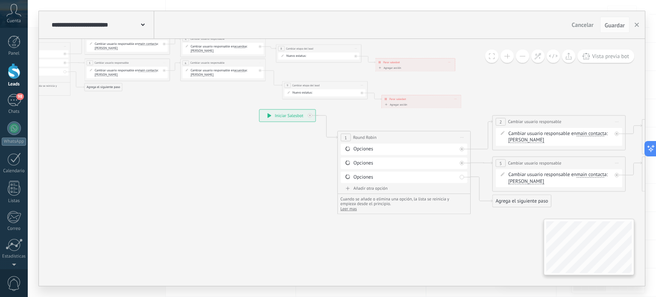
drag, startPoint x: 366, startPoint y: 137, endPoint x: 411, endPoint y: 93, distance: 63.4
click at [411, 93] on icon at bounding box center [169, 65] width 683 height 288
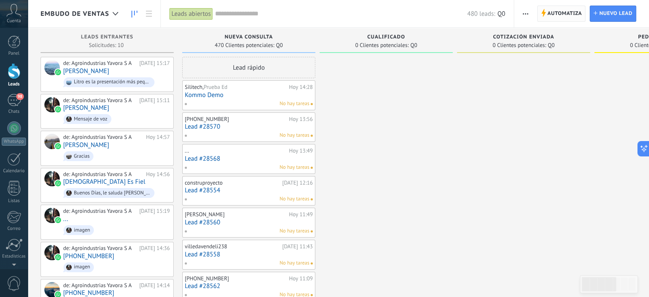
click at [566, 14] on span "Automatiza" at bounding box center [565, 13] width 35 height 15
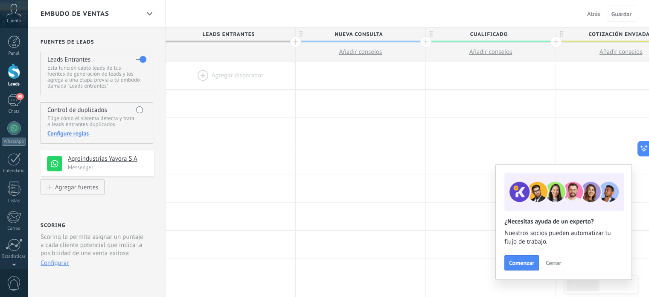
click at [220, 71] on div at bounding box center [231, 75] width 130 height 28
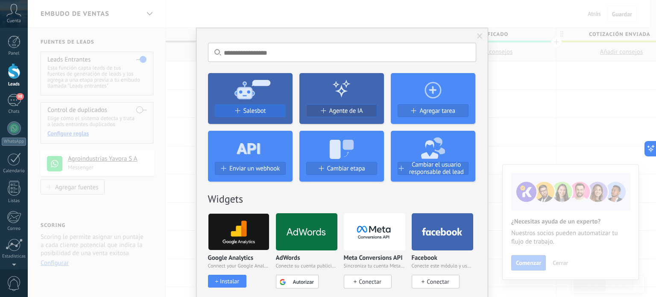
click at [261, 112] on span "Salesbot" at bounding box center [254, 110] width 23 height 7
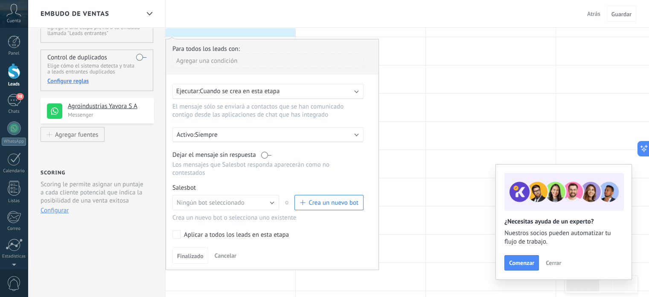
scroll to position [51, 0]
click at [241, 200] on span "Ningún bot seleccionado" at bounding box center [211, 204] width 68 height 8
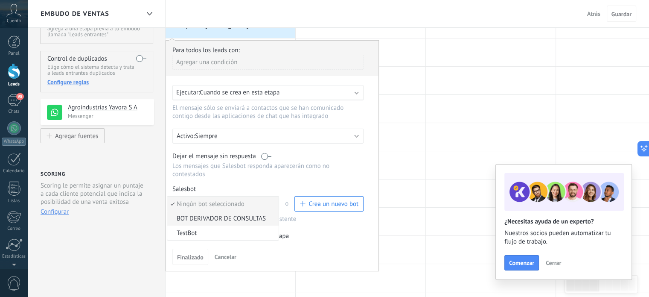
click at [218, 214] on span "BOT DERIVADOR DE CONSULTAS" at bounding box center [221, 218] width 109 height 8
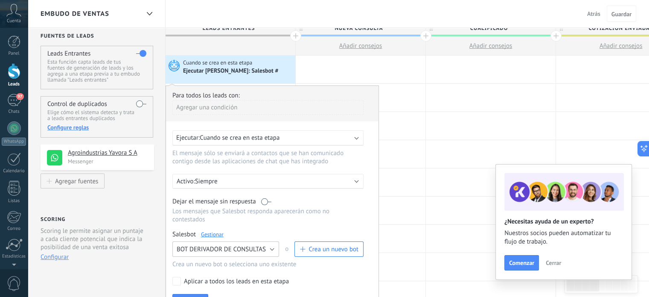
scroll to position [5, 0]
click at [237, 178] on p "Siempre" at bounding box center [269, 182] width 149 height 8
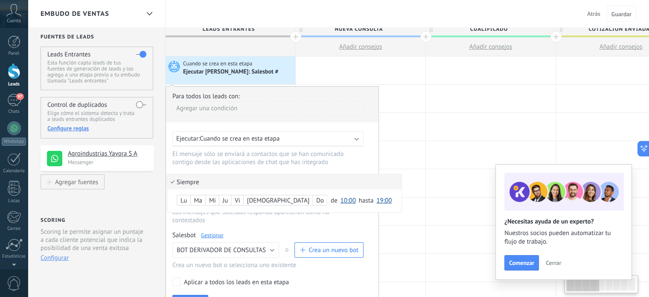
click at [265, 175] on li "Siempre" at bounding box center [284, 181] width 234 height 15
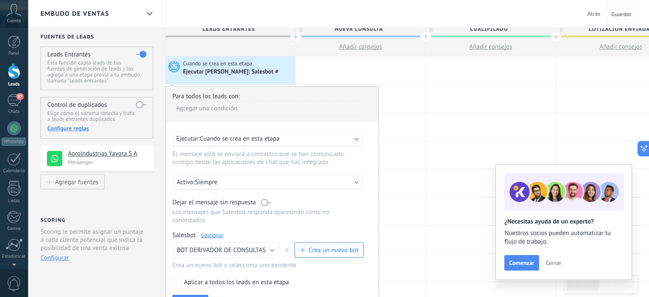
click at [268, 143] on div "Ejecutar: Cuando se crea en esta etapa" at bounding box center [267, 138] width 191 height 15
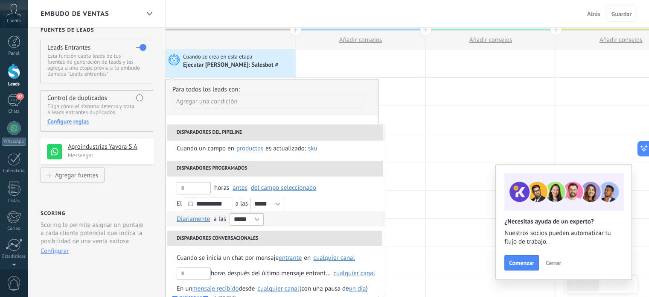
scroll to position [19, 0]
click at [241, 164] on li "Disparadores programados" at bounding box center [274, 167] width 215 height 15
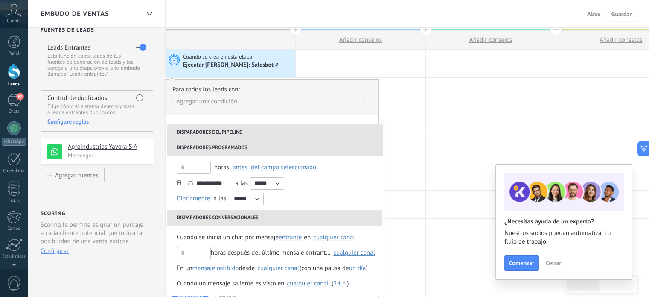
click at [234, 152] on li "Disparadores programados" at bounding box center [274, 147] width 215 height 15
click at [240, 147] on li "Disparadores programados" at bounding box center [274, 147] width 215 height 15
click at [236, 131] on li "Disparadores del pipeline" at bounding box center [274, 132] width 215 height 15
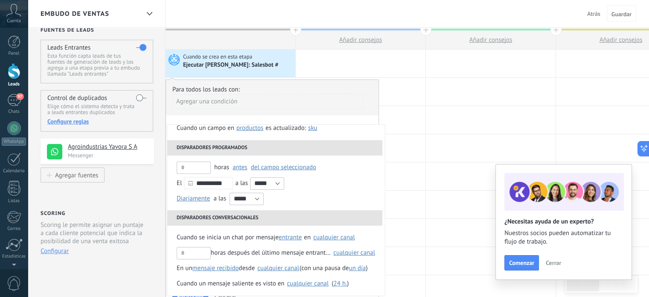
scroll to position [0, 0]
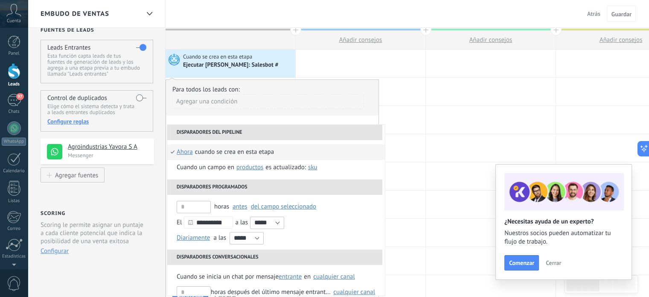
click at [236, 131] on li "Disparadores del pipeline" at bounding box center [274, 132] width 215 height 15
click at [169, 186] on li "Disparadores programados" at bounding box center [274, 186] width 215 height 15
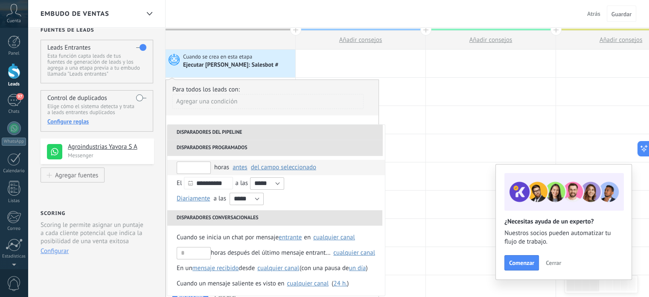
click at [189, 163] on input "text" at bounding box center [194, 167] width 34 height 12
click at [264, 146] on li "Disparadores programados" at bounding box center [274, 147] width 215 height 15
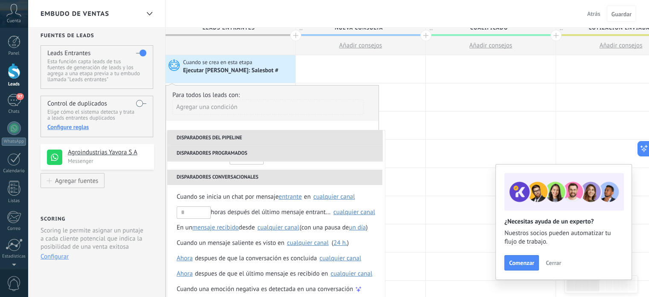
scroll to position [1, 0]
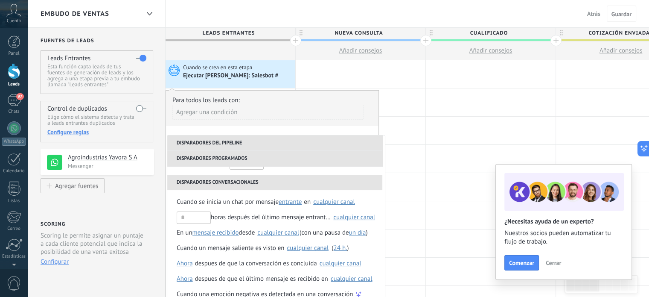
click at [207, 175] on li "Disparadores conversacionales" at bounding box center [274, 182] width 215 height 15
click at [215, 177] on li "Disparadores conversacionales" at bounding box center [274, 182] width 215 height 15
click at [227, 153] on li "Disparadores programados" at bounding box center [274, 158] width 215 height 15
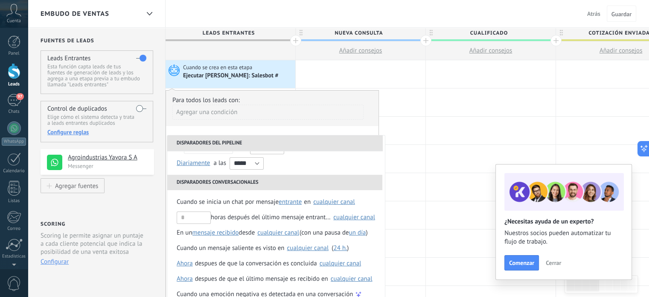
scroll to position [39, 0]
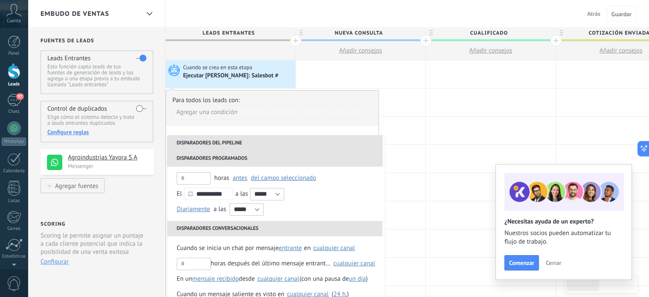
click at [234, 137] on li "Disparadores del pipeline" at bounding box center [274, 142] width 215 height 15
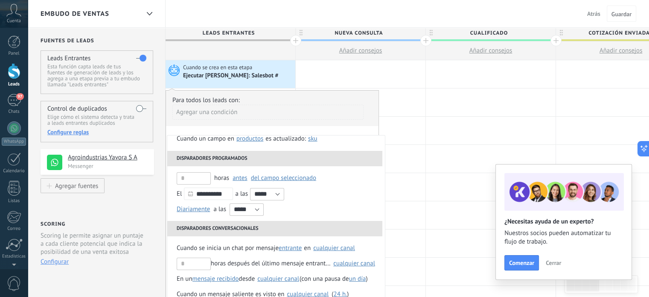
scroll to position [0, 0]
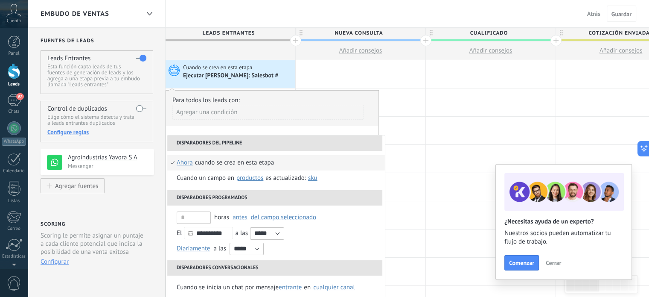
click at [234, 138] on li "Disparadores del pipeline" at bounding box center [274, 142] width 215 height 15
click at [205, 196] on li "Disparadores programados" at bounding box center [274, 197] width 215 height 15
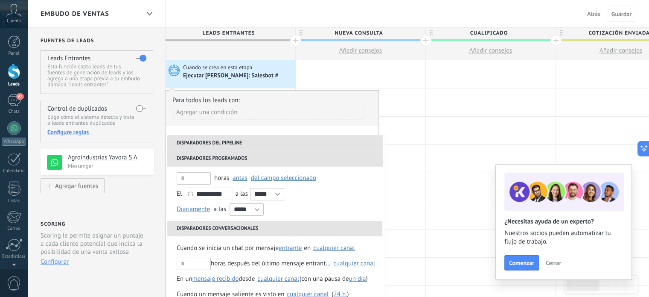
scroll to position [85, 0]
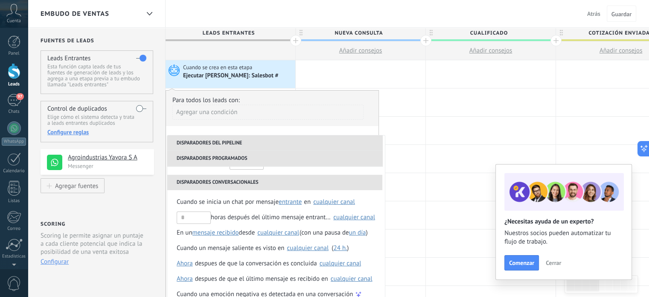
click at [190, 181] on li "Disparadores conversacionales" at bounding box center [274, 182] width 215 height 15
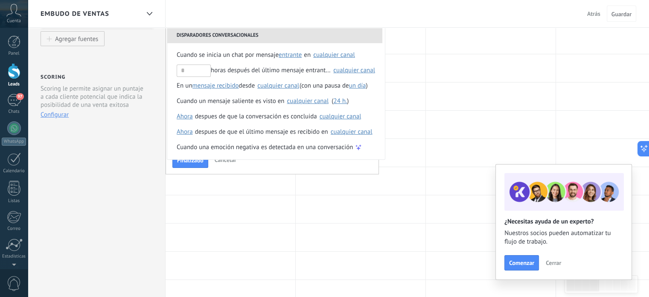
scroll to position [0, 0]
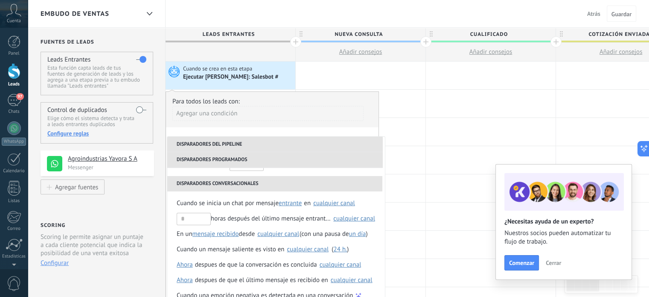
click at [219, 76] on div "Ejecutar Salesbot: Salesbot #" at bounding box center [231, 77] width 96 height 8
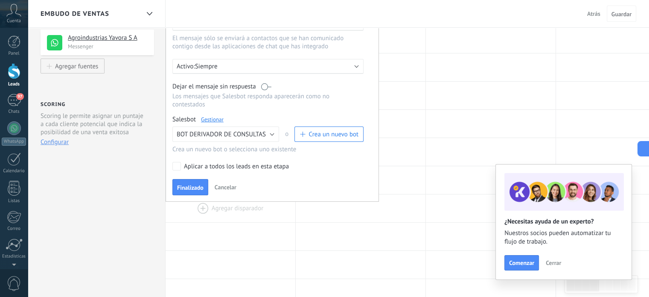
scroll to position [149, 0]
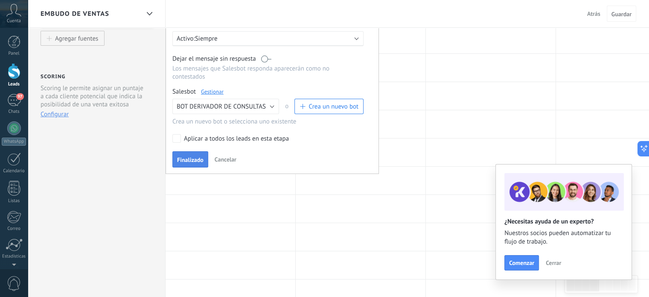
click at [196, 157] on span "Finalizado" at bounding box center [190, 160] width 26 height 6
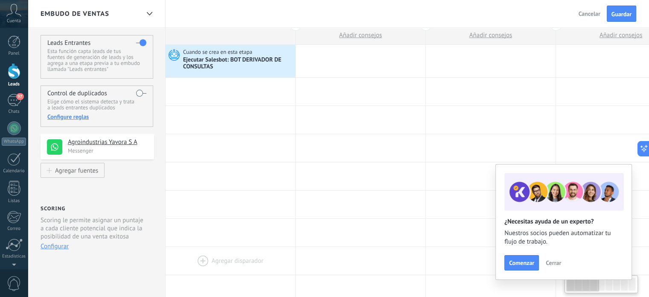
scroll to position [0, 0]
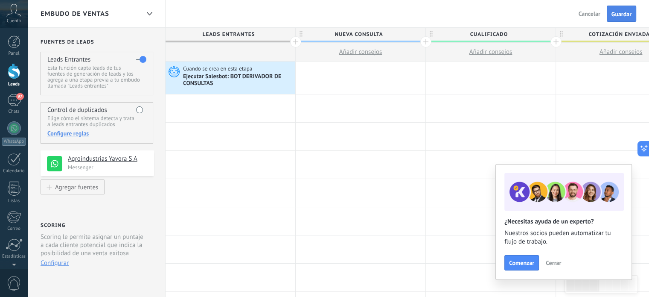
click at [621, 9] on button "Guardar" at bounding box center [621, 14] width 29 height 16
click at [199, 69] on span "Cuando se crea en esta etapa" at bounding box center [218, 69] width 70 height 8
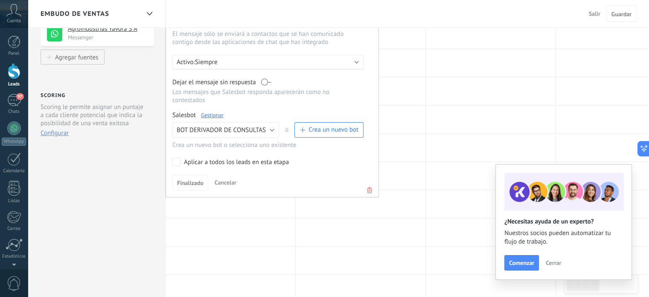
scroll to position [132, 0]
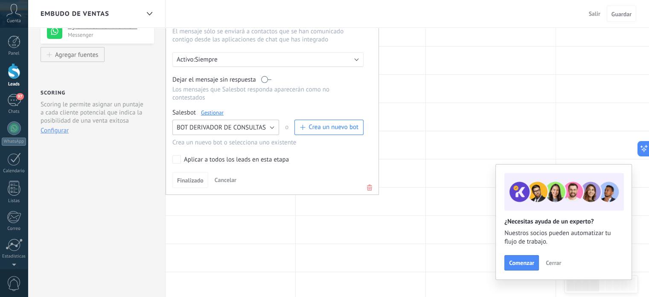
click at [240, 123] on span "BOT DERIVADOR DE CONSULTAS" at bounding box center [221, 127] width 89 height 8
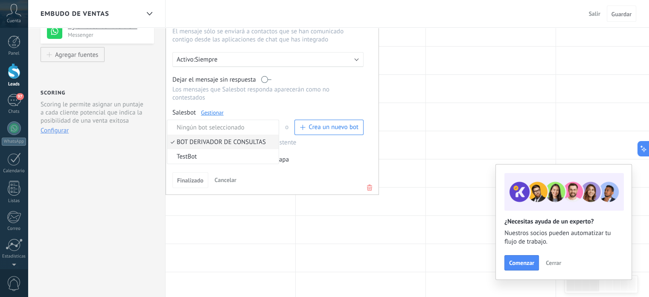
click at [198, 138] on span "BOT DERIVADOR DE CONSULTAS" at bounding box center [221, 142] width 109 height 8
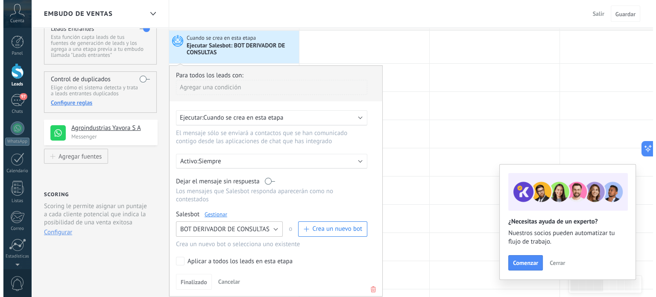
scroll to position [0, 0]
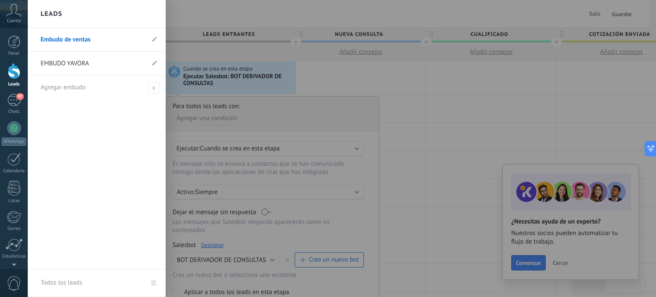
click at [17, 92] on div "Panel Leads 97 Chats WhatsApp Clientes" at bounding box center [14, 181] width 28 height 292
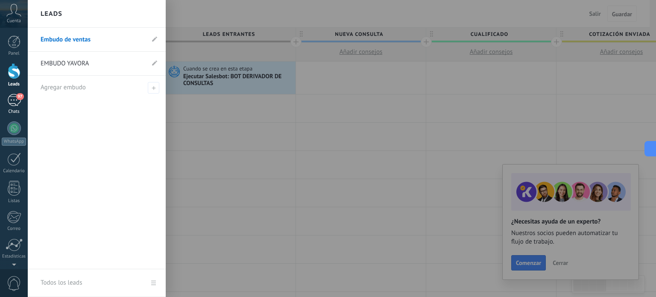
click at [12, 108] on link "97 Chats" at bounding box center [14, 104] width 28 height 20
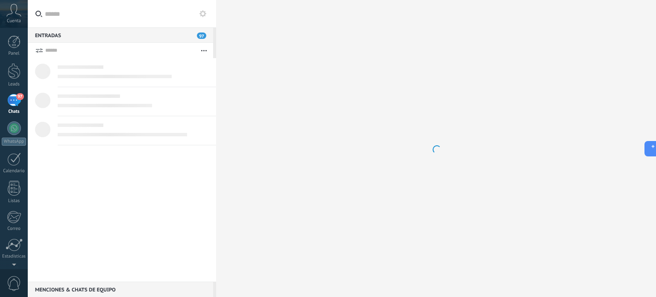
click at [12, 108] on link "97 Chats" at bounding box center [14, 104] width 28 height 20
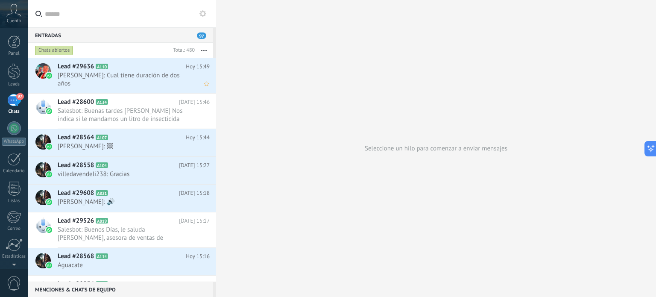
click at [121, 82] on div "Lead #29636 A110 Hoy 15:49 Bayron: Cual tiene duración de dos años" at bounding box center [137, 75] width 158 height 35
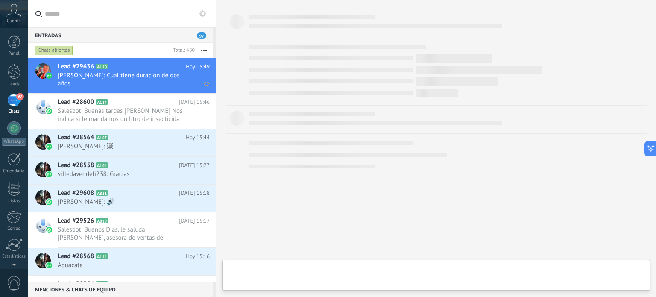
click at [99, 68] on span "A110" at bounding box center [102, 67] width 12 height 6
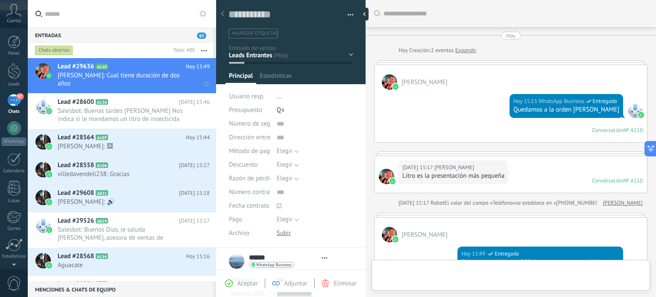
type textarea "**********"
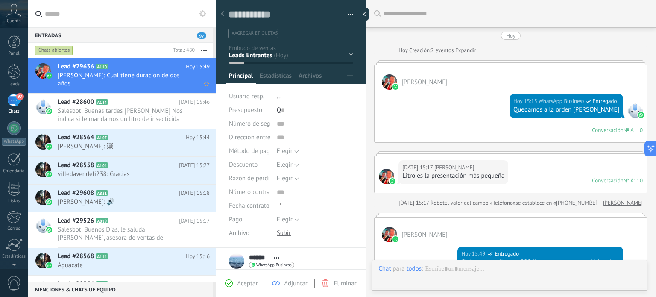
scroll to position [207, 0]
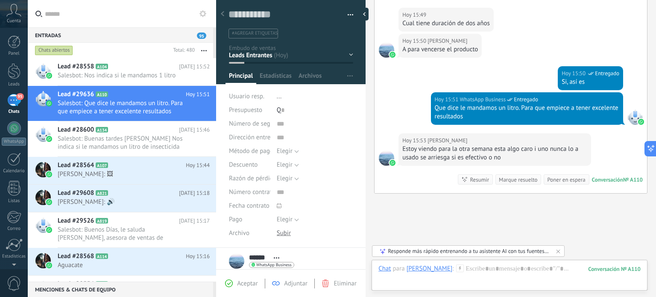
scroll to position [341, 0]
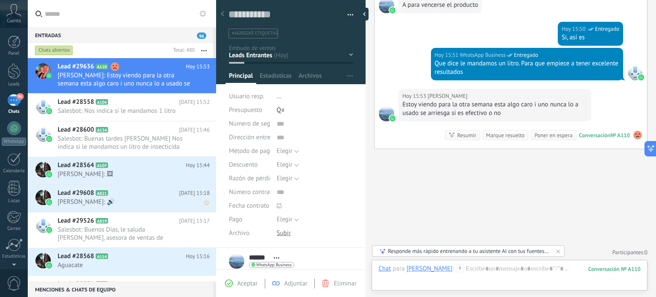
drag, startPoint x: 122, startPoint y: 140, endPoint x: 137, endPoint y: 194, distance: 56.1
drag, startPoint x: 137, startPoint y: 194, endPoint x: 80, endPoint y: 78, distance: 128.8
click at [80, 78] on span "[PERSON_NAME]: Estoy viendo para la otra semana esta algo caro i uno nunca lo a…" at bounding box center [126, 79] width 136 height 16
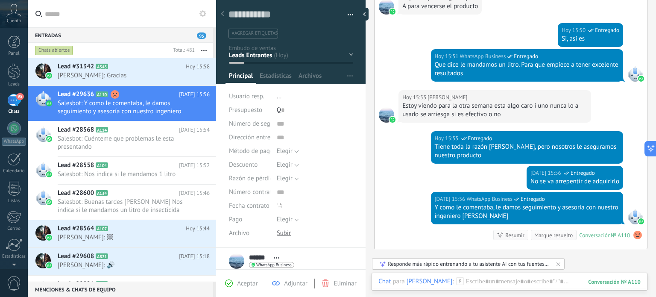
scroll to position [337, 0]
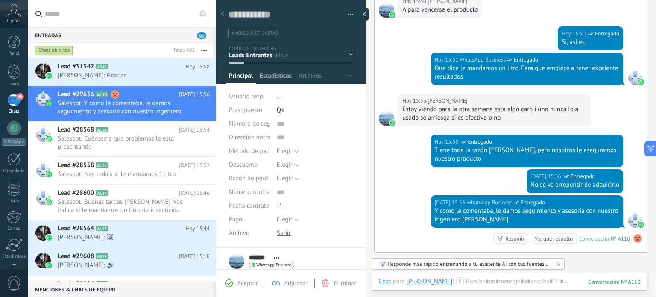
click at [270, 72] on span "Estadísticas" at bounding box center [275, 78] width 32 height 12
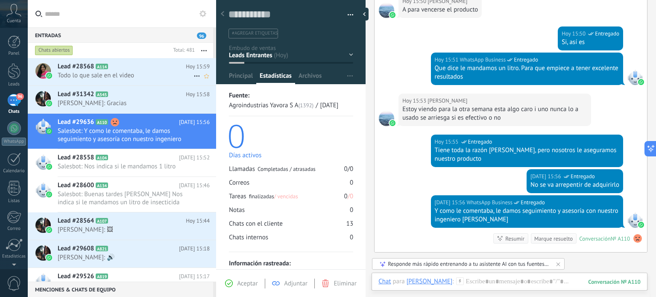
click at [112, 75] on span "Todo lo que sale en el video" at bounding box center [126, 75] width 136 height 8
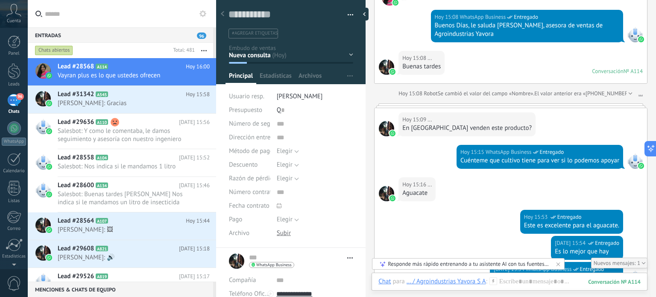
scroll to position [380, 0]
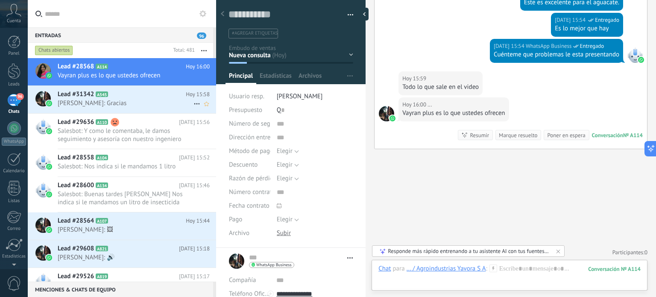
click at [140, 95] on h2 "Lead #31342 A545" at bounding box center [122, 94] width 128 height 9
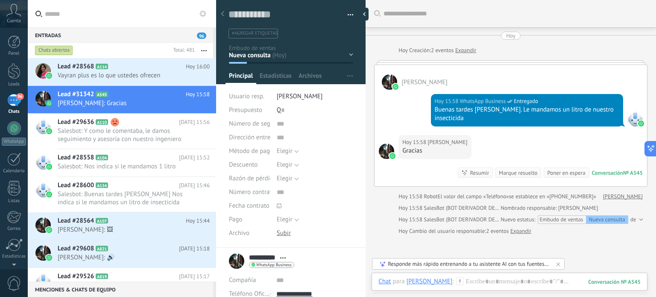
click at [469, 51] on link "Expandir" at bounding box center [465, 50] width 21 height 9
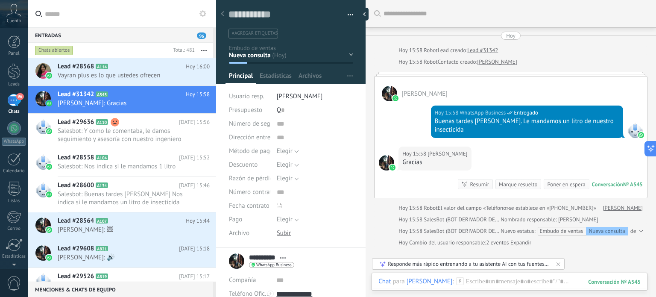
click at [487, 50] on link "Lead #31342" at bounding box center [482, 50] width 31 height 9
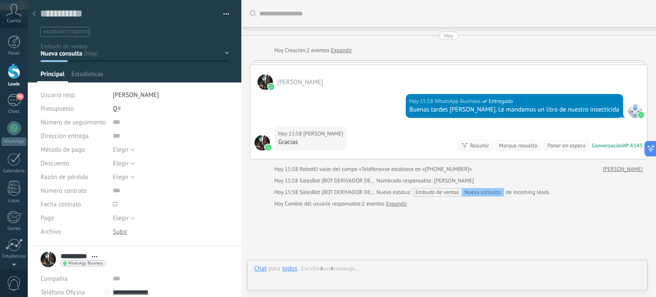
type textarea "**********"
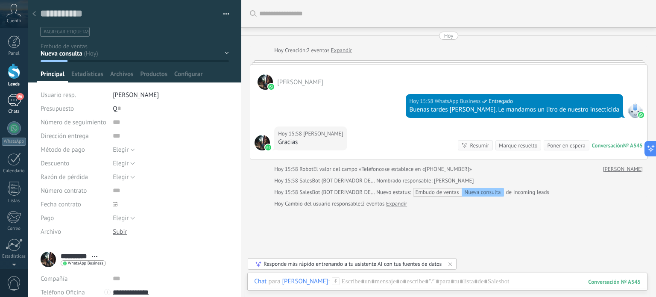
click at [14, 99] on div "96" at bounding box center [14, 100] width 14 height 12
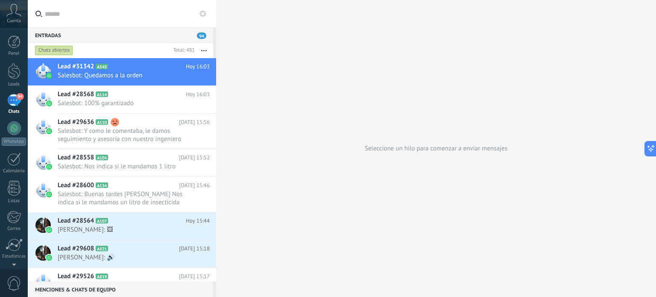
click at [205, 38] on div "Entradas 94" at bounding box center [120, 34] width 185 height 15
click at [194, 37] on div "Entradas 94" at bounding box center [120, 34] width 185 height 15
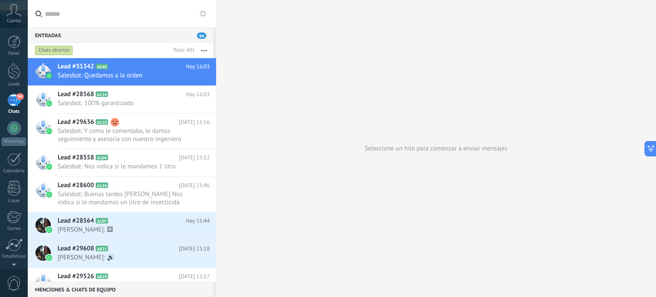
click at [122, 28] on div "Entradas 94" at bounding box center [120, 34] width 185 height 15
click at [79, 33] on div "Entradas 94" at bounding box center [120, 34] width 185 height 15
click at [48, 42] on div "Entradas 94" at bounding box center [120, 34] width 185 height 15
click at [59, 46] on div "Chats abiertos" at bounding box center [54, 50] width 38 height 10
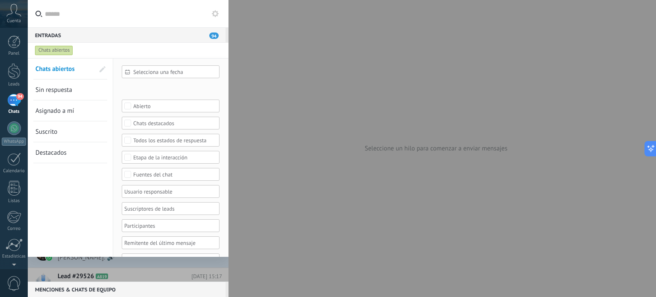
click at [59, 46] on div "Chats abiertos" at bounding box center [54, 50] width 38 height 10
click at [50, 36] on div "Entradas 94" at bounding box center [127, 34] width 198 height 15
click at [19, 97] on span "94" at bounding box center [19, 96] width 7 height 7
click at [617, 131] on div at bounding box center [328, 148] width 656 height 297
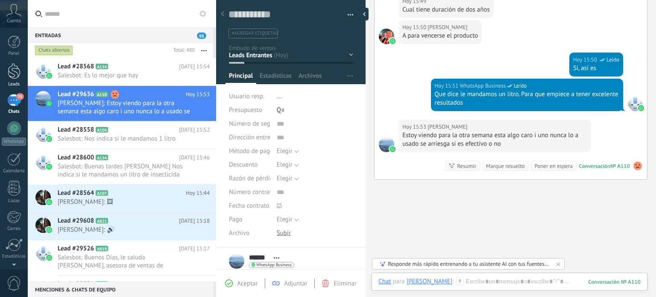
click at [14, 73] on div at bounding box center [14, 71] width 13 height 16
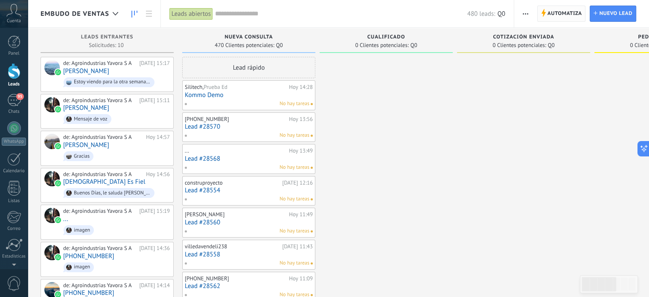
click at [572, 10] on span "Automatiza" at bounding box center [565, 13] width 35 height 15
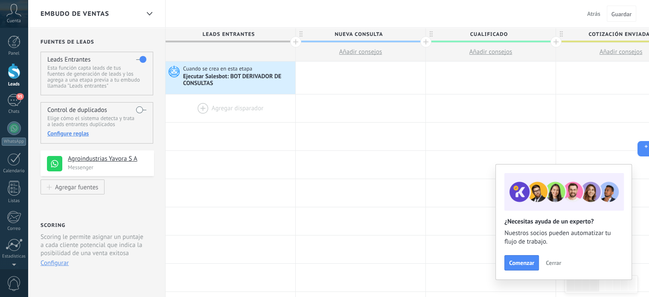
click at [180, 107] on div at bounding box center [231, 108] width 130 height 28
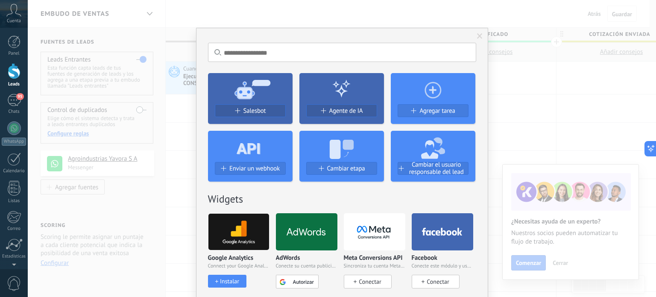
click at [255, 123] on div "Salesbot" at bounding box center [250, 114] width 85 height 20
click at [251, 111] on span "Salesbot" at bounding box center [254, 110] width 23 height 7
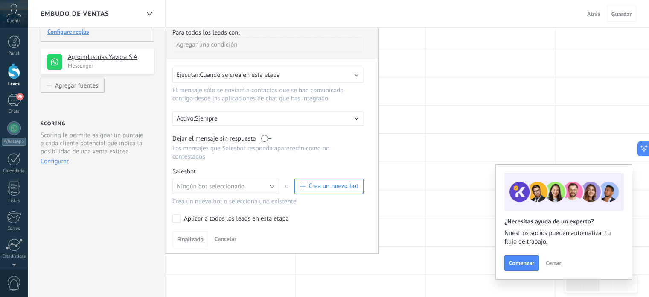
scroll to position [102, 0]
click at [238, 178] on button "Ningún bot seleccionado" at bounding box center [225, 185] width 107 height 15
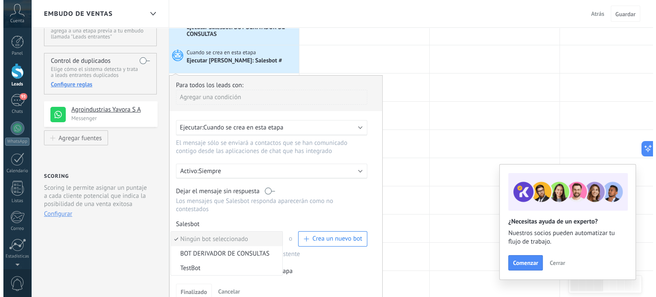
scroll to position [0, 0]
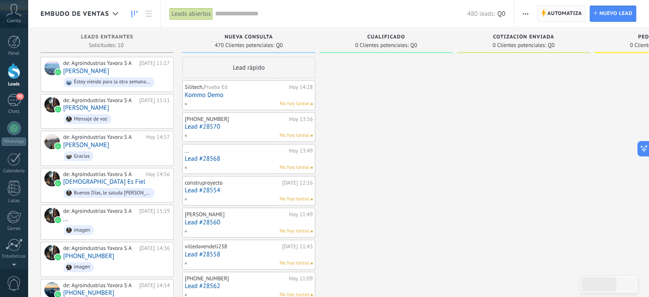
click at [551, 14] on span "Automatiza" at bounding box center [565, 13] width 35 height 15
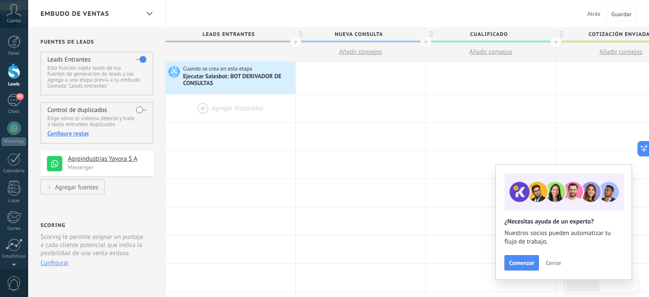
click at [216, 113] on div at bounding box center [231, 108] width 130 height 28
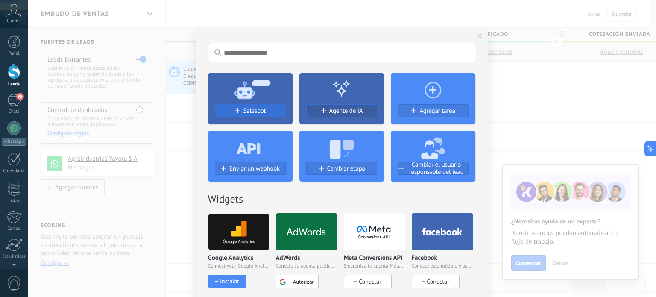
click at [258, 111] on span "Salesbot" at bounding box center [254, 110] width 23 height 7
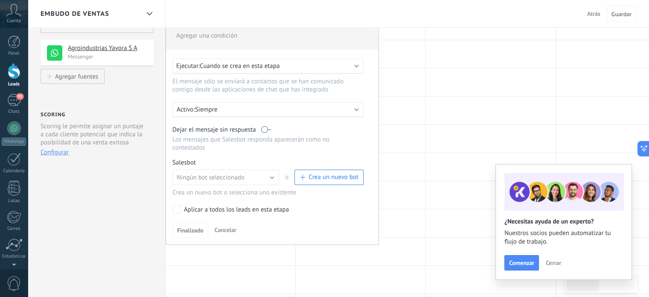
scroll to position [114, 0]
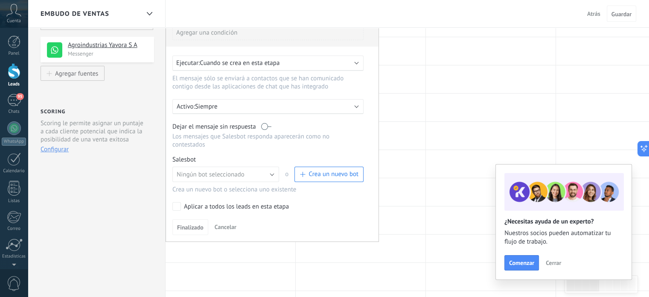
click at [274, 185] on div "Crea un nuevo bot o selecciona uno existente" at bounding box center [267, 189] width 191 height 8
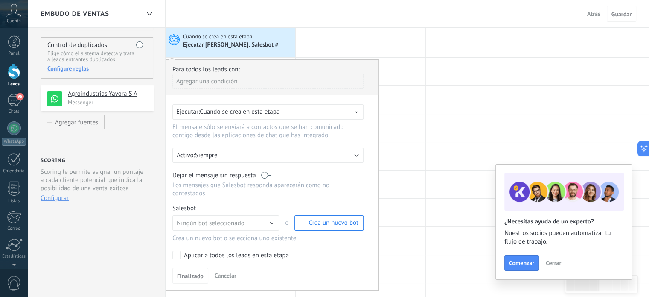
scroll to position [70, 0]
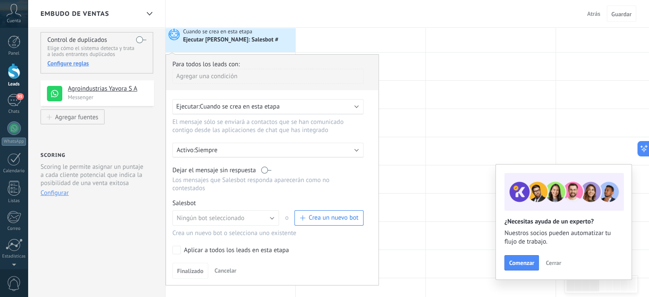
click at [125, 238] on div "**********" at bounding box center [97, 273] width 138 height 630
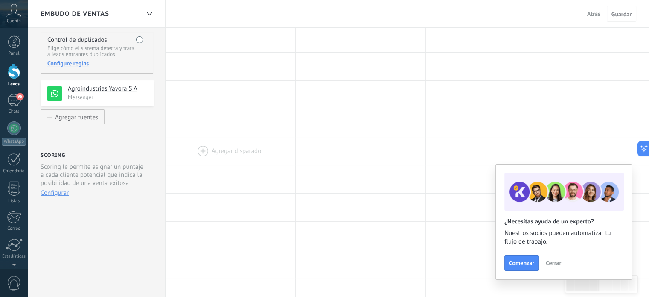
scroll to position [0, 0]
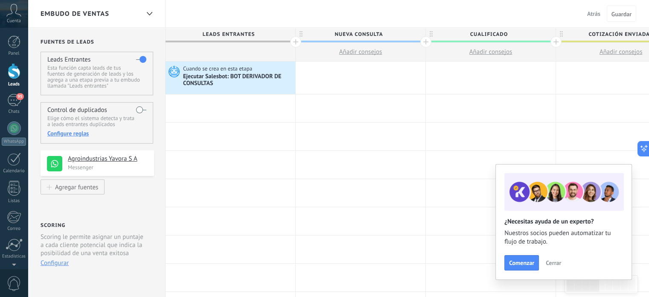
click at [244, 33] on span "Leads Entrantes" at bounding box center [228, 34] width 125 height 13
click at [259, 30] on span "Leads Entrantes" at bounding box center [228, 34] width 125 height 13
click at [248, 32] on span "Leads Entrantes" at bounding box center [228, 34] width 125 height 13
click at [367, 35] on span "Nueva consulta" at bounding box center [358, 34] width 125 height 13
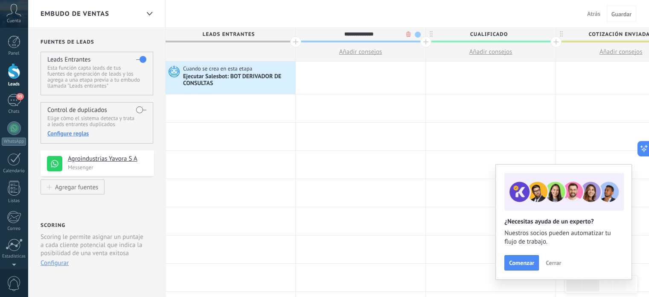
click at [374, 37] on input "**********" at bounding box center [358, 34] width 113 height 13
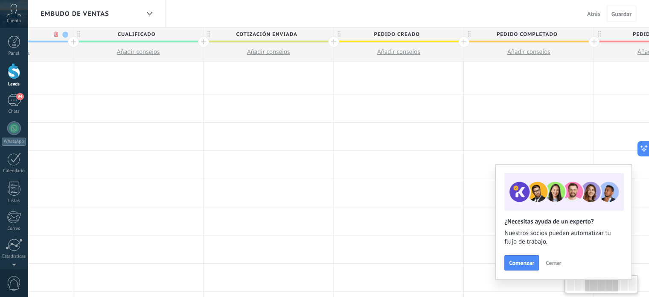
scroll to position [0, 353]
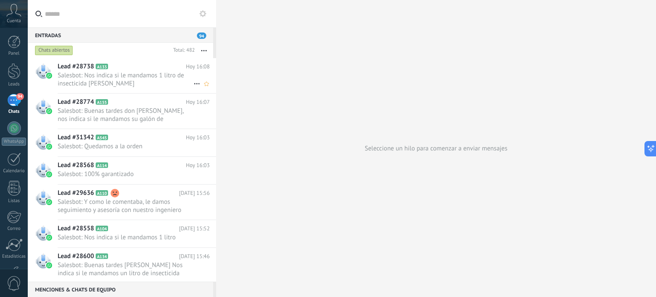
click at [135, 80] on span "Salesbot: Nos indica si le mandamos 1 litro de insecticida [PERSON_NAME]" at bounding box center [126, 79] width 136 height 16
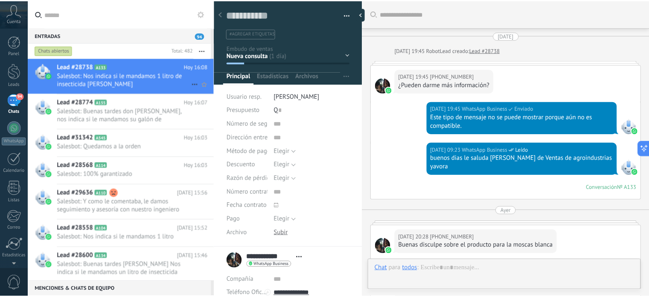
scroll to position [356, 0]
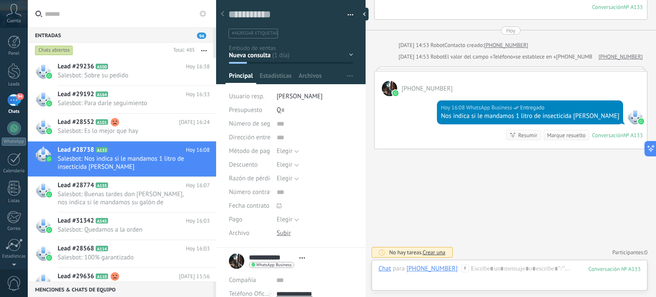
click at [157, 27] on label at bounding box center [122, 14] width 188 height 28
click at [157, 27] on input "text" at bounding box center [127, 13] width 164 height 27
click at [14, 69] on div at bounding box center [14, 71] width 13 height 16
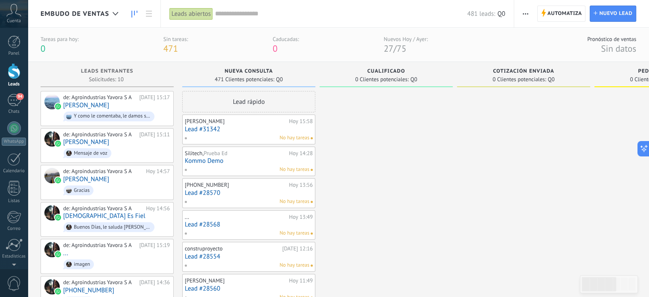
click at [275, 136] on div "No hay tareas" at bounding box center [246, 138] width 125 height 8
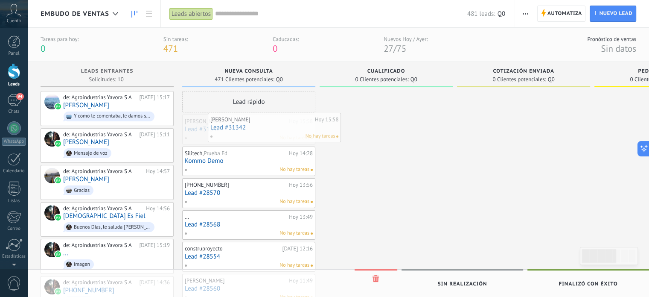
drag, startPoint x: 244, startPoint y: 133, endPoint x: 265, endPoint y: 133, distance: 20.5
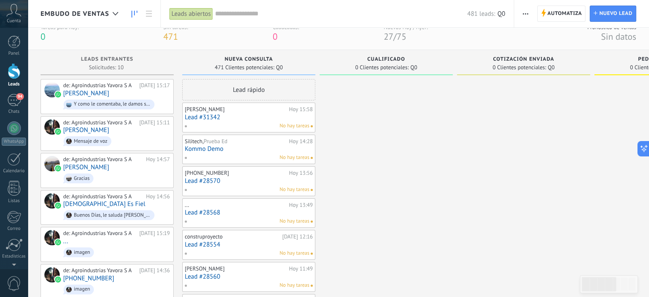
scroll to position [16, 0]
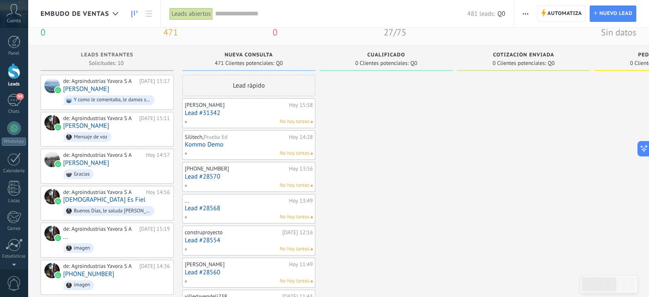
click at [234, 174] on link "Lead #28570" at bounding box center [249, 176] width 128 height 7
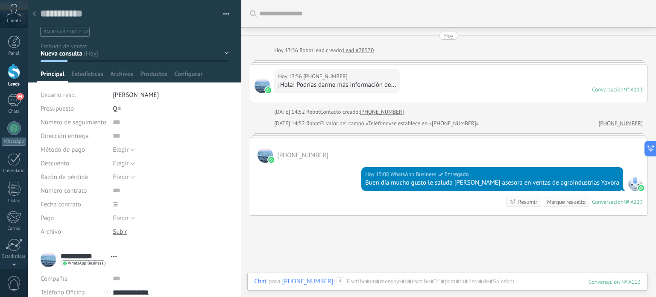
scroll to position [67, 0]
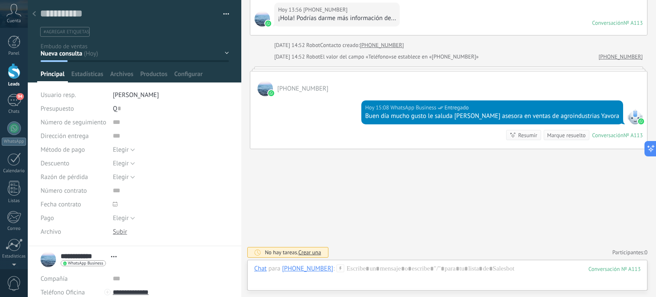
click at [31, 15] on div at bounding box center [34, 14] width 12 height 17
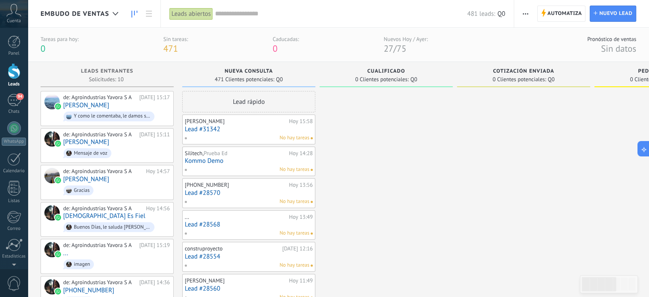
click at [16, 92] on div "Panel Leads 94 Chats WhatsApp Clientes" at bounding box center [14, 181] width 28 height 292
click at [16, 93] on div "Panel Leads 94 Chats WhatsApp Clientes" at bounding box center [14, 181] width 28 height 292
click at [17, 100] on div "94" at bounding box center [14, 100] width 14 height 12
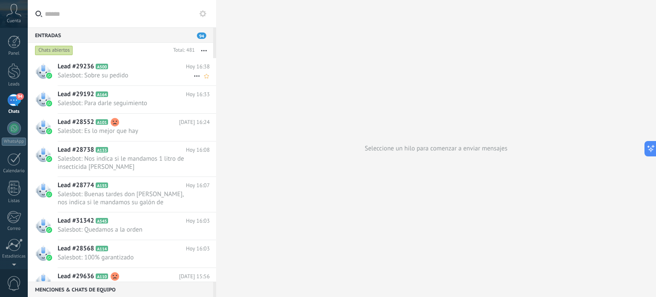
click at [150, 80] on div "Lead #29236 A500 [DATE] 16:38 Salesbot: Sobre su pedido" at bounding box center [137, 71] width 158 height 27
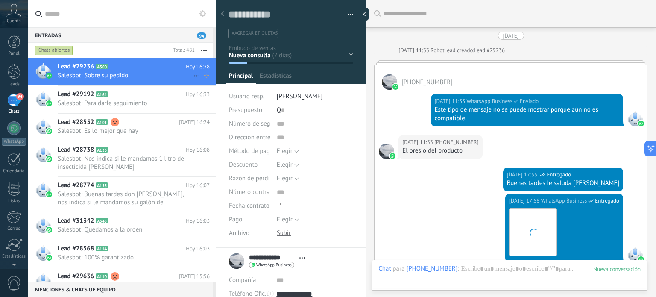
scroll to position [676, 0]
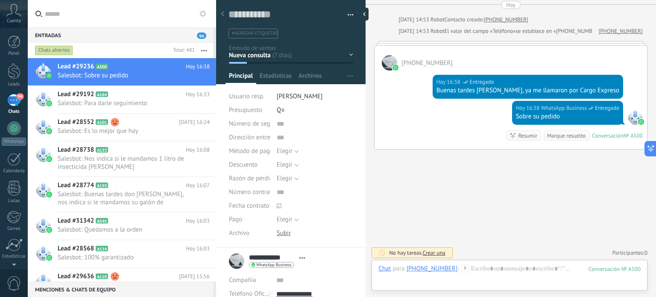
click at [481, 263] on div "Chat Correo Nota Tarea Chat para [PHONE_NUMBER] : 500 Enviar Cancelar Rastrear …" at bounding box center [509, 274] width 276 height 31
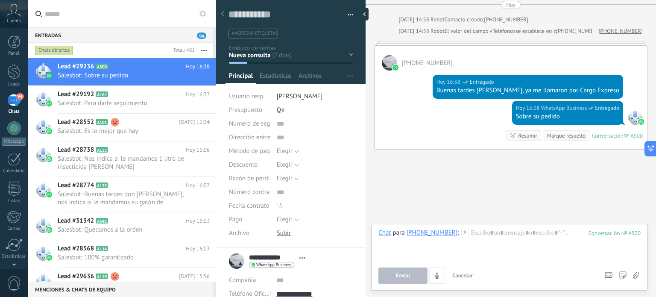
click at [483, 274] on div "Enviar Cancelar Rastrear clics en links ? Reducir links largos y rastrear clics…" at bounding box center [487, 275] width 218 height 16
click at [480, 232] on div at bounding box center [509, 244] width 262 height 32
click at [302, 254] on span "Abrir detalle Copie el nombre Desatar Contacto principal" at bounding box center [302, 257] width 14 height 6
click at [333, 256] on div "**********" at bounding box center [291, 260] width 124 height 21
click at [272, 263] on span "WhatsApp Business" at bounding box center [273, 264] width 35 height 4
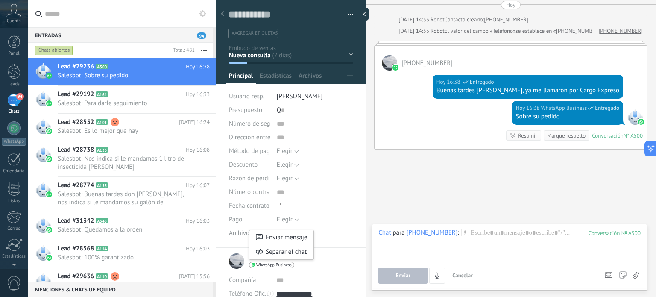
click at [319, 257] on div at bounding box center [328, 148] width 656 height 297
click at [303, 256] on span "Abrir detalle Copie el nombre Desatar Contacto principal" at bounding box center [302, 257] width 14 height 6
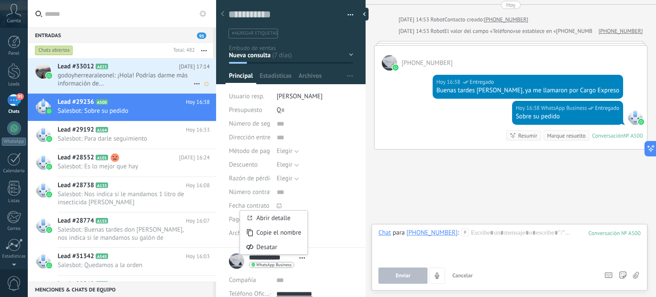
click at [133, 70] on h2 "Lead #33012 A823" at bounding box center [118, 66] width 121 height 9
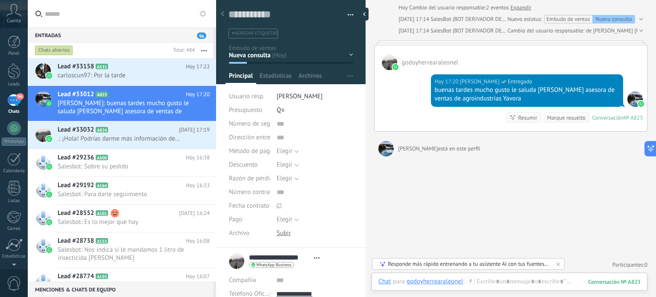
scroll to position [99, 0]
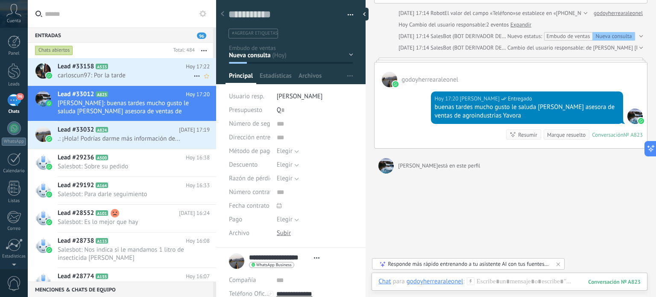
click at [141, 70] on h2 "Lead #33158 A533" at bounding box center [122, 66] width 128 height 9
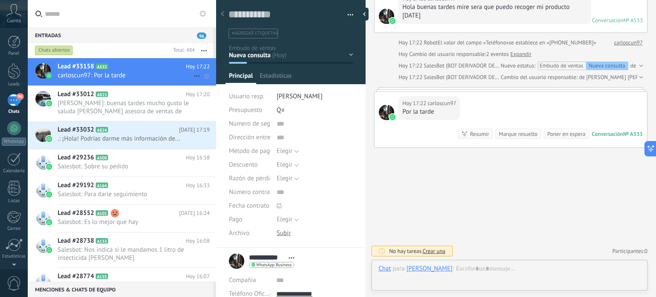
scroll to position [12, 0]
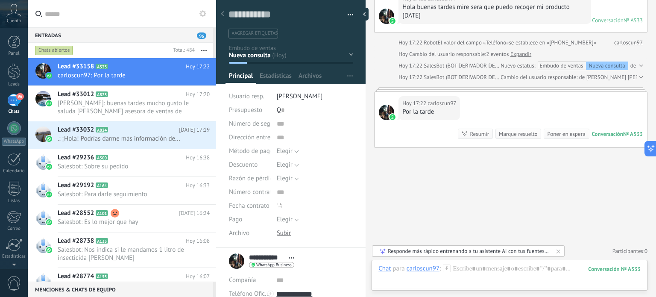
click at [295, 96] on li "[PERSON_NAME]" at bounding box center [315, 97] width 76 height 14
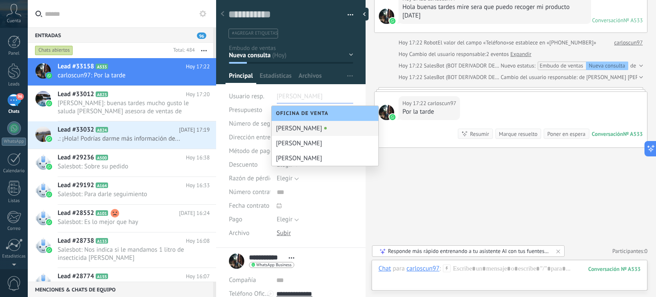
click at [252, 98] on span "Usuario resp." at bounding box center [246, 96] width 35 height 8
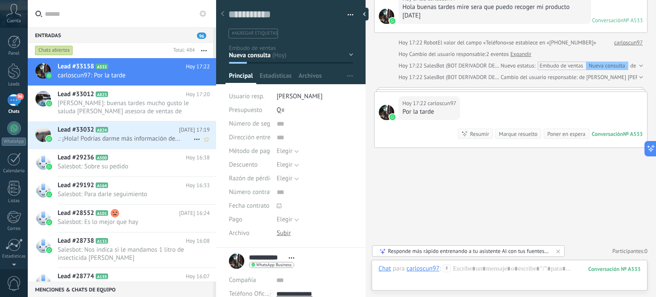
click at [108, 127] on span "A824" at bounding box center [102, 130] width 12 height 6
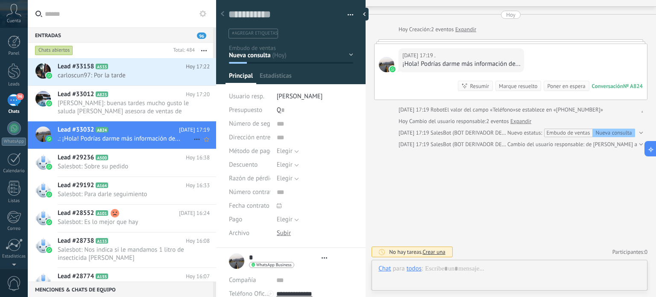
scroll to position [12, 0]
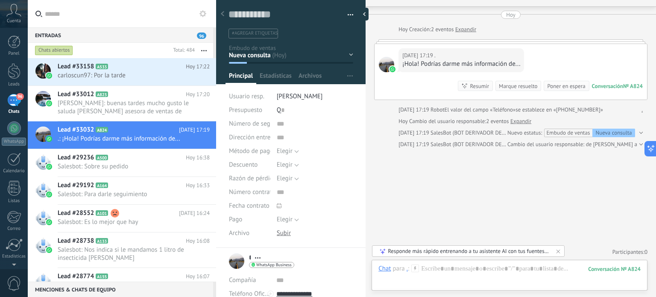
click at [281, 100] on span "[PERSON_NAME]" at bounding box center [300, 96] width 46 height 8
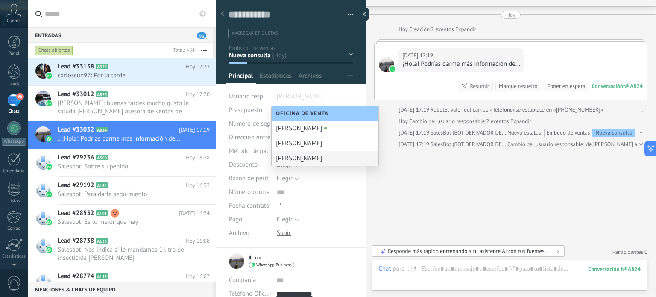
click at [299, 160] on div "[PERSON_NAME]" at bounding box center [324, 158] width 107 height 15
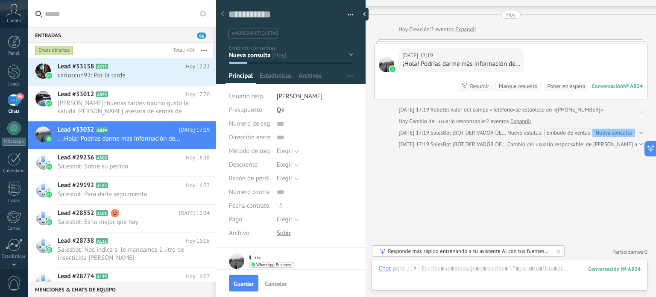
click at [404, 179] on div "Buscar Carga más [DATE] [DATE] Creación: 2 eventos Expandir [DATE] 17:19 . ¡Hol…" at bounding box center [510, 138] width 290 height 318
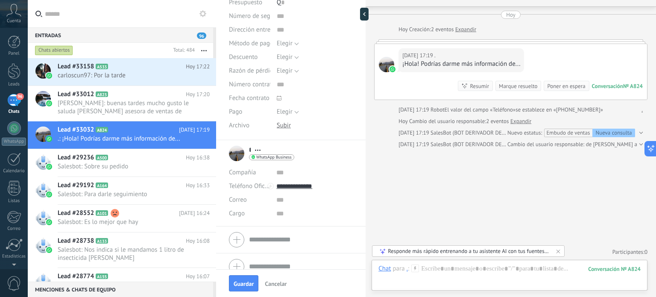
scroll to position [112, 0]
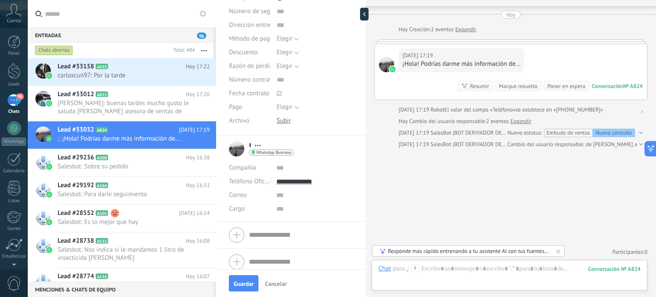
click at [461, 203] on div "Buscar Carga más [DATE] [DATE] Creación: 2 eventos Expandir [DATE] 17:19 . ¡Hol…" at bounding box center [510, 138] width 290 height 318
click at [629, 140] on div "[DATE] 17:19 SalesBot (BOT DERIVADOR DE CONSULTAS) Cambio del usuario responsab…" at bounding box center [538, 144] width 280 height 9
click at [555, 181] on div "Buscar Carga más [DATE] [DATE] Creación: 2 eventos Expandir [DATE] 17:19 . ¡Hol…" at bounding box center [510, 142] width 290 height 327
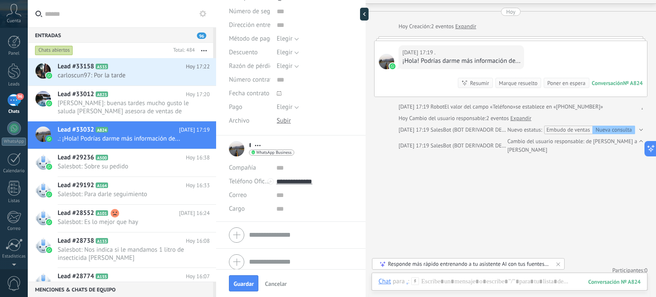
scroll to position [0, 0]
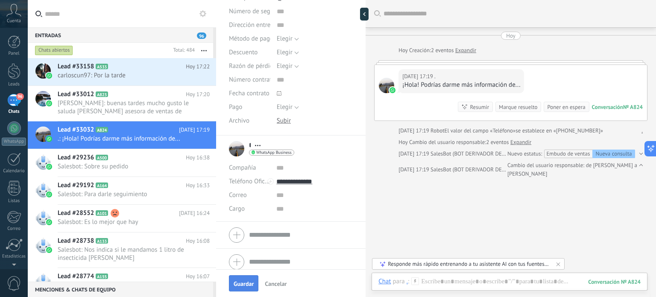
click at [237, 283] on span "Guardar" at bounding box center [243, 283] width 20 height 6
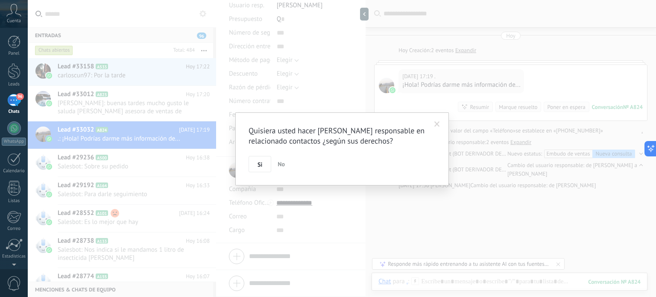
scroll to position [90, 0]
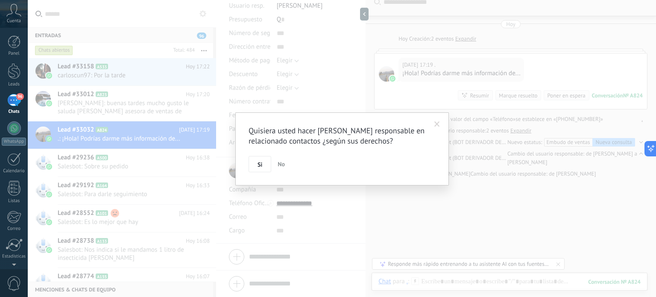
click at [286, 165] on button "No" at bounding box center [281, 164] width 14 height 16
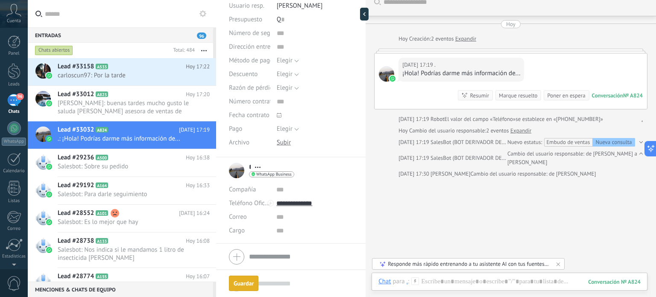
scroll to position [0, 0]
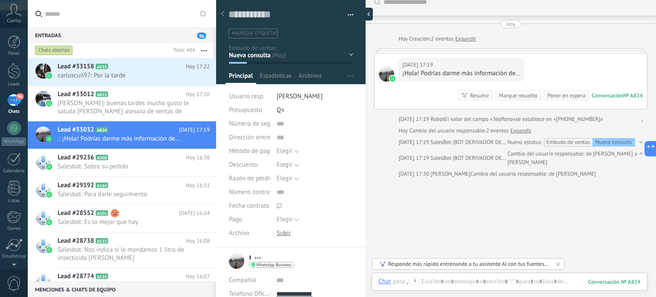
click at [364, 17] on div at bounding box center [366, 14] width 13 height 13
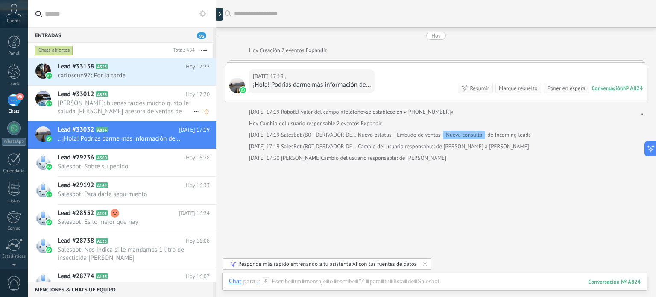
click at [128, 99] on div "Lead #33012 A823 [DATE] 17:20 [PERSON_NAME]: buenas tardes mucho gusto le salud…" at bounding box center [137, 103] width 158 height 35
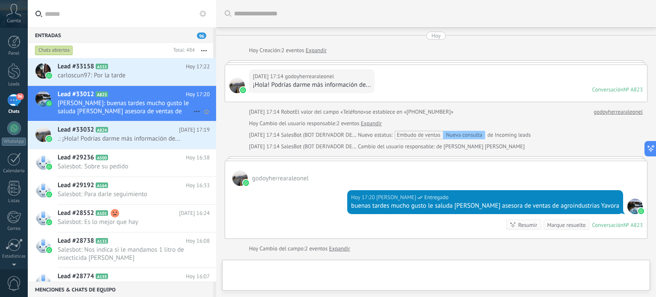
scroll to position [104, 0]
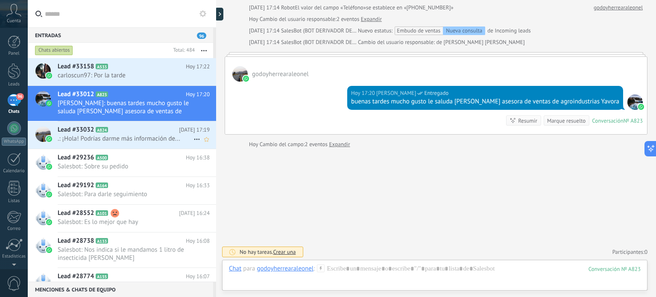
click at [121, 133] on h2 "Lead #33032 A824" at bounding box center [118, 129] width 121 height 9
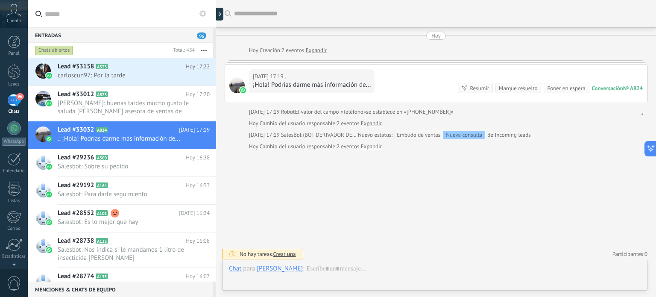
scroll to position [2, 0]
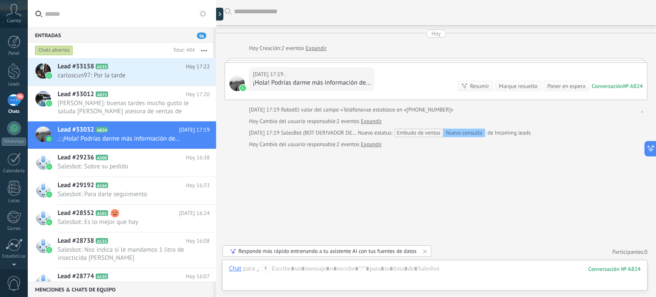
click at [237, 81] on div at bounding box center [236, 83] width 15 height 15
click at [220, 20] on div at bounding box center [221, 14] width 13 height 13
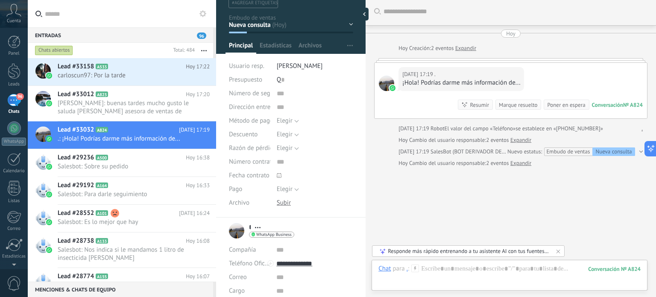
scroll to position [31, 0]
click at [366, 13] on div at bounding box center [364, 14] width 9 height 13
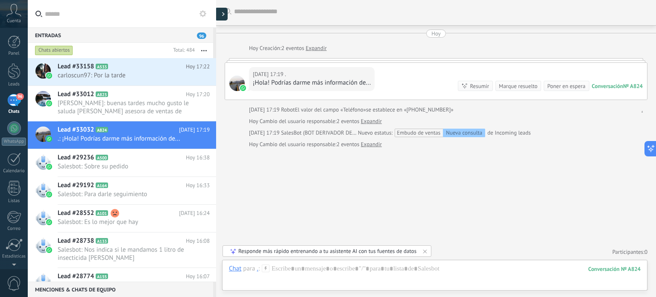
click at [221, 20] on div at bounding box center [221, 14] width 13 height 13
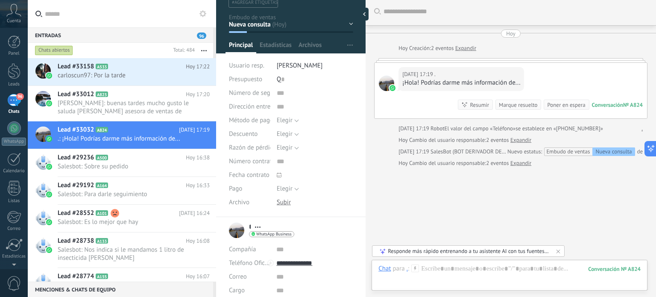
scroll to position [12, 0]
click at [287, 66] on span "Celeny" at bounding box center [300, 65] width 46 height 8
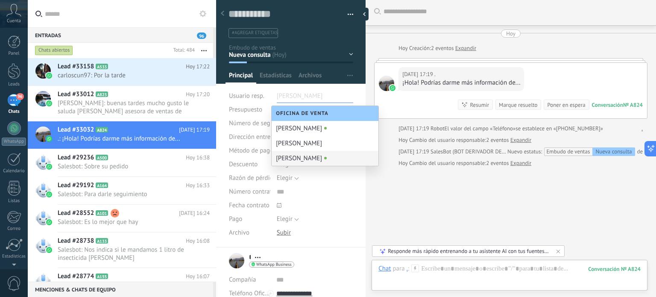
scroll to position [0, 0]
click at [286, 142] on div "Siomara" at bounding box center [324, 143] width 107 height 15
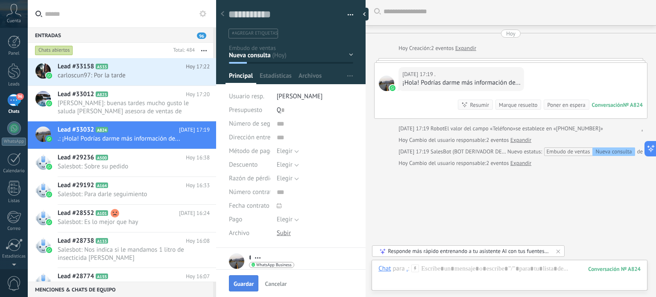
click at [247, 290] on button "Guardar" at bounding box center [243, 283] width 29 height 16
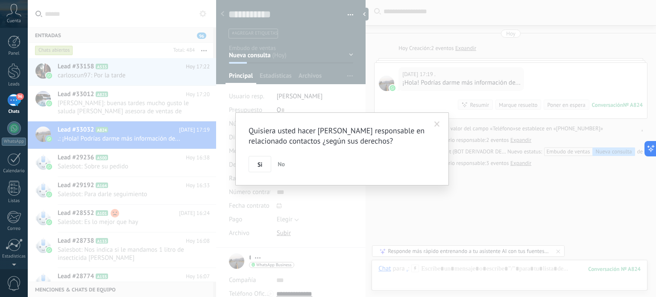
click at [434, 125] on span at bounding box center [437, 124] width 6 height 6
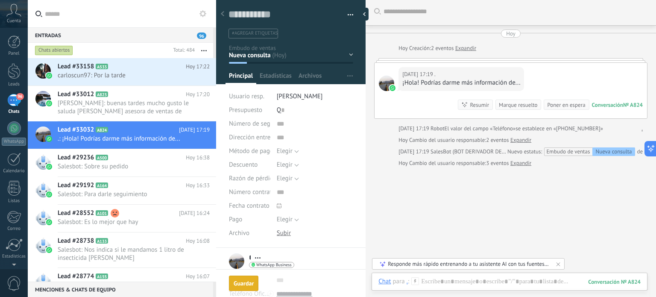
scroll to position [21, 0]
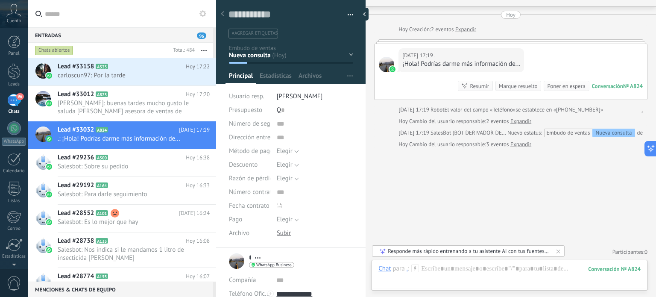
click at [224, 13] on div at bounding box center [222, 14] width 12 height 17
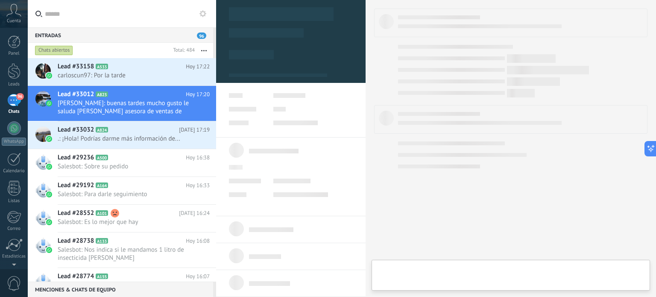
type textarea "**********"
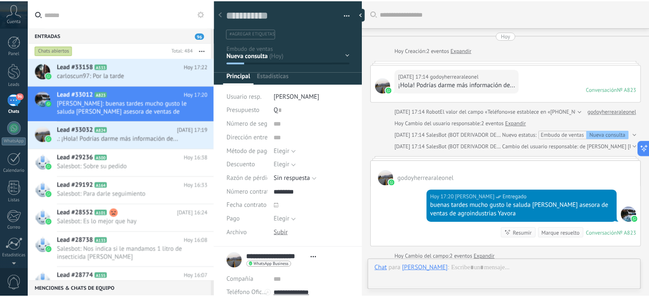
scroll to position [113, 0]
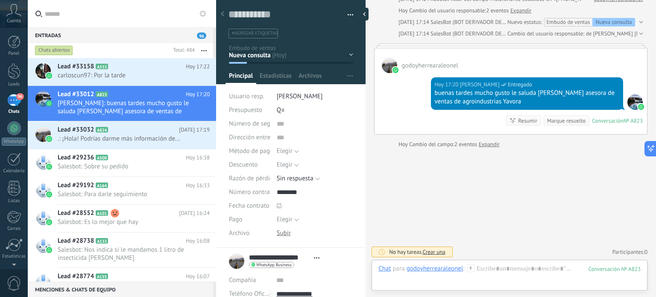
click at [468, 268] on icon at bounding box center [470, 268] width 8 height 8
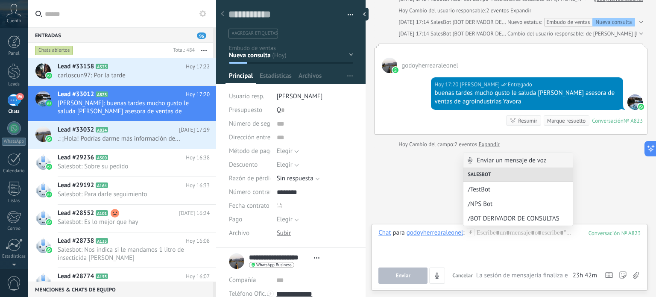
click at [419, 186] on div "Buscar Carga más Hoy Hoy Creación: 2 eventos Expandir Hoy 17:14 godoyherrearale…" at bounding box center [510, 92] width 290 height 410
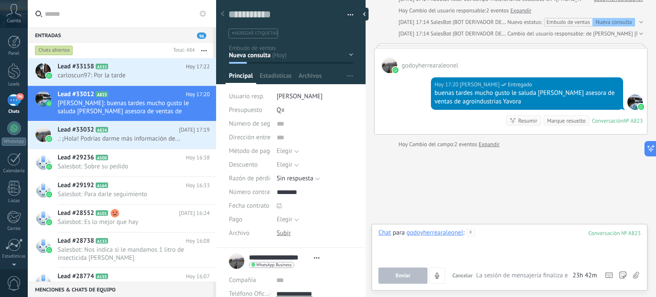
click at [487, 235] on div at bounding box center [509, 244] width 262 height 32
click at [14, 75] on div at bounding box center [14, 71] width 13 height 16
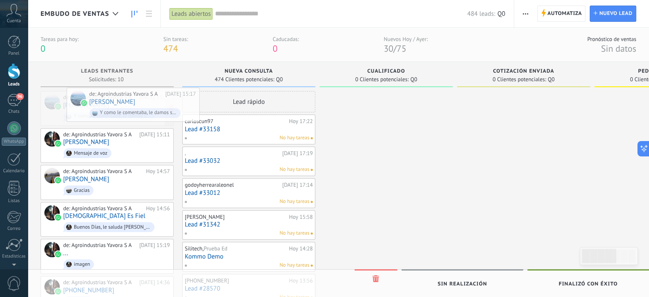
drag, startPoint x: 93, startPoint y: 109, endPoint x: 120, endPoint y: 105, distance: 27.1
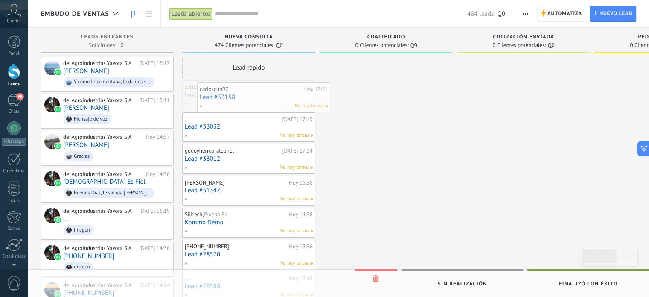
drag, startPoint x: 222, startPoint y: 103, endPoint x: 233, endPoint y: 105, distance: 10.8
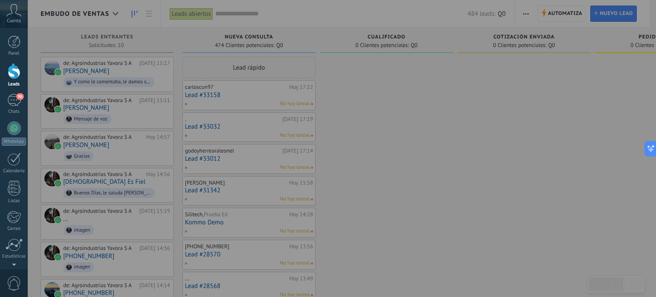
click at [374, 181] on div at bounding box center [356, 148] width 656 height 297
click at [23, 136] on link "WhatsApp" at bounding box center [14, 133] width 28 height 24
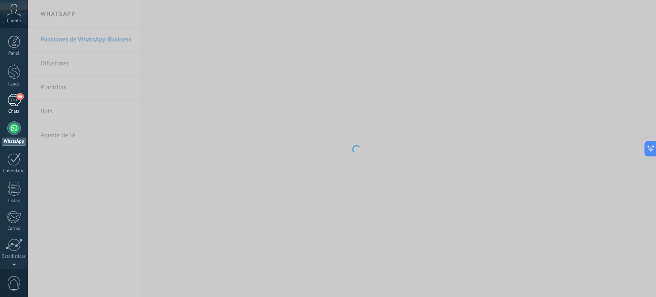
click at [17, 103] on div "96" at bounding box center [14, 100] width 14 height 12
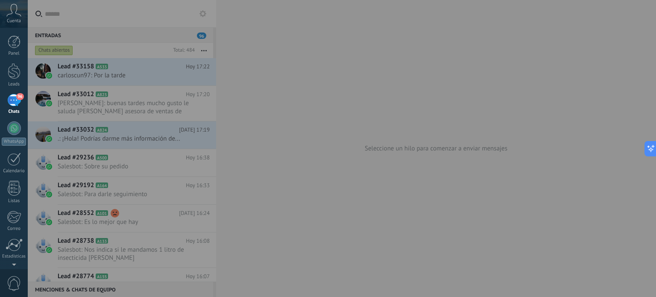
click at [319, 68] on div at bounding box center [356, 148] width 656 height 297
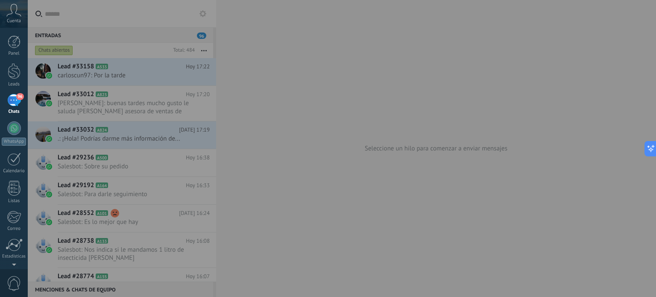
click at [319, 68] on div at bounding box center [356, 148] width 656 height 297
click at [15, 127] on div at bounding box center [14, 128] width 14 height 14
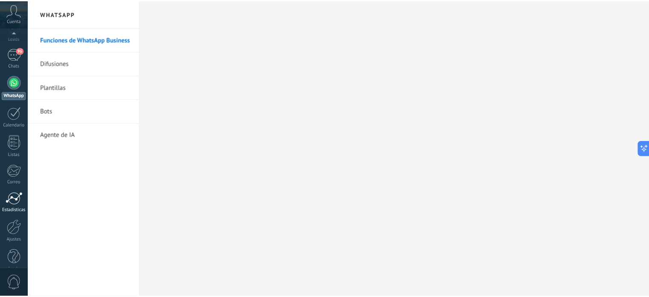
scroll to position [58, 0]
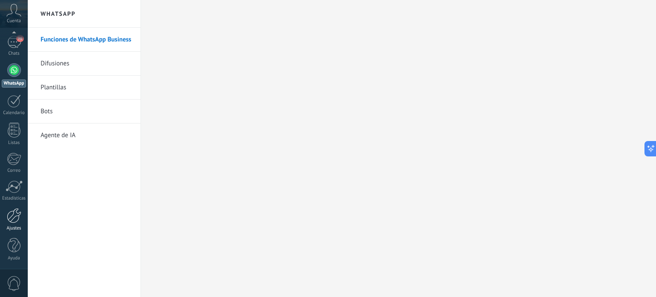
click at [14, 222] on div at bounding box center [14, 215] width 15 height 15
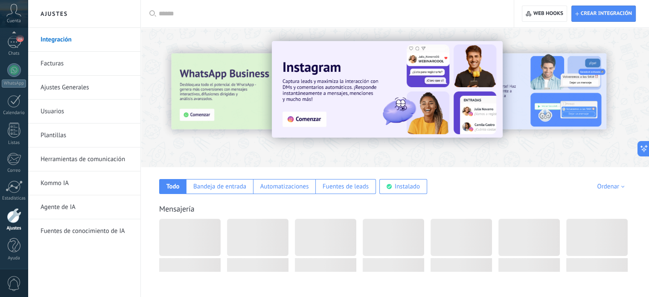
click at [192, 146] on div at bounding box center [395, 95] width 508 height 122
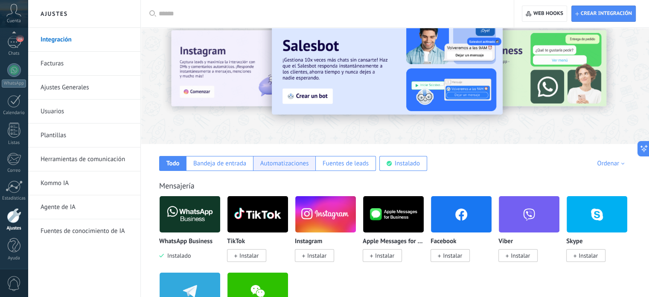
scroll to position [23, 0]
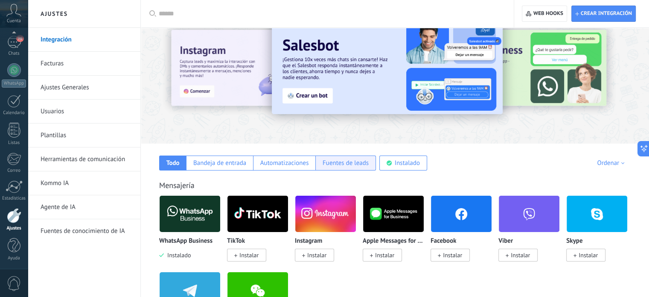
click at [348, 168] on div "Fuentes de leads" at bounding box center [345, 162] width 61 height 15
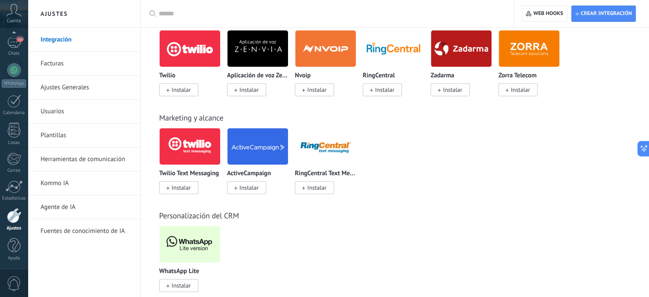
scroll to position [696, 0]
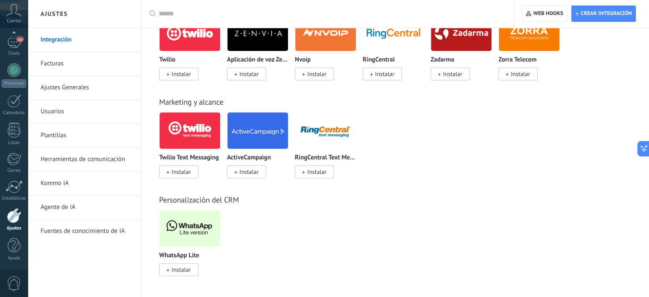
click at [278, 218] on div "WhatsApp Lite Instalar" at bounding box center [399, 248] width 481 height 76
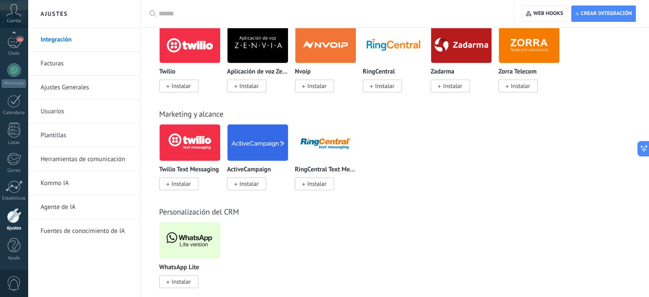
click at [76, 231] on link "Fuentes de conocimiento de IA" at bounding box center [86, 231] width 91 height 24
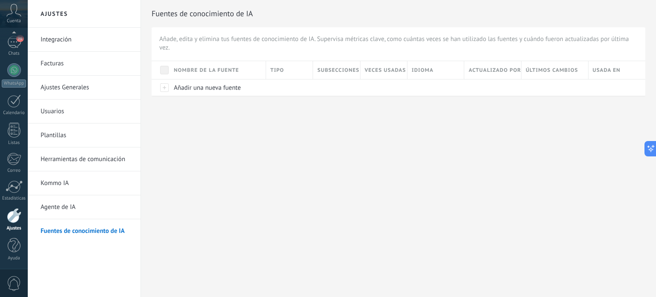
click at [53, 62] on link "Facturas" at bounding box center [86, 64] width 91 height 24
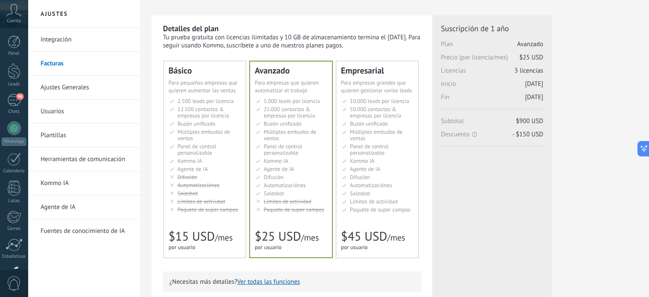
scroll to position [13, 0]
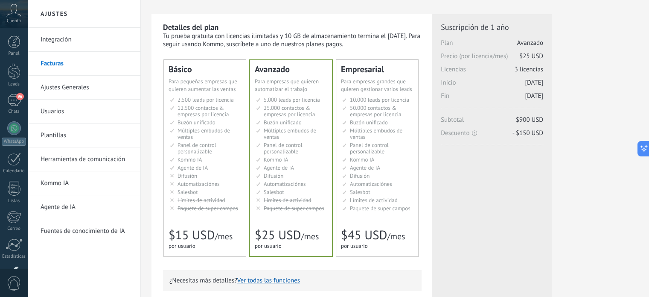
click at [303, 231] on span "/mes" at bounding box center [310, 235] width 18 height 11
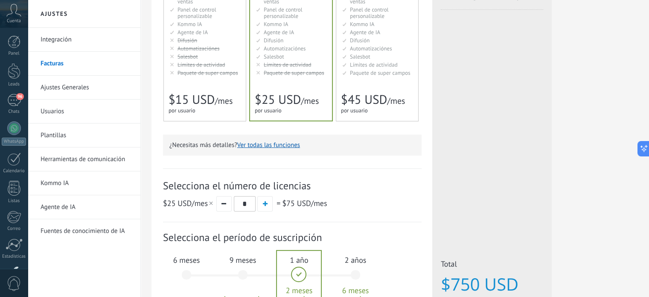
scroll to position [153, 0]
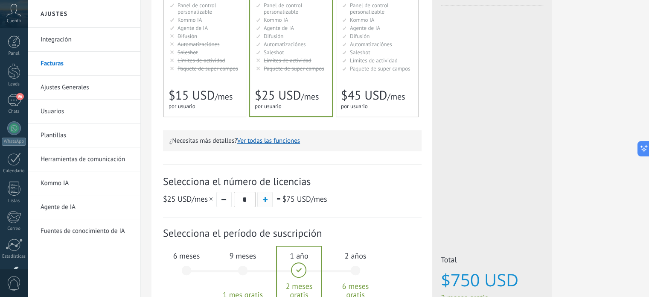
click at [268, 200] on button "button" at bounding box center [264, 199] width 15 height 15
click at [330, 181] on span "Selecciona el número de licencias" at bounding box center [292, 181] width 259 height 13
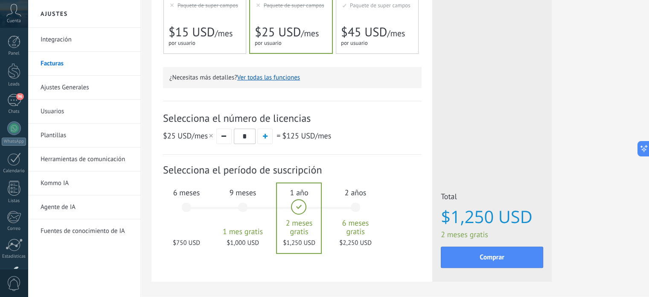
scroll to position [222, 0]
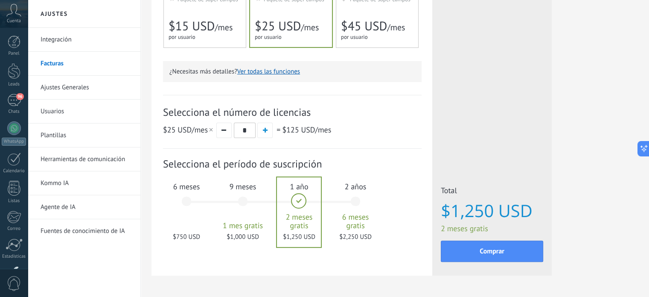
click at [184, 195] on div "6 meses $750 USD" at bounding box center [186, 205] width 46 height 60
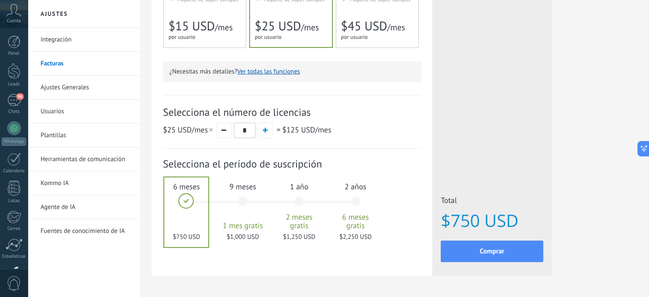
click at [225, 163] on span "Selecciona el período de suscripción" at bounding box center [292, 163] width 259 height 13
click at [264, 129] on span "button" at bounding box center [265, 130] width 5 height 5
type input "*"
click at [244, 206] on div "9 meses 1 mes gratis $1,200 USD" at bounding box center [243, 205] width 46 height 60
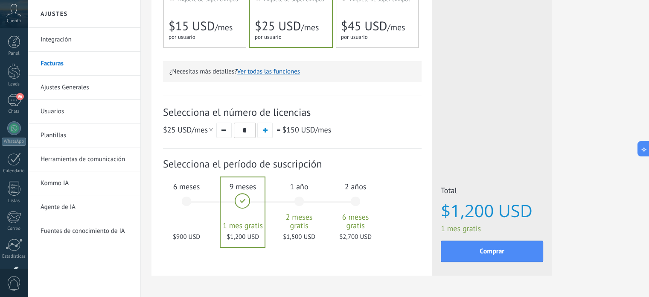
click at [181, 196] on div "6 meses $900 USD" at bounding box center [186, 205] width 46 height 60
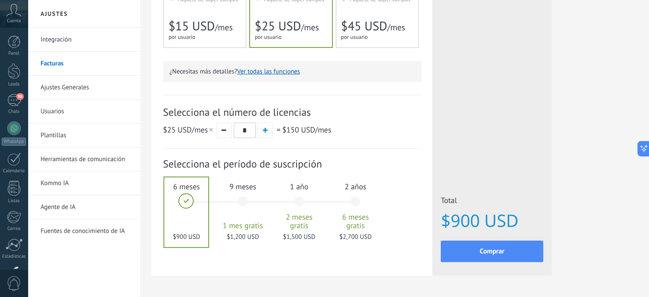
click at [257, 74] on button "Ver todas las funciones" at bounding box center [268, 71] width 63 height 8
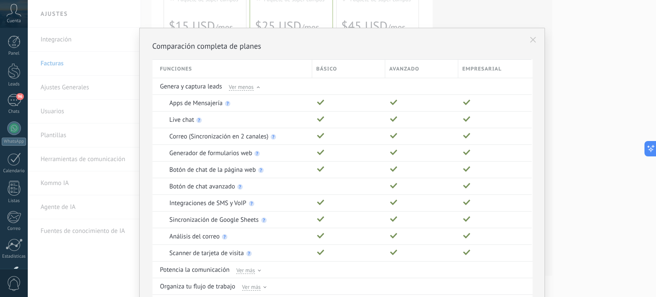
click at [399, 74] on div "Avanzado" at bounding box center [421, 69] width 73 height 18
click at [530, 37] on icon at bounding box center [533, 40] width 6 height 6
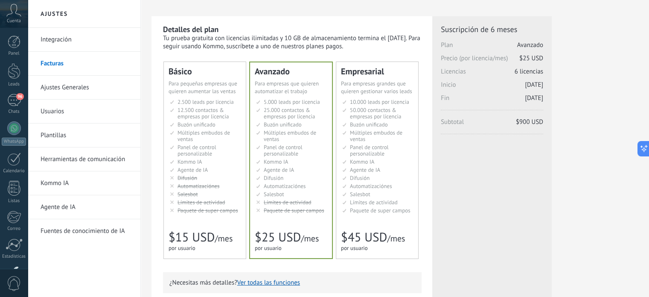
scroll to position [14, 0]
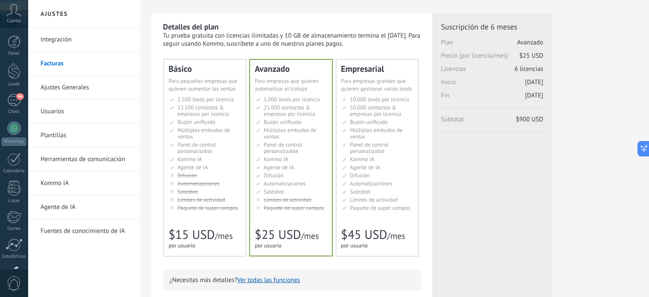
click at [292, 147] on span "Panel de control personalizable" at bounding box center [283, 148] width 39 height 14
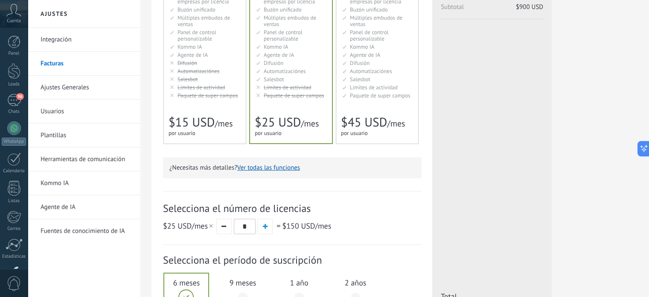
scroll to position [126, 0]
click at [256, 148] on div "Básico Для увеличения продаж в малом бизнесе For small businesses that want to …" at bounding box center [292, 52] width 259 height 210
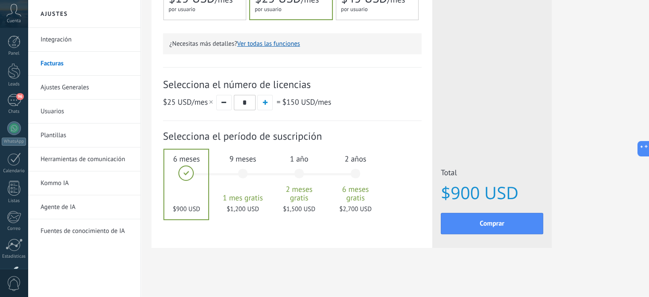
click at [65, 92] on link "Ajustes Generales" at bounding box center [86, 88] width 91 height 24
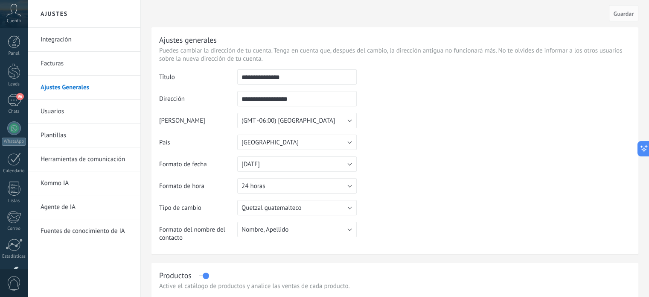
drag, startPoint x: 303, startPoint y: 97, endPoint x: 236, endPoint y: 96, distance: 67.0
click at [236, 96] on tr "**********" at bounding box center [395, 102] width 472 height 22
type input "*"
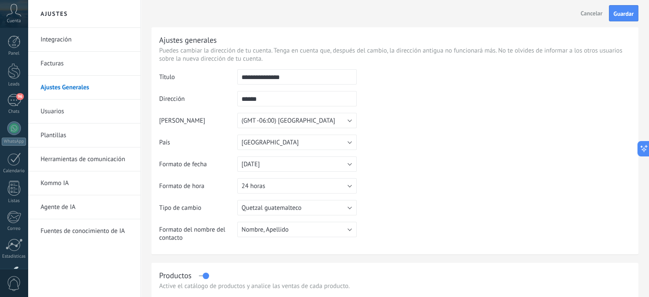
type input "******"
click at [394, 105] on td at bounding box center [494, 112] width 274 height 87
click at [626, 14] on span "Guardar" at bounding box center [624, 14] width 20 height 6
